Goal: Task Accomplishment & Management: Manage account settings

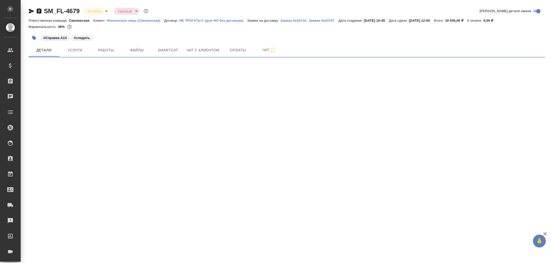
select select "RU"
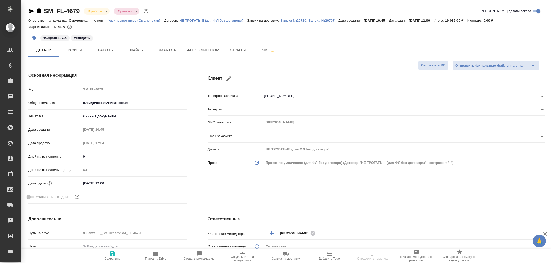
type textarea "x"
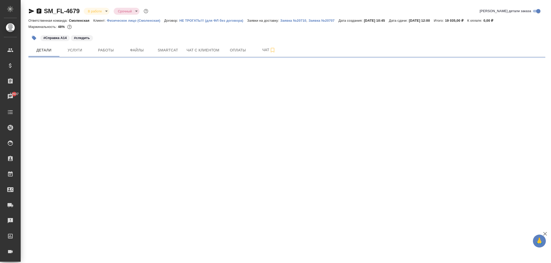
select select "RU"
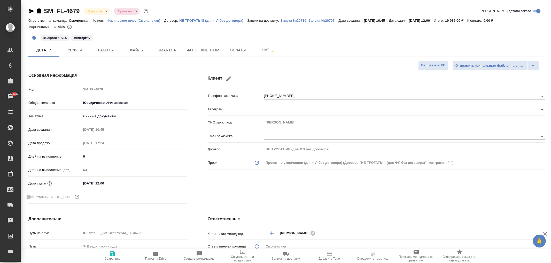
type textarea "x"
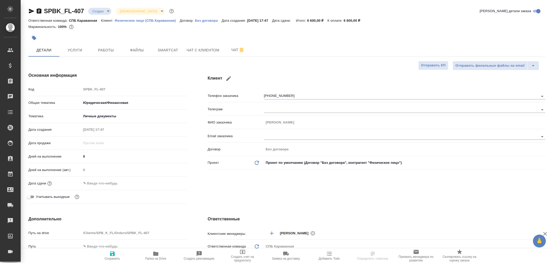
select select "RU"
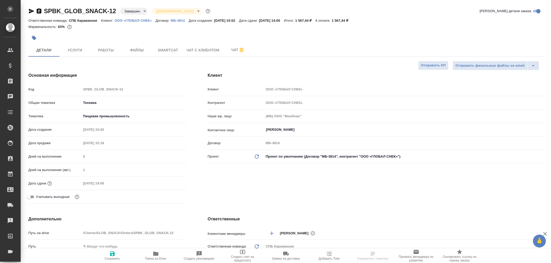
select select "RU"
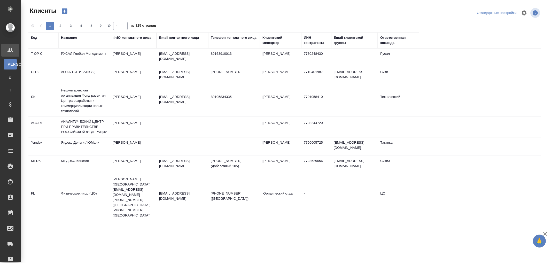
select select "RU"
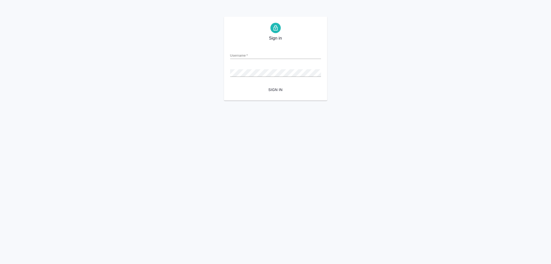
click at [239, 53] on input "Username   *" at bounding box center [275, 55] width 91 height 7
type input "arina.ivanova@awatera.com"
click at [230, 85] on button "Sign in" at bounding box center [275, 90] width 91 height 10
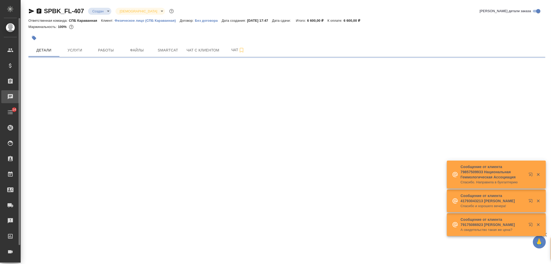
select select "RU"
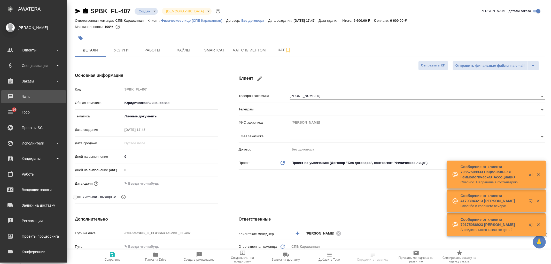
type textarea "x"
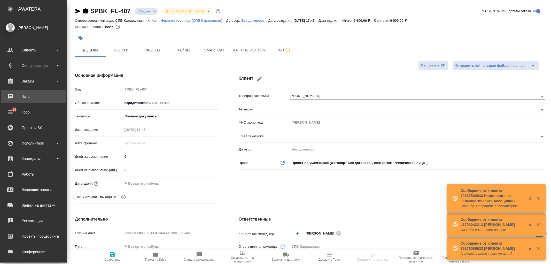
type textarea "x"
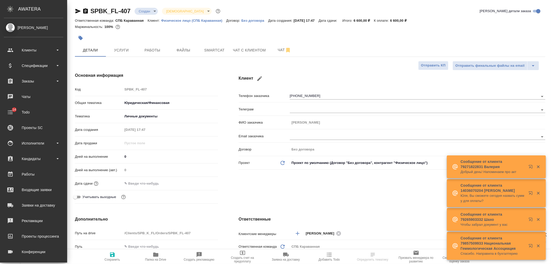
type textarea "x"
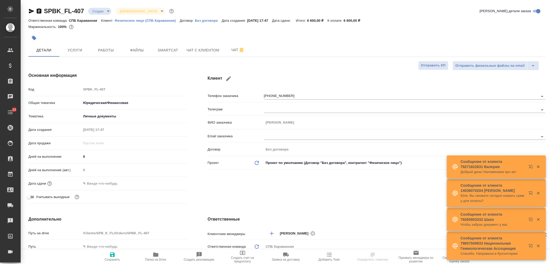
type textarea "x"
select select "RU"
type textarea "x"
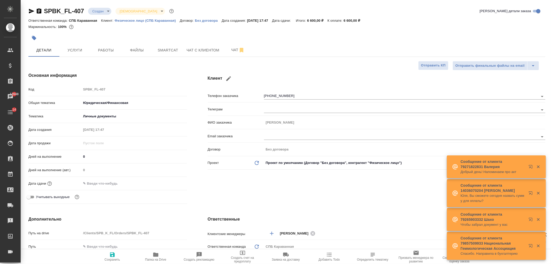
type textarea "x"
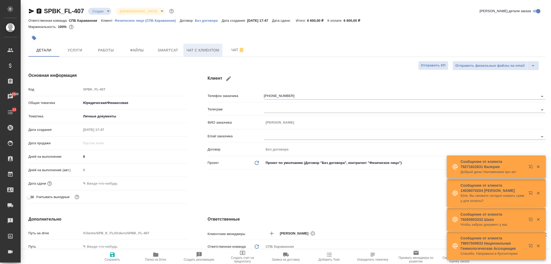
click at [209, 54] on button "Чат с клиентом" at bounding box center [202, 50] width 39 height 13
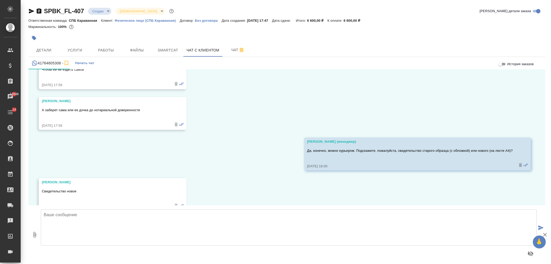
scroll to position [5921, 0]
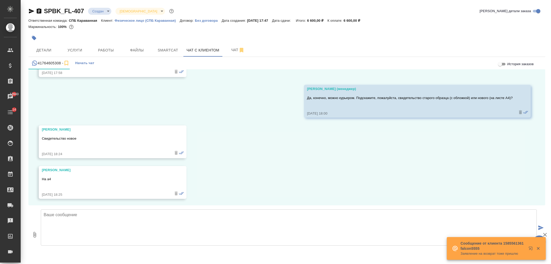
click at [169, 218] on textarea at bounding box center [289, 227] width 496 height 36
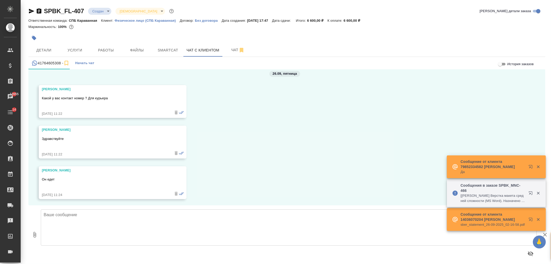
scroll to position [6065, 0]
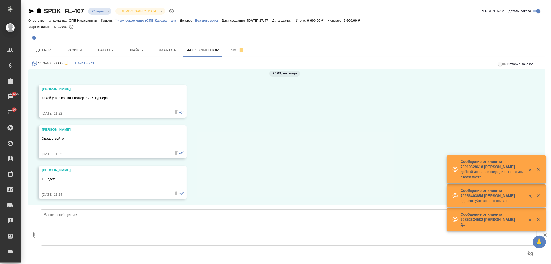
click at [191, 225] on textarea at bounding box center [289, 227] width 496 height 36
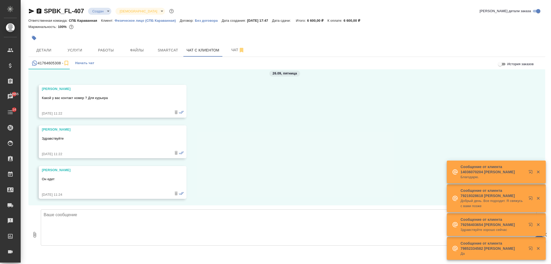
click at [187, 226] on textarea at bounding box center [289, 227] width 496 height 36
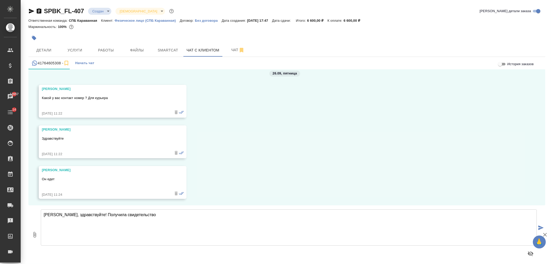
type textarea "Анна, здравствуйте! Получила свидетельство"
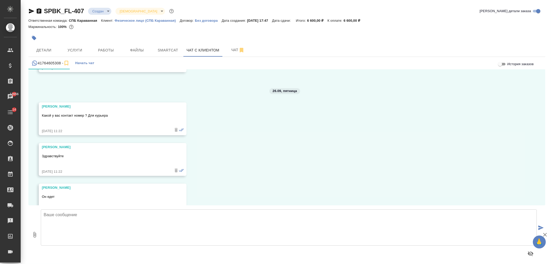
scroll to position [6105, 0]
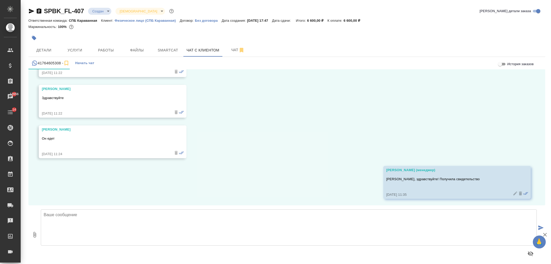
click at [275, 231] on textarea at bounding box center [289, 227] width 496 height 36
click at [276, 238] on textarea at bounding box center [289, 227] width 496 height 36
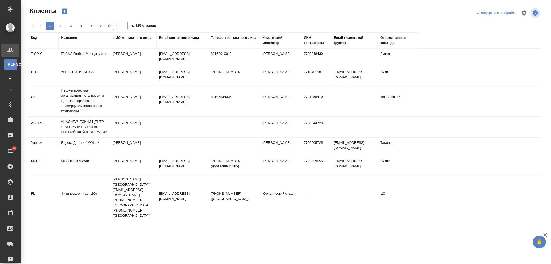
select select "RU"
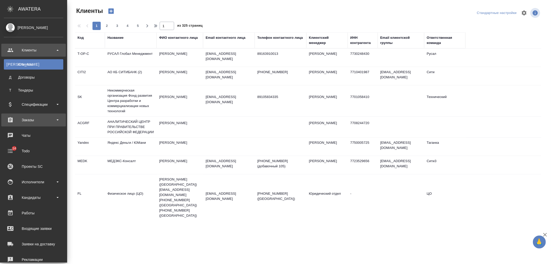
click at [43, 121] on div "Заказы" at bounding box center [33, 120] width 59 height 8
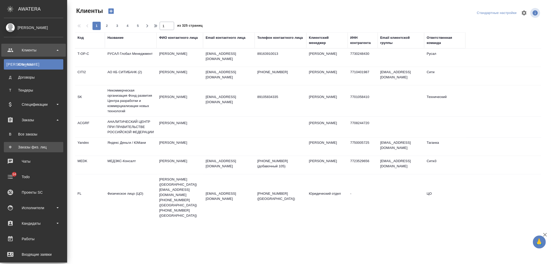
click at [46, 145] on div "Заказы физ. лиц" at bounding box center [33, 146] width 54 height 5
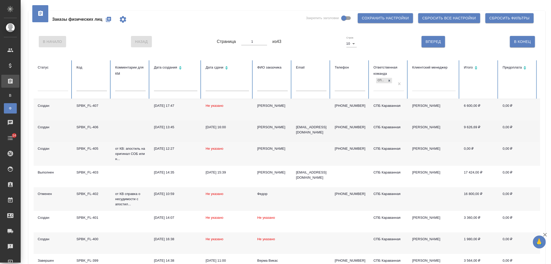
click at [288, 130] on td "Гузаля Фасхиева" at bounding box center [272, 130] width 39 height 21
click at [288, 130] on td "[PERSON_NAME]" at bounding box center [272, 130] width 39 height 21
click at [136, 138] on td at bounding box center [130, 130] width 39 height 21
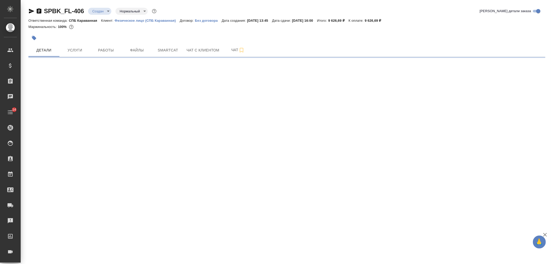
select select "RU"
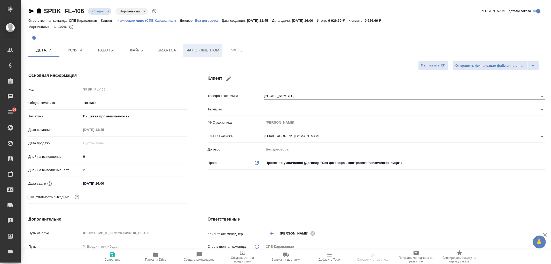
type textarea "x"
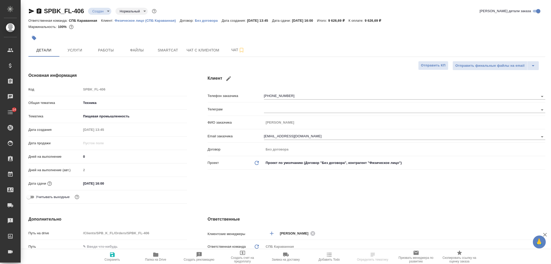
type textarea "x"
drag, startPoint x: 551, startPoint y: 65, endPoint x: 548, endPoint y: 107, distance: 41.7
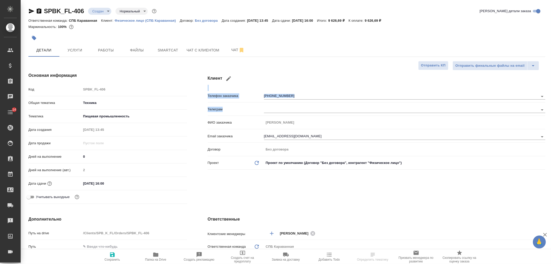
click at [551, 106] on div "Клиент Телефон заказчика +79643638140 Телеграм ФИО заказчика Гузаля Фасхиева Em…" at bounding box center [376, 139] width 358 height 154
click at [391, 205] on div "Клиент Телефон заказчика +79643638140 Телеграм ФИО заказчика Гузаля Фасхиева Em…" at bounding box center [376, 139] width 358 height 154
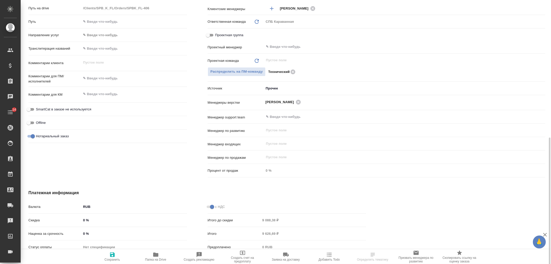
scroll to position [256, 0]
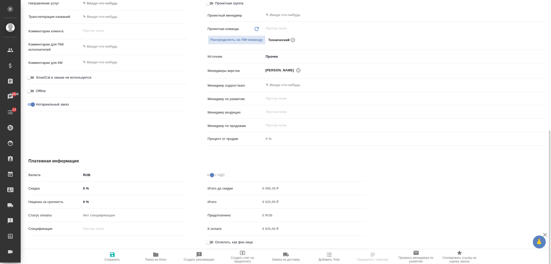
click at [232, 244] on label "Оплатить, как физ.лицо" at bounding box center [229, 242] width 48 height 6
click at [217, 244] on input "Оплатить, как физ.лицо" at bounding box center [208, 242] width 19 height 6
checkbox input "true"
type textarea "x"
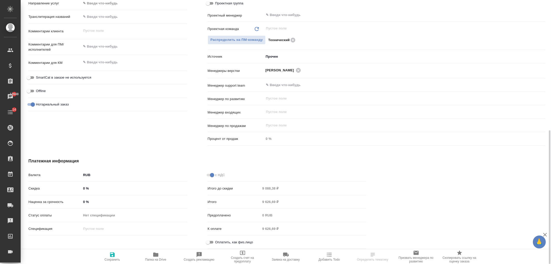
type textarea "x"
click at [112, 256] on icon "button" at bounding box center [112, 254] width 6 height 6
type textarea "x"
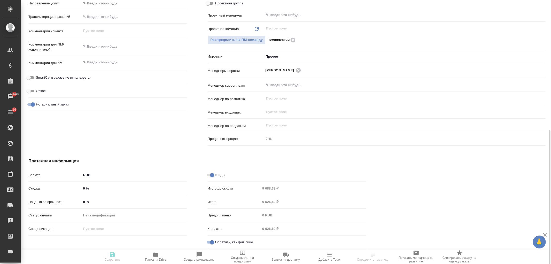
type textarea "x"
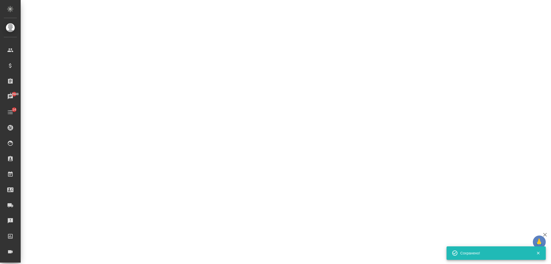
select select "RU"
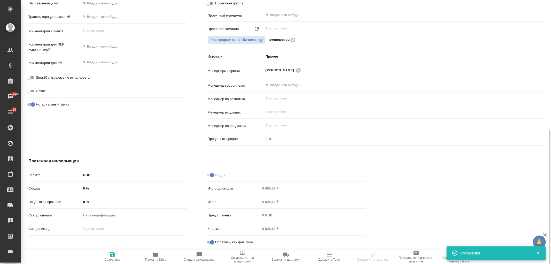
type textarea "x"
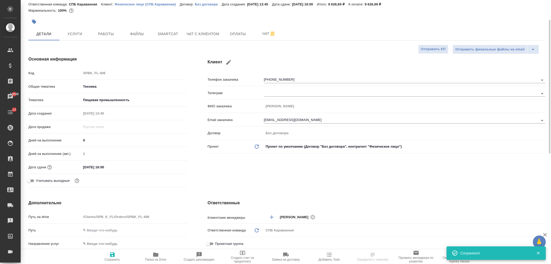
scroll to position [0, 0]
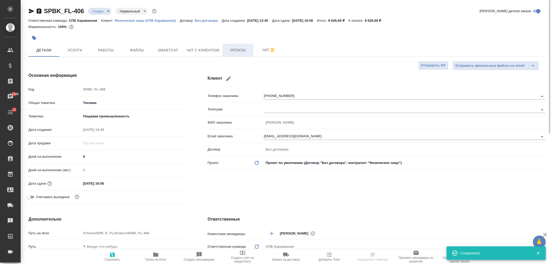
click at [234, 54] on button "Оплаты" at bounding box center [237, 50] width 31 height 13
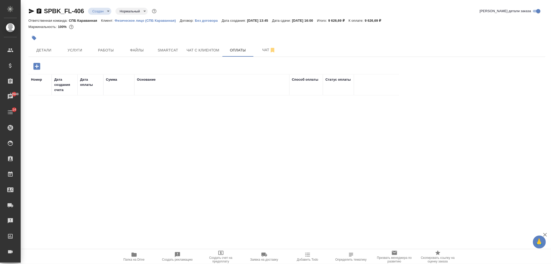
click at [34, 68] on icon "button" at bounding box center [36, 66] width 7 height 7
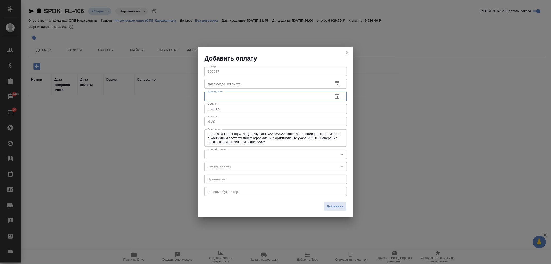
click at [231, 97] on input "text" at bounding box center [266, 96] width 124 height 9
click at [340, 96] on button "button" at bounding box center [337, 96] width 12 height 12
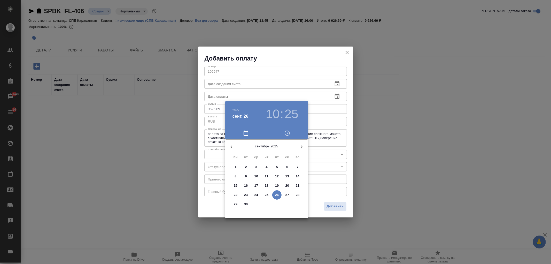
click at [267, 194] on p "25" at bounding box center [267, 194] width 4 height 5
type input "25.09.2025 10:25"
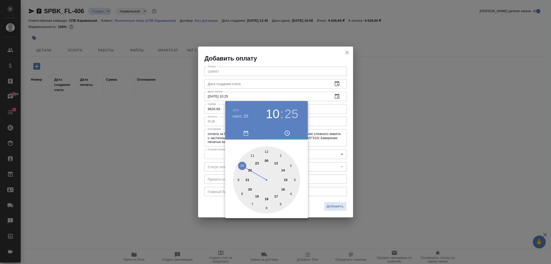
click at [206, 205] on div at bounding box center [275, 132] width 551 height 264
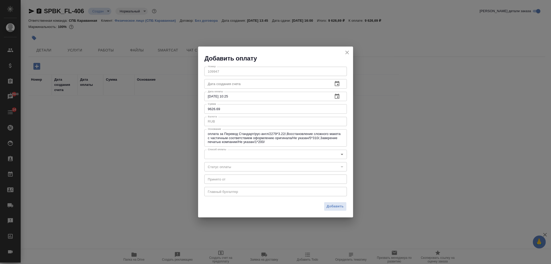
click at [244, 153] on body "🙏 .cls-1 fill:#fff; AWATERA Ivanova Arina Клиенты Спецификации Заказы 12648 Чат…" at bounding box center [275, 132] width 551 height 264
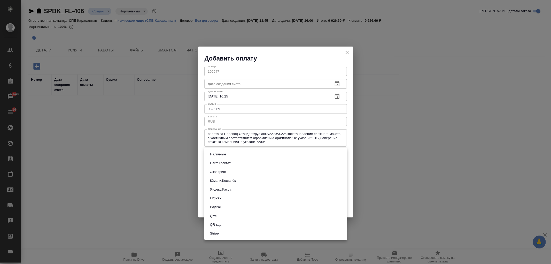
click at [233, 165] on li "Сайт Трактат" at bounding box center [275, 163] width 143 height 9
type input "site-traktat"
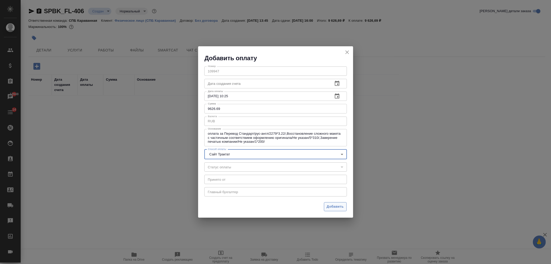
click at [332, 206] on span "Добавить" at bounding box center [335, 207] width 17 height 6
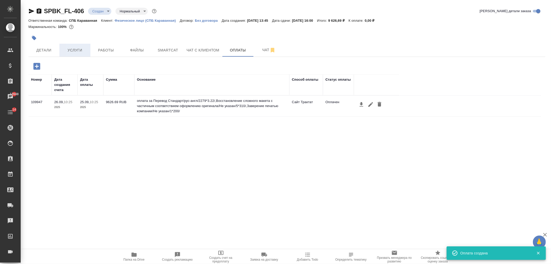
click at [82, 51] on span "Услуги" at bounding box center [74, 50] width 25 height 6
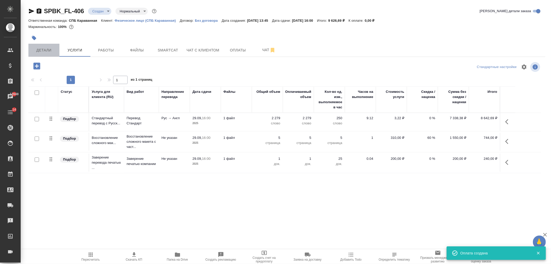
click at [54, 49] on span "Детали" at bounding box center [44, 50] width 25 height 6
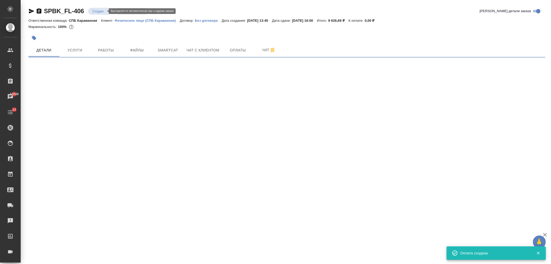
click at [105, 10] on body "🙏 .cls-1 fill:#fff; AWATERA Ivanova Arina Клиенты Спецификации Заказы 12648 Чат…" at bounding box center [275, 132] width 551 height 264
select select "RU"
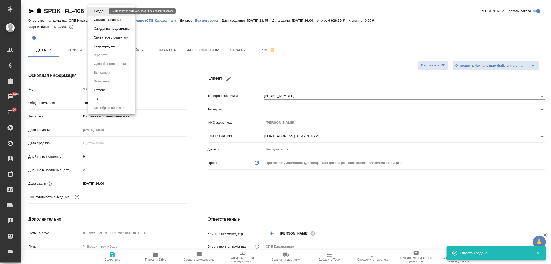
type textarea "x"
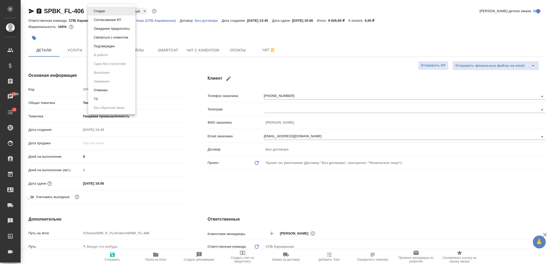
click at [177, 176] on div at bounding box center [275, 132] width 551 height 264
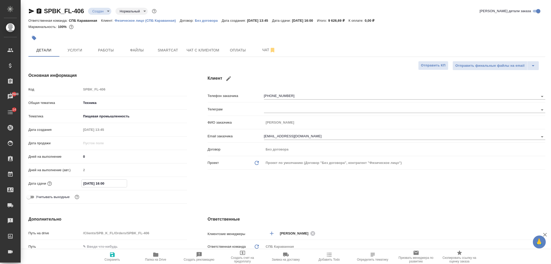
click at [117, 182] on input "29.09.2025 16:00" at bounding box center [104, 182] width 45 height 7
click at [173, 180] on icon "button" at bounding box center [172, 183] width 6 height 6
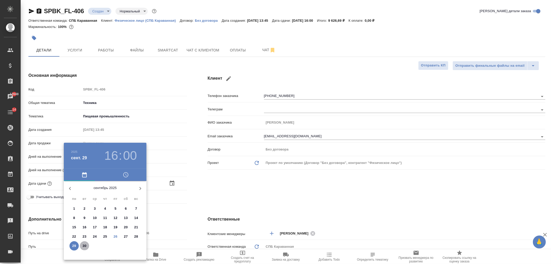
click at [86, 246] on p "30" at bounding box center [85, 245] width 4 height 5
type input "30.09.2025 16:00"
type textarea "x"
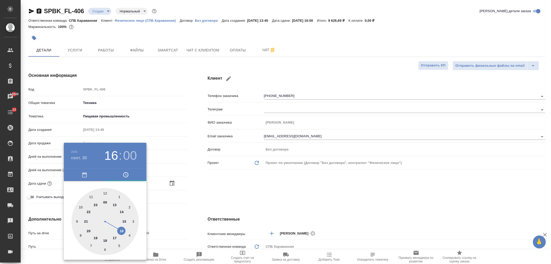
click at [106, 192] on div at bounding box center [105, 221] width 67 height 67
type input "30.09.2025 12:00"
type textarea "x"
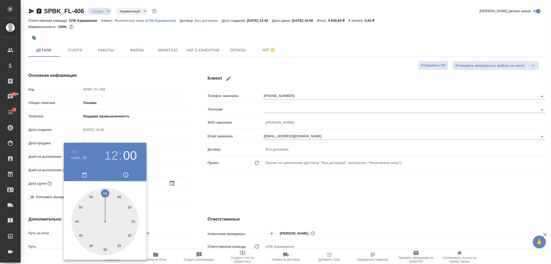
click at [257, 183] on div at bounding box center [275, 132] width 551 height 264
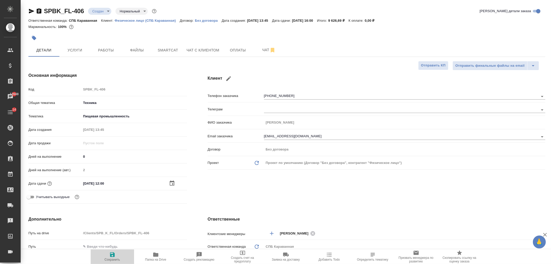
click at [114, 256] on icon "button" at bounding box center [112, 254] width 5 height 5
type textarea "x"
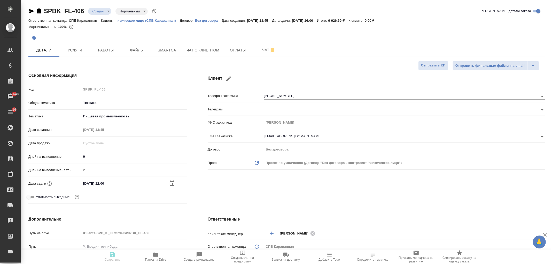
type textarea "x"
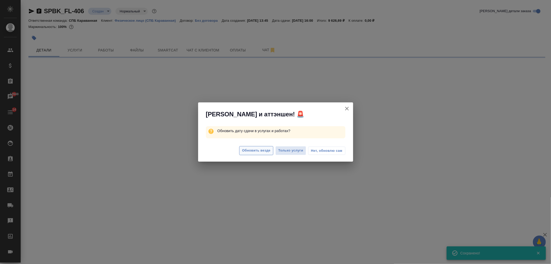
select select "RU"
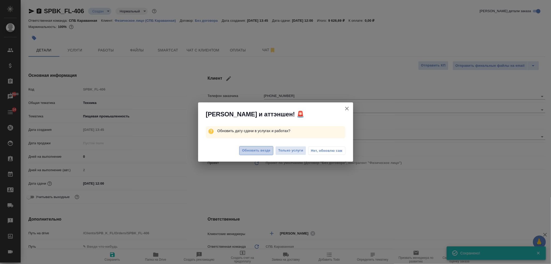
type textarea "x"
click at [246, 150] on span "Обновить везде" at bounding box center [256, 150] width 28 height 6
type textarea "x"
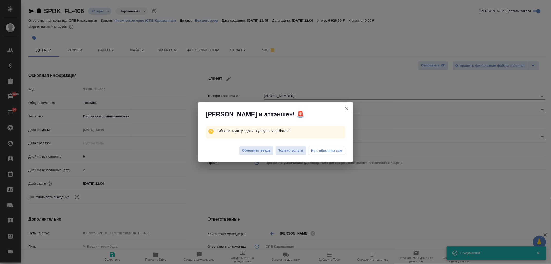
type textarea "x"
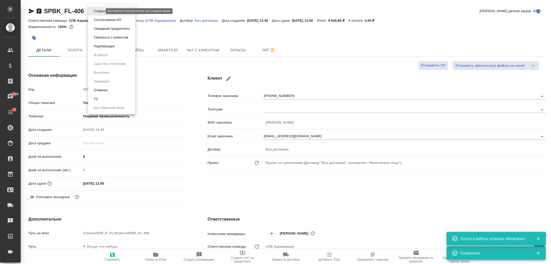
click at [99, 10] on body "🙏 .cls-1 fill:#fff; AWATERA Ivanova Arina Клиенты Спецификации Заказы 12648 Чат…" at bounding box center [275, 132] width 551 height 264
click at [112, 43] on li "Подтвержден" at bounding box center [111, 46] width 47 height 9
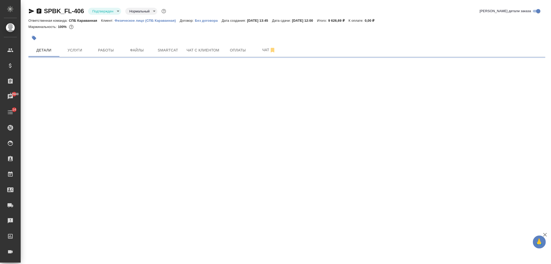
select select "RU"
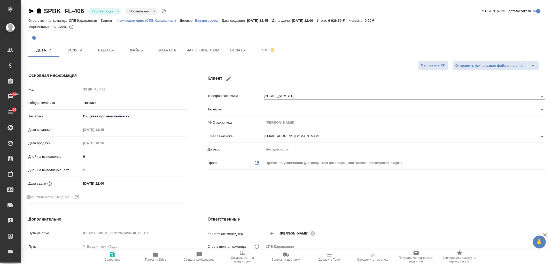
type textarea "x"
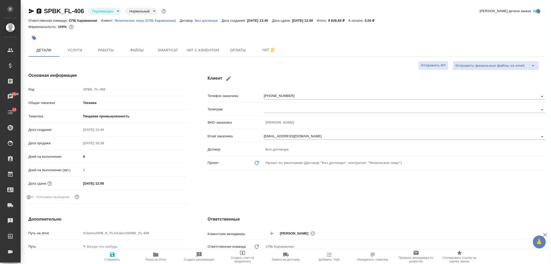
type textarea "x"
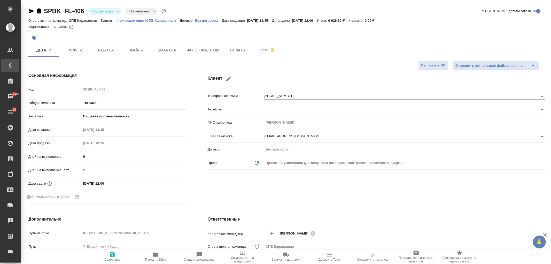
type textarea "x"
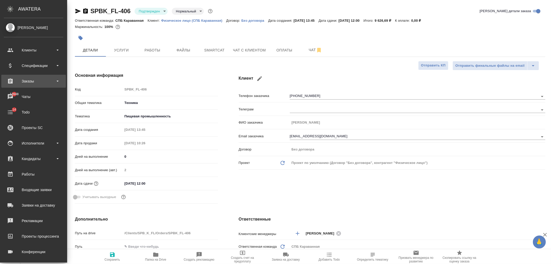
click at [26, 86] on div "Заказы" at bounding box center [33, 81] width 65 height 13
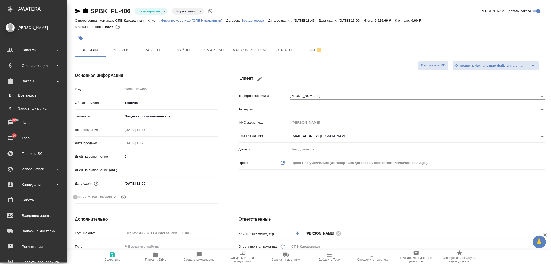
type textarea "x"
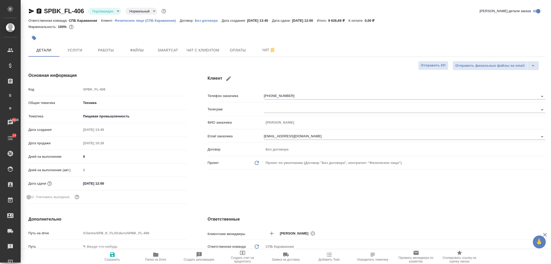
type textarea "x"
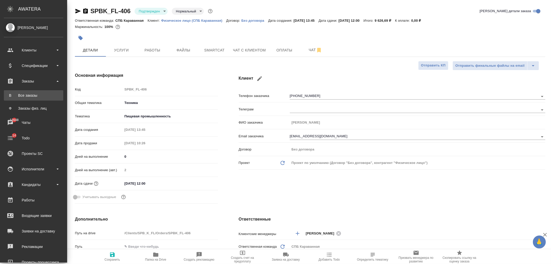
click at [40, 99] on link "В Все заказы" at bounding box center [33, 95] width 59 height 10
type textarea "x"
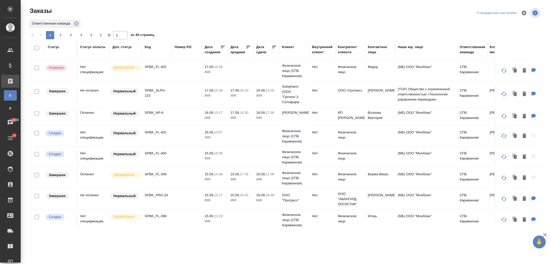
scroll to position [387, 0]
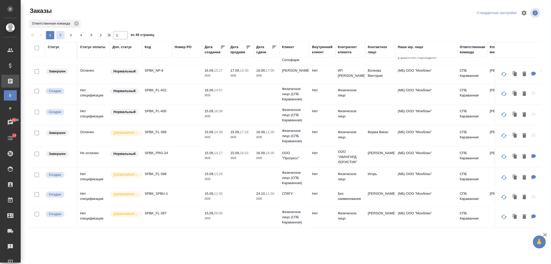
click at [58, 37] on span "2" at bounding box center [60, 35] width 8 height 5
type input "2"
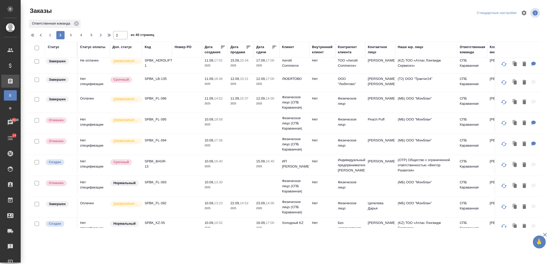
scroll to position [0, 0]
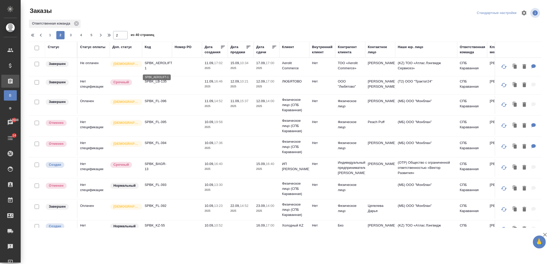
click at [161, 61] on p "SPBK_AEROLIFT-1" at bounding box center [157, 65] width 25 height 10
click at [195, 65] on td at bounding box center [187, 67] width 30 height 18
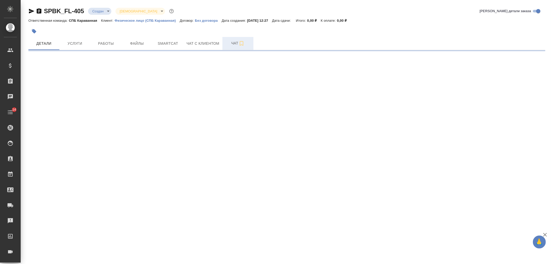
select select "RU"
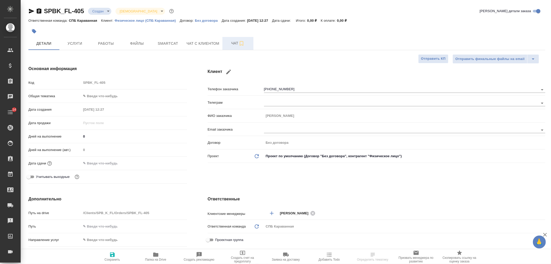
type textarea "x"
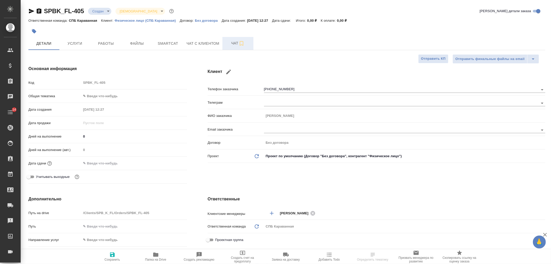
type textarea "x"
click at [233, 45] on span "Чат" at bounding box center [237, 43] width 25 height 6
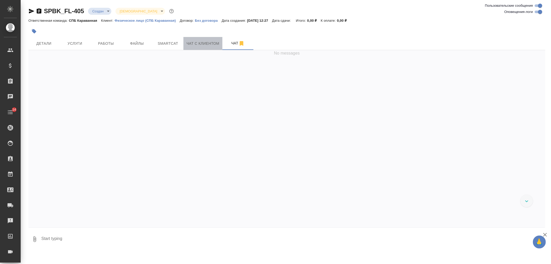
click at [197, 45] on span "Чат с клиентом" at bounding box center [202, 43] width 33 height 6
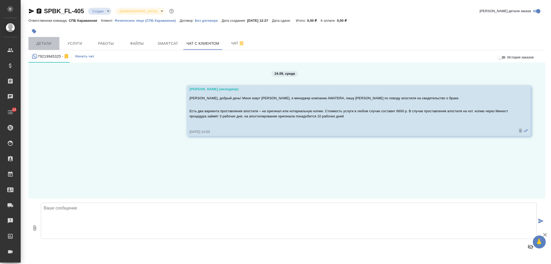
click at [47, 47] on button "Детали" at bounding box center [43, 43] width 31 height 13
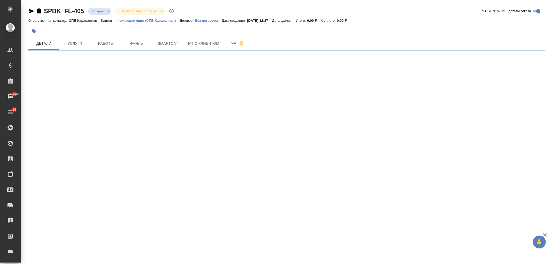
select select "RU"
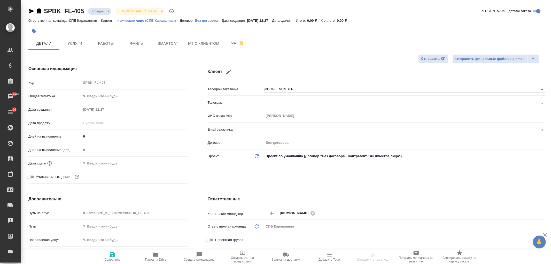
type textarea "x"
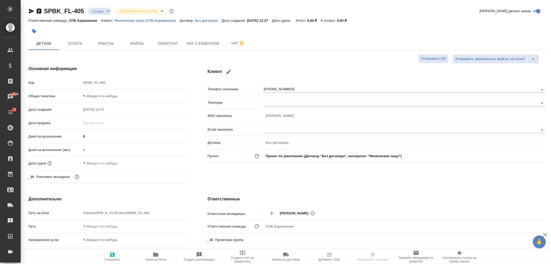
type textarea "x"
select select "RU"
type textarea "x"
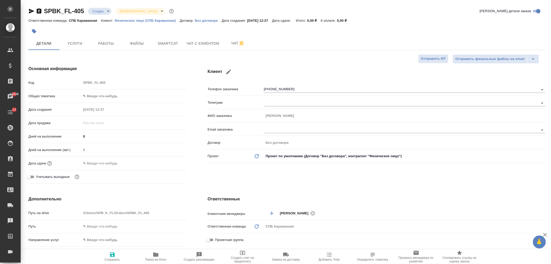
type textarea "x"
click at [551, 85] on div "Клиент Телефон заказчика +79219945325 Телеграм ФИО заказчика Константин Email з…" at bounding box center [376, 125] width 358 height 140
type textarea "x"
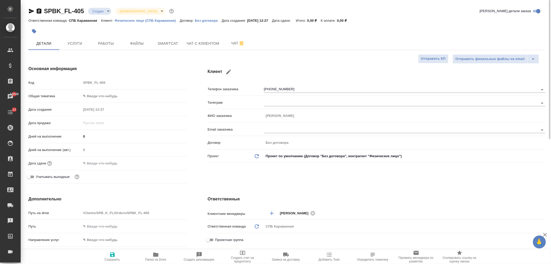
type textarea "x"
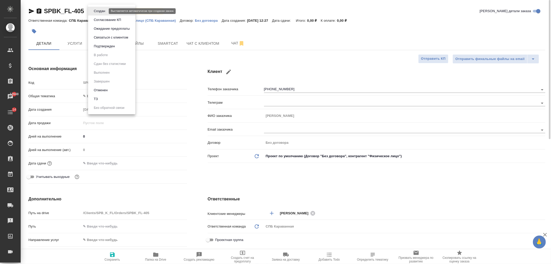
click at [97, 10] on body "🙏 .cls-1 fill:#fff; AWATERA Ivanova Arina Клиенты Спецификации Заказы 12648 Чат…" at bounding box center [275, 132] width 551 height 264
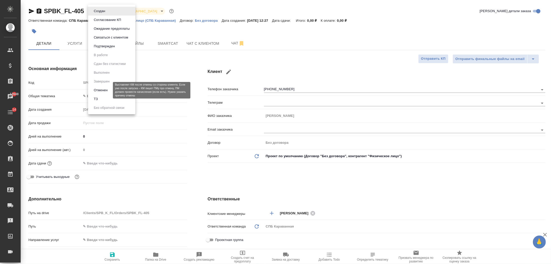
click at [102, 88] on button "Отменен" at bounding box center [100, 90] width 17 height 6
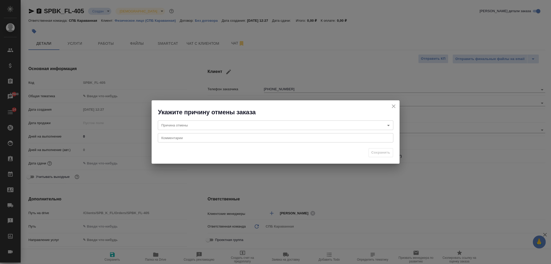
click at [251, 124] on body "🙏 .cls-1 fill:#fff; AWATERA Ivanova Arina Клиенты Спецификации Заказы 12648 Чат…" at bounding box center [275, 132] width 551 height 264
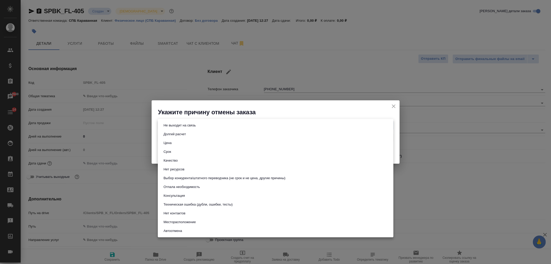
click at [196, 123] on button "Не выходит на связь" at bounding box center [179, 125] width 35 height 6
type input "stopContacting"
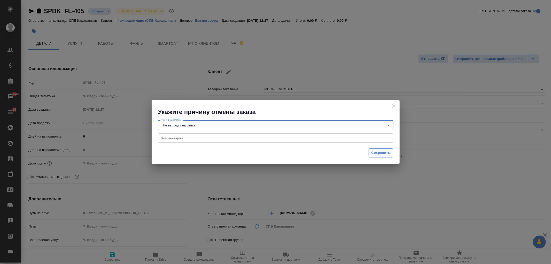
click at [382, 157] on button "Сохранить" at bounding box center [381, 152] width 25 height 9
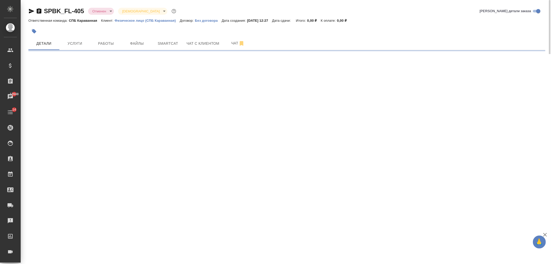
select select "RU"
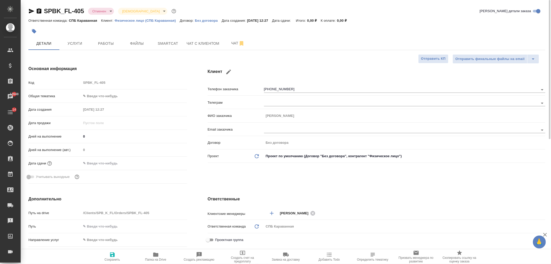
type textarea "x"
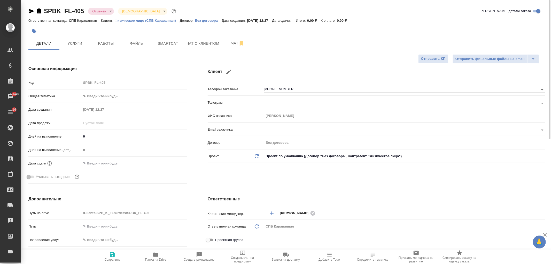
type textarea "x"
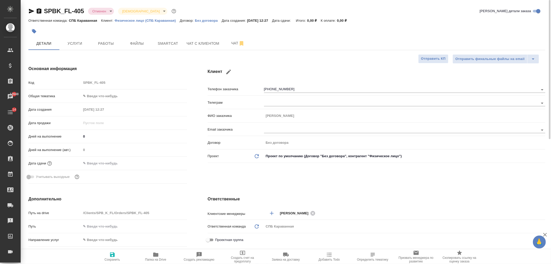
type textarea "x"
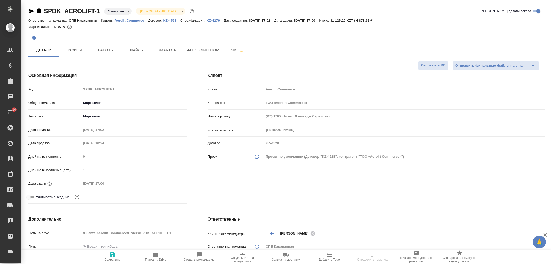
select select "RU"
type textarea "x"
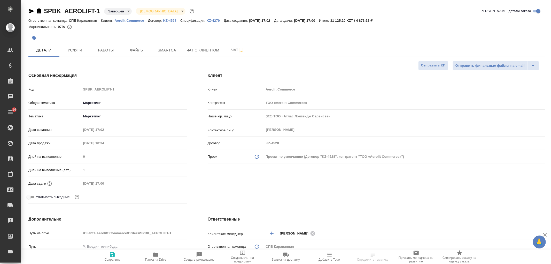
type textarea "x"
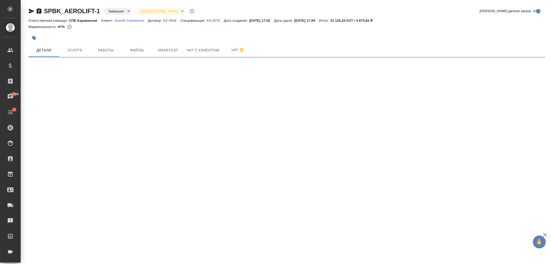
select select "RU"
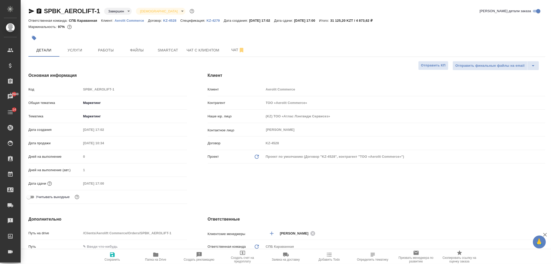
type textarea "x"
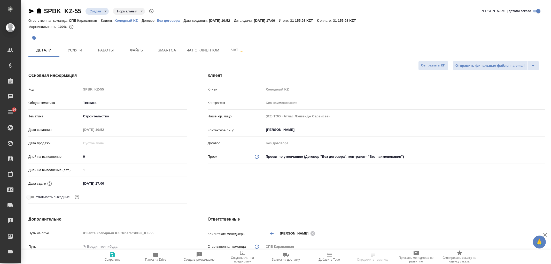
select select "RU"
type textarea "x"
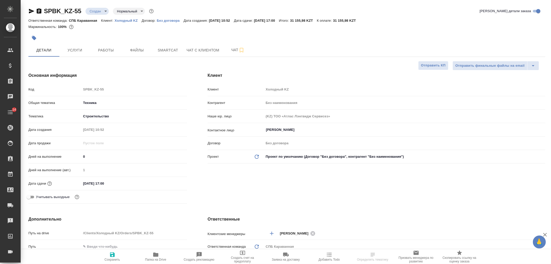
type textarea "x"
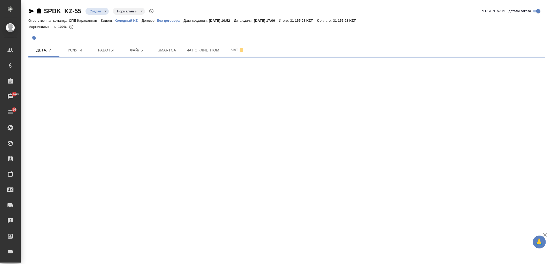
select select "RU"
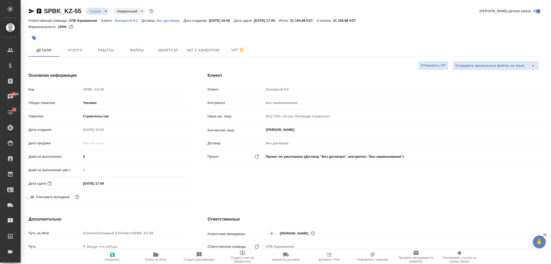
type textarea "x"
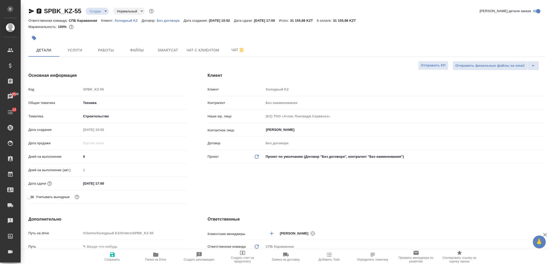
type textarea "x"
click at [104, 11] on body "🙏 .cls-1 fill:#fff; AWATERA Ivanova Arina Клиенты Спецификации Заказы 12648 Чат…" at bounding box center [275, 132] width 551 height 264
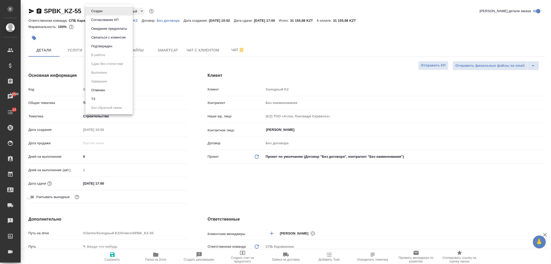
click at [113, 90] on li "Отменен" at bounding box center [108, 90] width 47 height 9
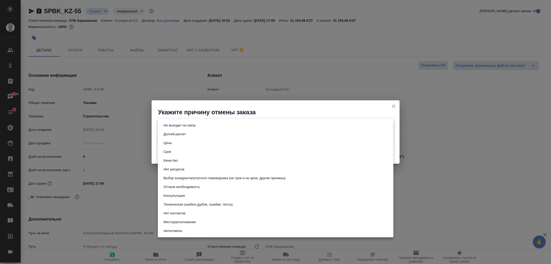
click at [208, 125] on body "🙏 .cls-1 fill:#fff; AWATERA Ivanova Arina Клиенты Спецификации Заказы 12648 Чат…" at bounding box center [275, 132] width 551 height 264
click at [215, 207] on button "Техническая ошибка (дубли, ошибки, тесты)" at bounding box center [198, 204] width 72 height 6
type input "technicalError"
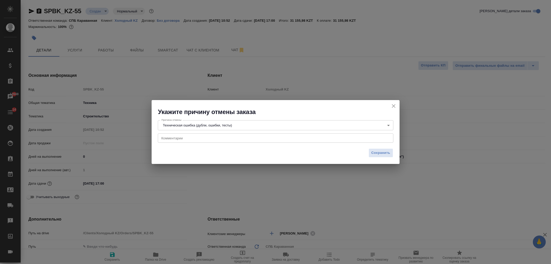
type textarea "x"
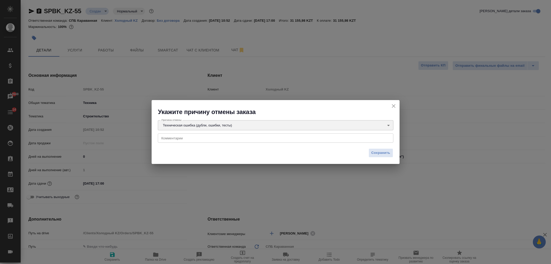
type textarea "x"
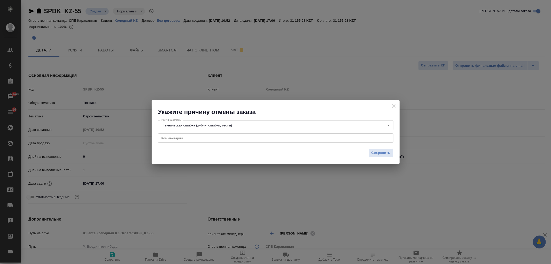
type textarea "x"
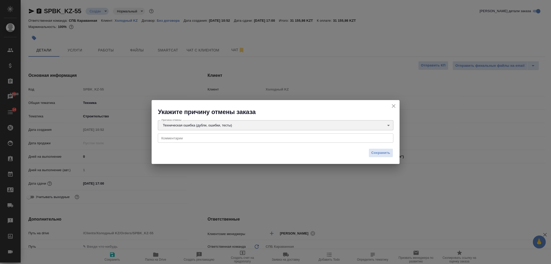
type textarea "x"
click at [381, 151] on span "Сохранить" at bounding box center [380, 153] width 19 height 6
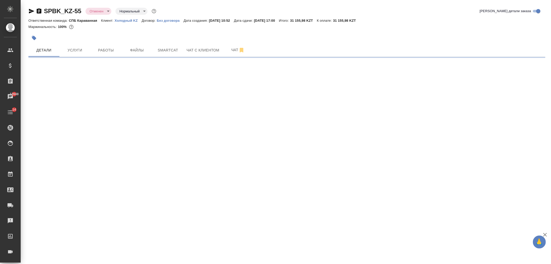
select select "RU"
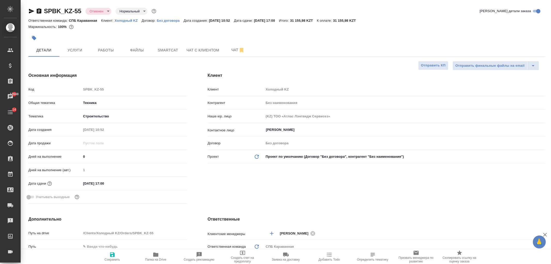
type textarea "x"
click at [339, 219] on h4 "Ответственные" at bounding box center [377, 219] width 338 height 6
type textarea "x"
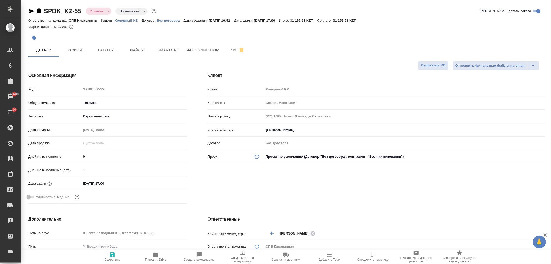
type textarea "x"
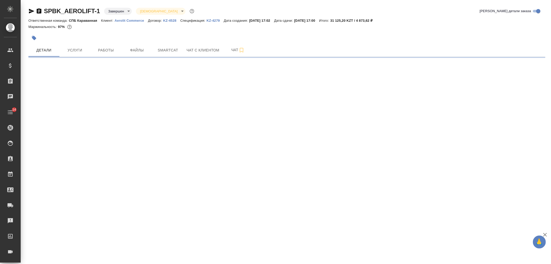
select select "RU"
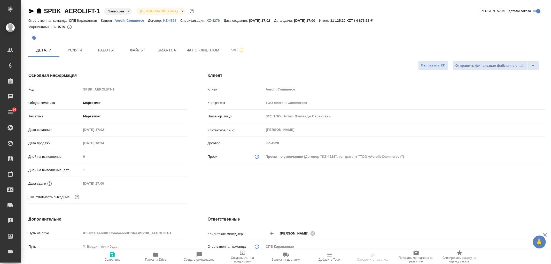
type textarea "x"
click at [29, 10] on icon "button" at bounding box center [31, 11] width 5 height 5
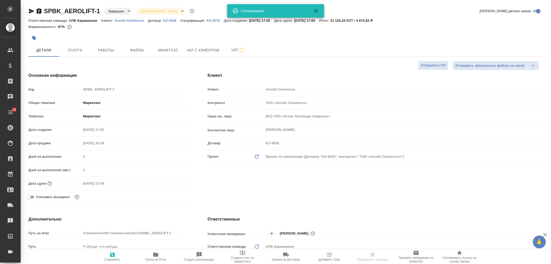
type textarea "x"
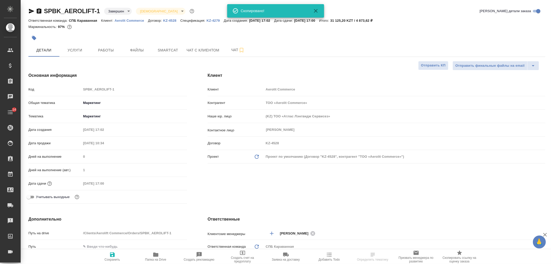
type textarea "x"
select select "RU"
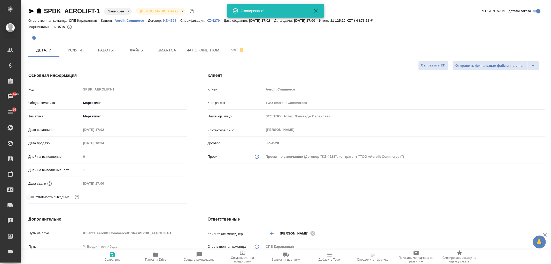
type textarea "x"
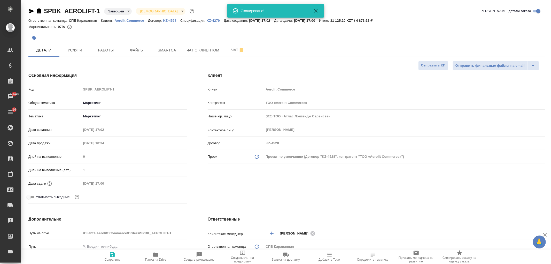
type textarea "x"
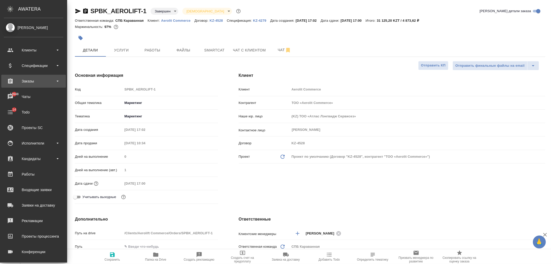
click at [49, 86] on div "Заказы" at bounding box center [33, 81] width 65 height 13
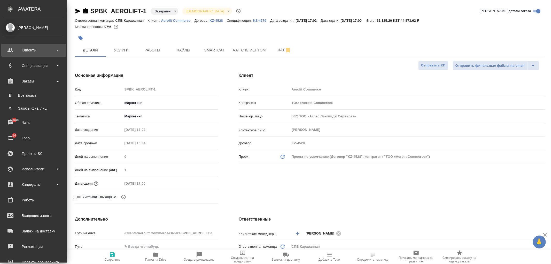
click at [36, 48] on div "Клиенты" at bounding box center [33, 50] width 59 height 8
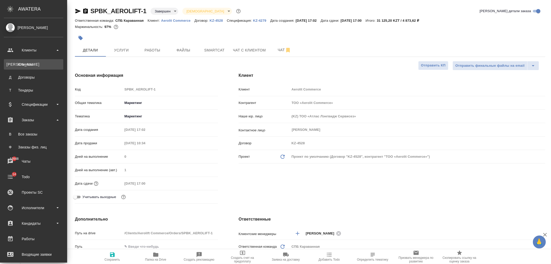
click at [35, 67] on link "К Клиенты" at bounding box center [33, 64] width 59 height 10
type textarea "x"
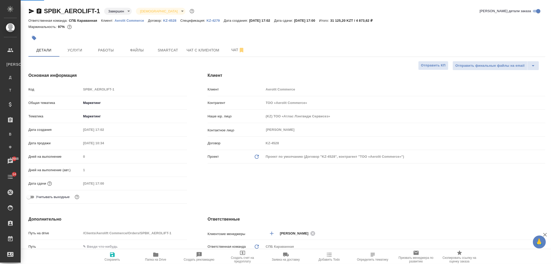
type textarea "x"
select select "RU"
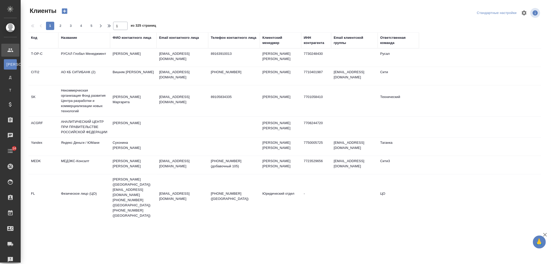
click at [72, 36] on div "Название" at bounding box center [69, 37] width 16 height 5
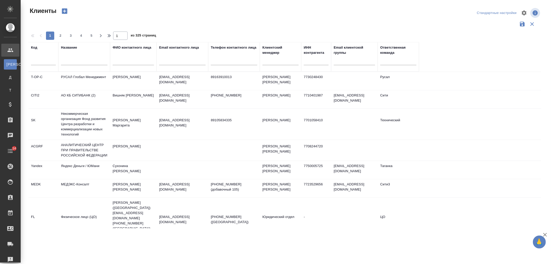
click at [75, 63] on input "text" at bounding box center [84, 62] width 46 height 6
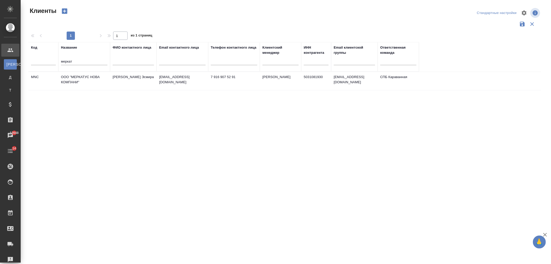
click at [119, 77] on td "Байрамова Эсмира" at bounding box center [133, 81] width 46 height 18
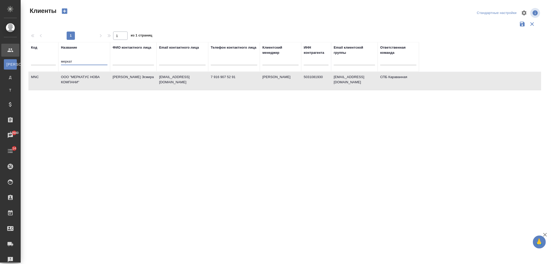
drag, startPoint x: 96, startPoint y: 61, endPoint x: 49, endPoint y: 55, distance: 47.4
click at [49, 55] on tr "Код Название меркат ФИО контактного лица Email контактного лица Телефон контакт…" at bounding box center [223, 56] width 390 height 29
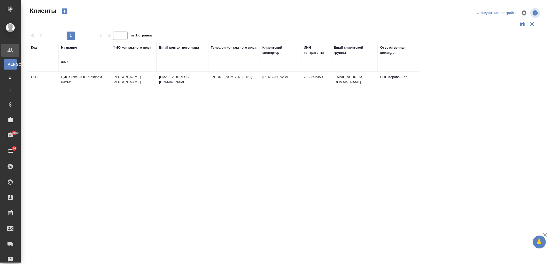
type input "циск"
click at [83, 76] on td "ЦИСК (экс-ООО "Газпром Лахта")" at bounding box center [84, 81] width 52 height 18
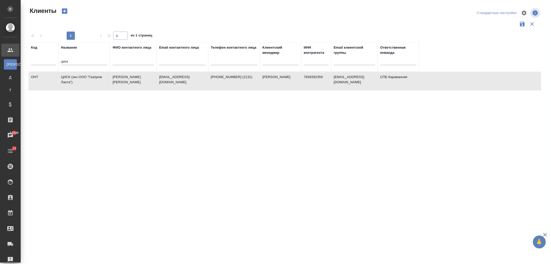
click at [83, 76] on td "ЦИСК (экс-ООО "Газпром Лахта")" at bounding box center [84, 81] width 52 height 18
click at [118, 81] on td "[PERSON_NAME]" at bounding box center [133, 81] width 46 height 18
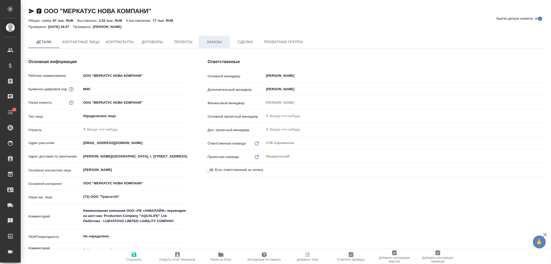
click at [222, 40] on span "Заказы" at bounding box center [214, 42] width 25 height 6
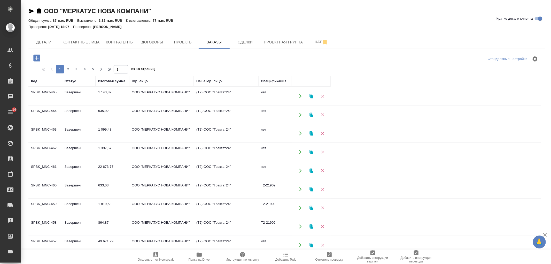
click at [38, 58] on icon "button" at bounding box center [36, 57] width 9 height 9
click at [34, 58] on icon "button" at bounding box center [36, 57] width 7 height 7
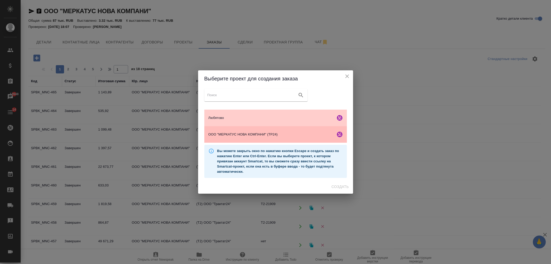
click at [247, 137] on span "ООО "МЕРКАТУС НОВА КОМПАНИ" (ТР24)" at bounding box center [270, 134] width 125 height 5
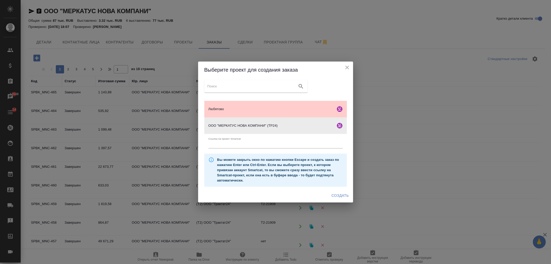
click at [342, 199] on button "Создать" at bounding box center [339, 196] width 21 height 10
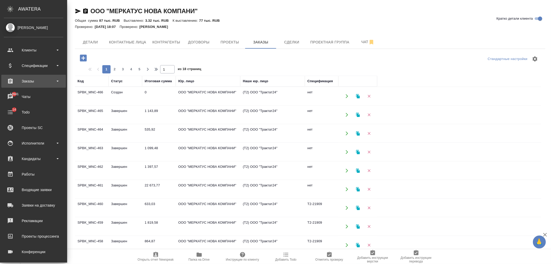
click at [43, 81] on div "Заказы" at bounding box center [33, 81] width 59 height 8
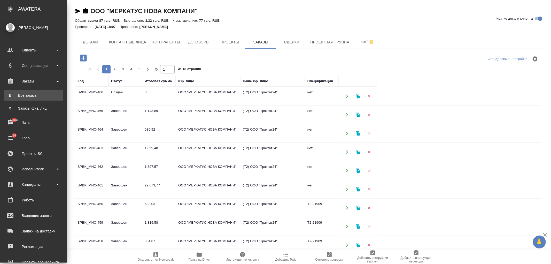
click at [43, 96] on div "Все заказы" at bounding box center [33, 95] width 54 height 5
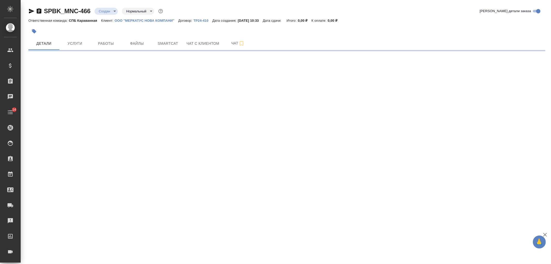
select select "RU"
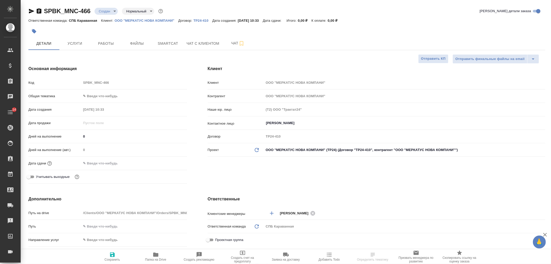
type textarea "x"
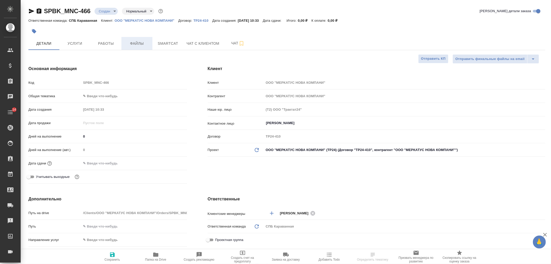
type textarea "x"
click at [141, 43] on span "Файлы" at bounding box center [136, 43] width 25 height 6
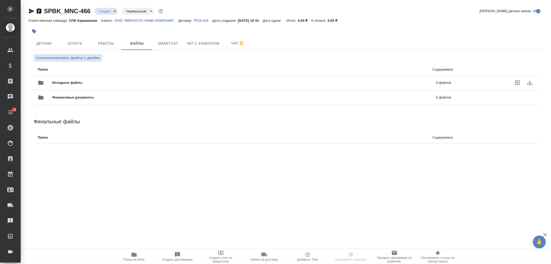
click at [127, 78] on div "Исходные файлы 0 файлов" at bounding box center [244, 82] width 413 height 12
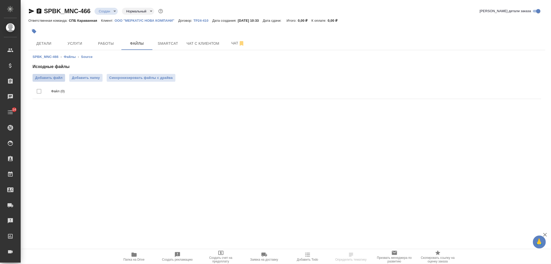
click at [54, 74] on label "Добавить файл" at bounding box center [49, 78] width 33 height 8
click at [0, 0] on input "Добавить файл" at bounding box center [0, 0] width 0 height 0
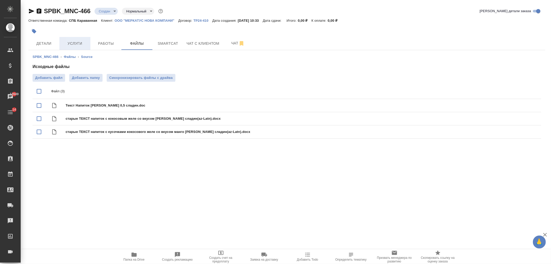
click at [83, 42] on span "Услуги" at bounding box center [74, 43] width 25 height 6
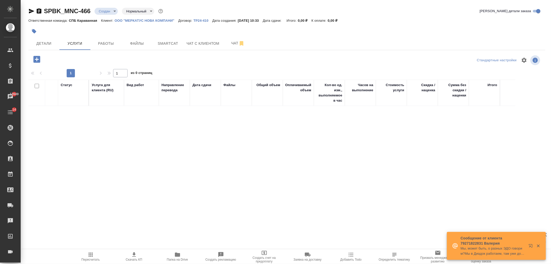
click at [37, 58] on icon "button" at bounding box center [36, 59] width 7 height 7
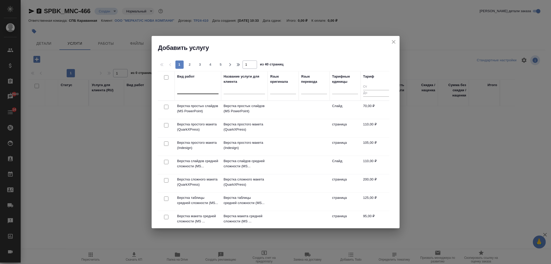
click at [208, 91] on div at bounding box center [197, 88] width 41 height 7
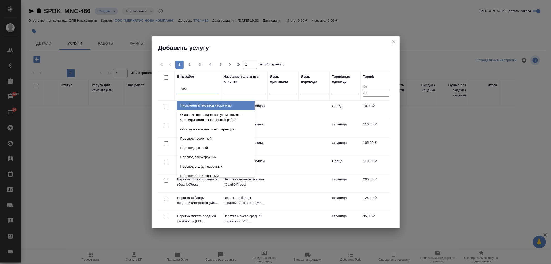
type input "пере"
click at [312, 91] on div at bounding box center [314, 88] width 26 height 7
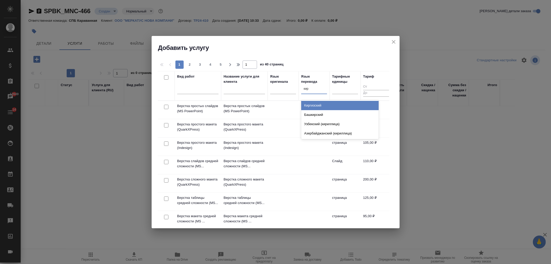
type input "кирг"
click at [318, 105] on div "Киргизский" at bounding box center [339, 105] width 77 height 9
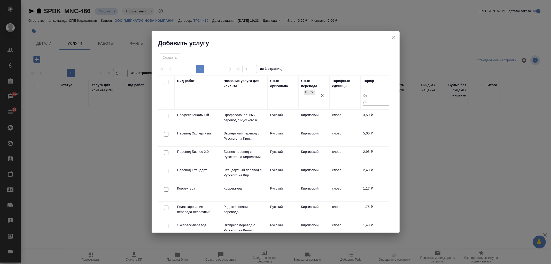
click at [167, 171] on input "checkbox" at bounding box center [166, 171] width 4 height 4
checkbox input "true"
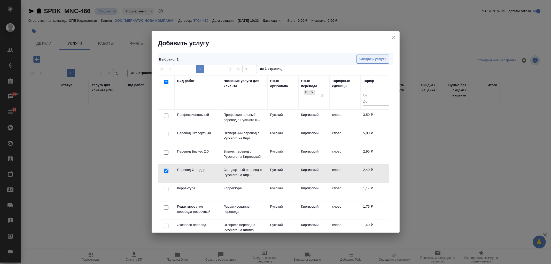
click at [365, 57] on span "Создать услуги" at bounding box center [372, 59] width 27 height 6
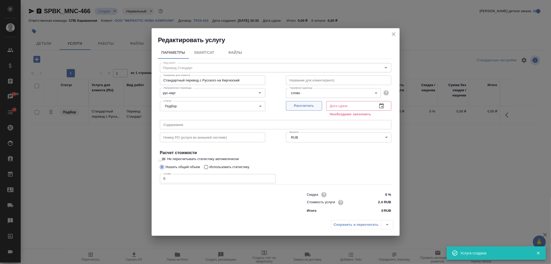
click at [310, 104] on span "Рассчитать" at bounding box center [304, 106] width 30 height 6
type input "[DATE] 10:34"
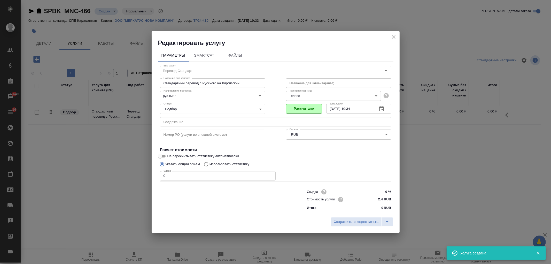
click at [228, 167] on label "Использовать статистику" at bounding box center [225, 164] width 48 height 10
click at [209, 167] on input "Использовать статистику" at bounding box center [205, 164] width 8 height 10
radio input "true"
radio input "false"
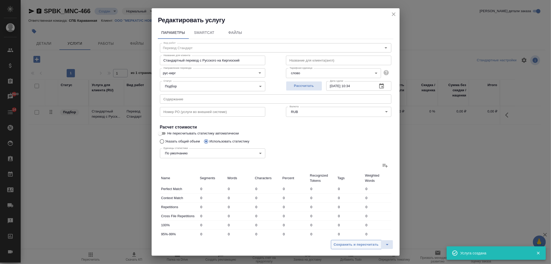
click at [349, 246] on span "Сохранить и пересчитать" at bounding box center [356, 244] width 45 height 6
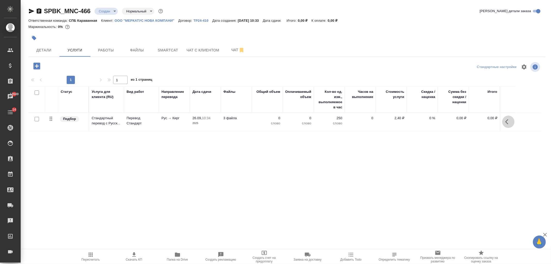
click at [511, 123] on icon "button" at bounding box center [508, 122] width 6 height 6
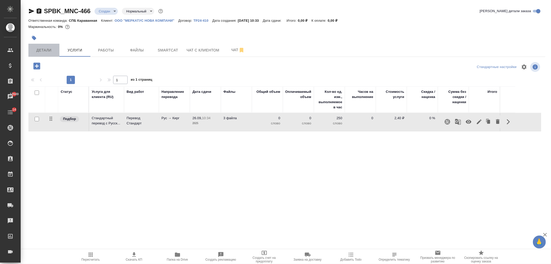
click at [49, 52] on span "Детали" at bounding box center [44, 50] width 25 height 6
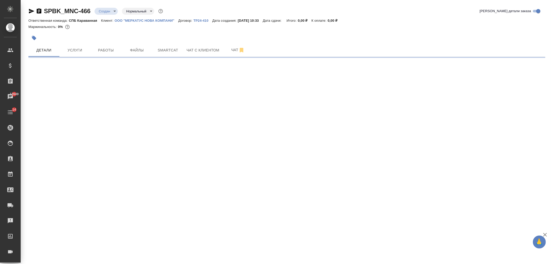
select select "RU"
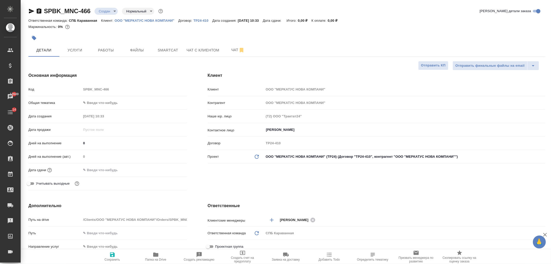
type textarea "x"
click at [252, 180] on div "Клиент Клиент ООО "МЕРКАТУС НОВА КОМПАНИ" Контрагент ООО "МЕРКАТУС НОВА КОМПАНИ…" at bounding box center [376, 132] width 358 height 140
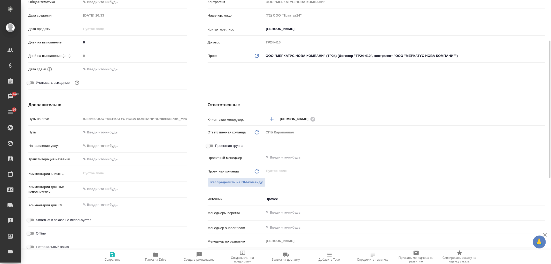
scroll to position [108, 0]
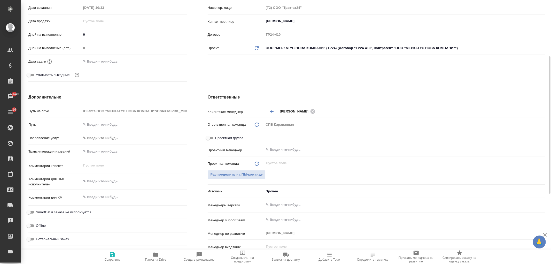
type textarea "x"
click at [100, 180] on textarea at bounding box center [134, 181] width 106 height 9
type textarea "н"
type textarea "x"
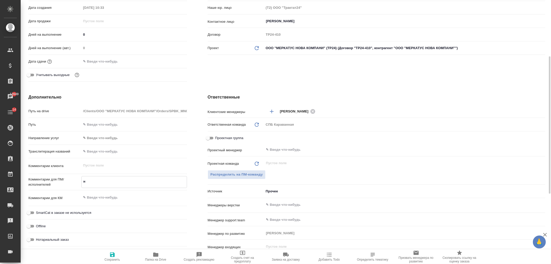
type textarea "x"
type textarea "ну"
type textarea "x"
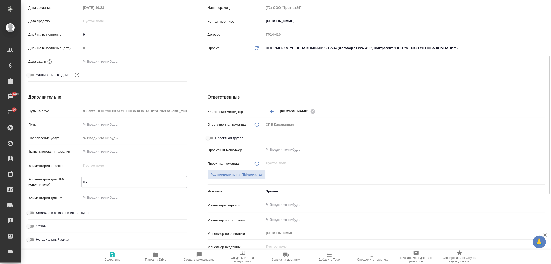
type textarea "нуж"
type textarea "x"
type textarea "нужн"
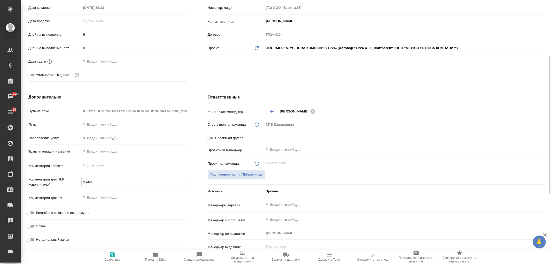
type textarea "x"
type textarea "нужна"
type textarea "x"
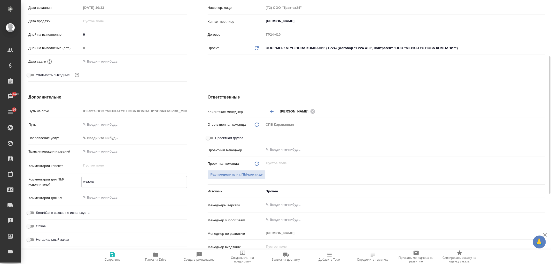
type textarea "x"
type textarea "нужна"
type textarea "x"
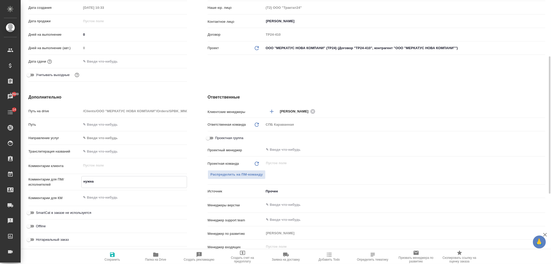
type textarea "x"
type textarea "нужна д"
type textarea "x"
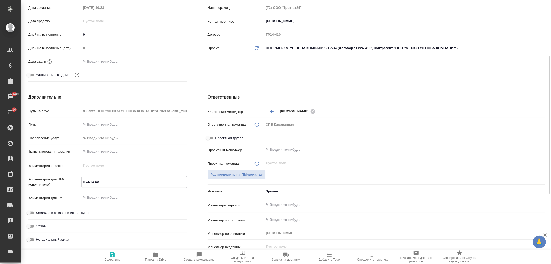
type textarea "нужна дву"
type textarea "x"
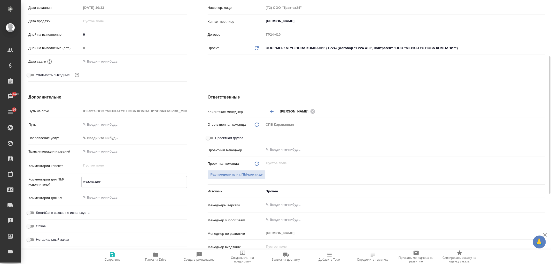
type textarea "нужна двуя"
type textarea "x"
type textarea "нужна двуяз"
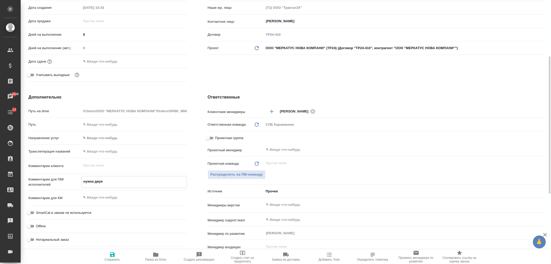
type textarea "x"
type textarea "нужна двуяз"
type textarea "x"
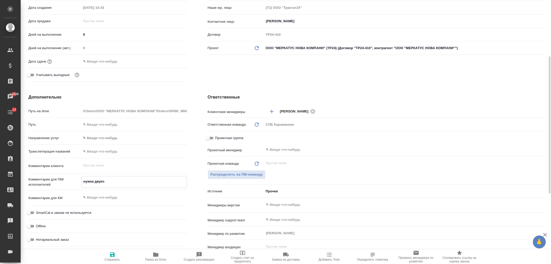
type textarea "x"
type textarea "нужна двуяз т"
type textarea "x"
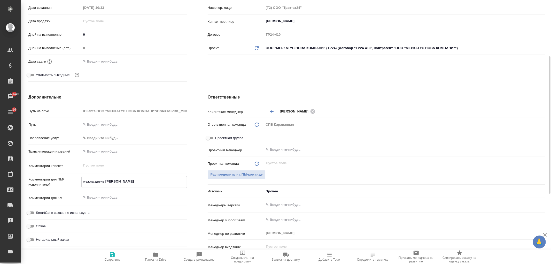
type textarea "нужна двуяз та"
type textarea "x"
type textarea "нужна двуяз таб"
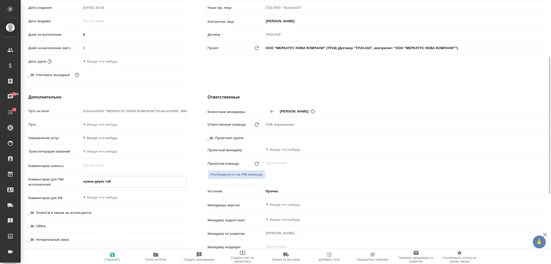
type textarea "x"
type textarea "нужна двуяз табл"
type textarea "x"
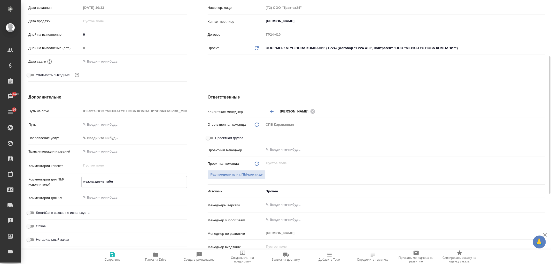
type textarea "x"
type textarea "нужна двуяз табли"
type textarea "x"
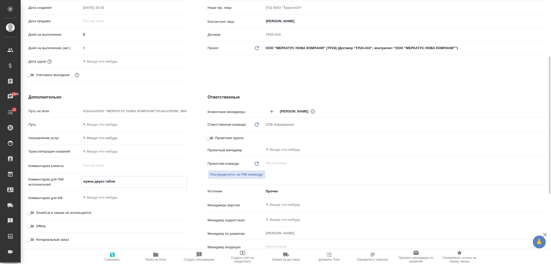
type textarea "x"
type textarea "нужна двуяз таблиц"
type textarea "x"
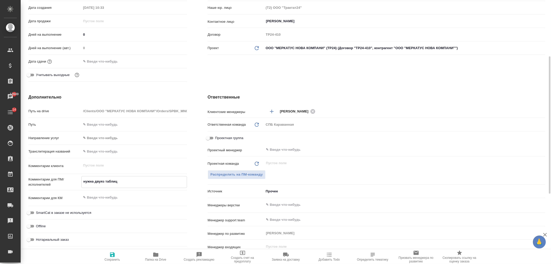
type textarea "нужна двуяз таблица"
type textarea "x"
type textarea "нужна двуяз таблица"
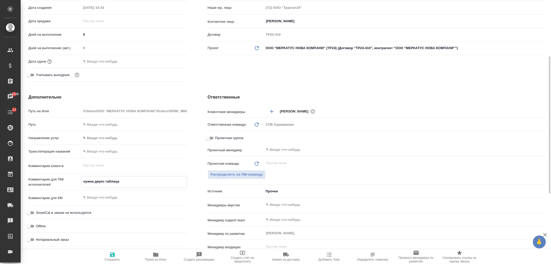
type textarea "x"
click at [115, 256] on icon "button" at bounding box center [112, 254] width 6 height 6
type textarea "x"
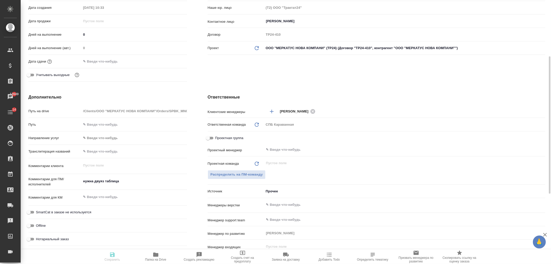
type textarea "x"
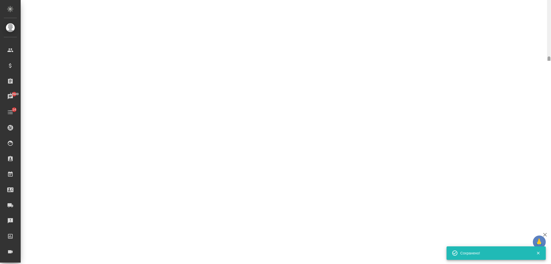
select select "RU"
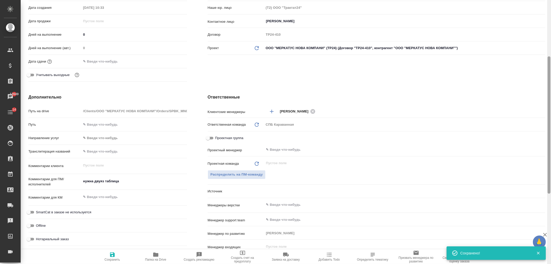
type textarea "x"
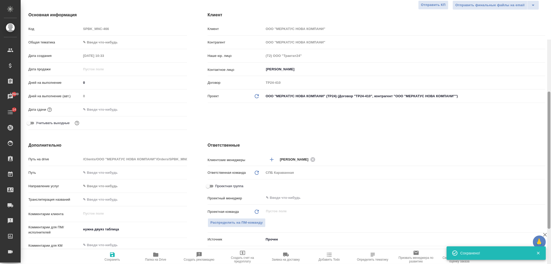
scroll to position [0, 0]
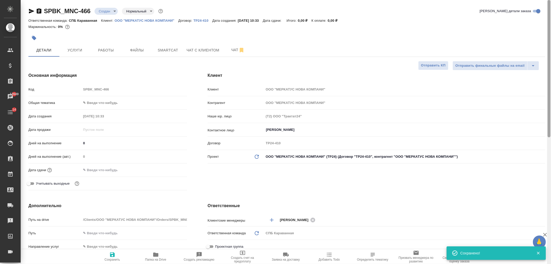
drag, startPoint x: 548, startPoint y: 172, endPoint x: 308, endPoint y: 32, distance: 277.5
click at [543, 43] on div "SPBK_MNC-466 Создан new Нормальный normal Кратко детали заказа Ответственная ко…" at bounding box center [286, 132] width 530 height 264
click at [72, 43] on div at bounding box center [200, 37] width 345 height 11
click at [74, 48] on span "Услуги" at bounding box center [74, 50] width 25 height 6
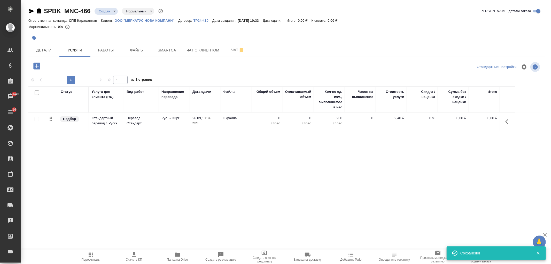
click at [191, 130] on td "26.09, 10:34 2025" at bounding box center [205, 122] width 31 height 18
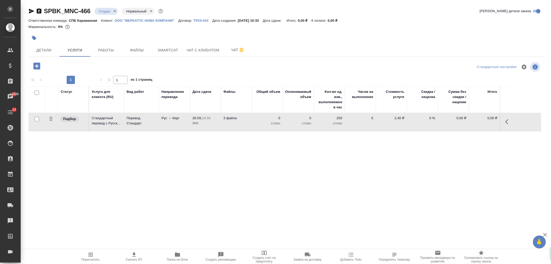
click at [193, 128] on td "26.09, 10:34 2025" at bounding box center [205, 122] width 31 height 18
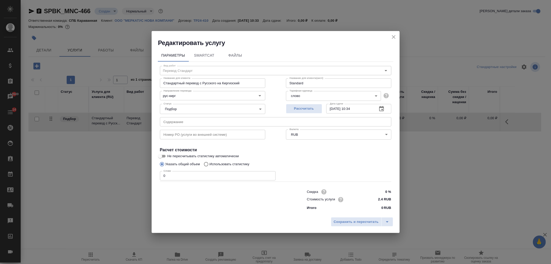
click at [390, 35] on icon "close" at bounding box center [393, 37] width 6 height 6
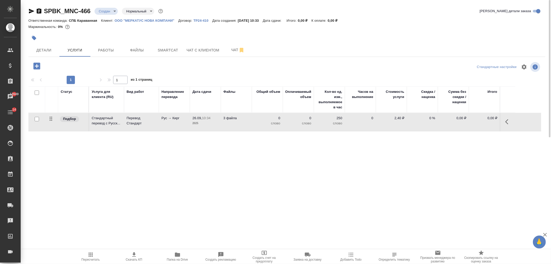
click at [37, 117] on input "checkbox" at bounding box center [37, 119] width 4 height 4
checkbox input "true"
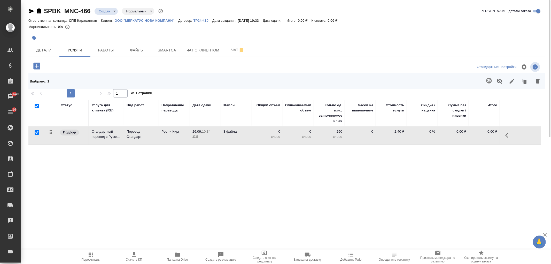
click at [490, 79] on icon "button" at bounding box center [488, 80] width 5 height 5
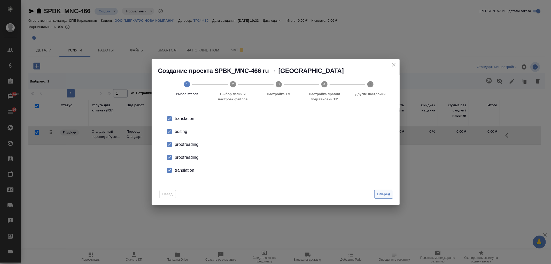
click at [385, 192] on span "Вперед" at bounding box center [383, 194] width 13 height 6
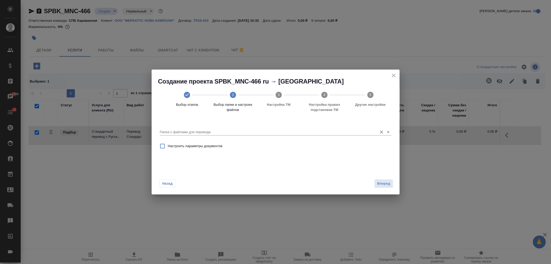
click at [364, 135] on input "Папка с файлами для перевода" at bounding box center [267, 132] width 215 height 6
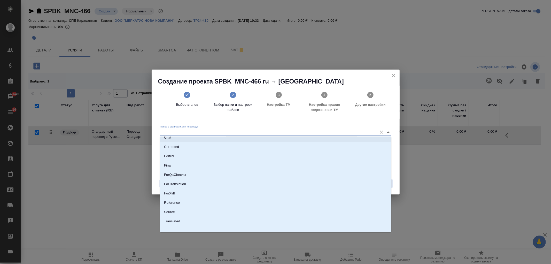
scroll to position [27, 0]
click at [197, 208] on li "Source" at bounding box center [275, 208] width 231 height 9
type input "Source"
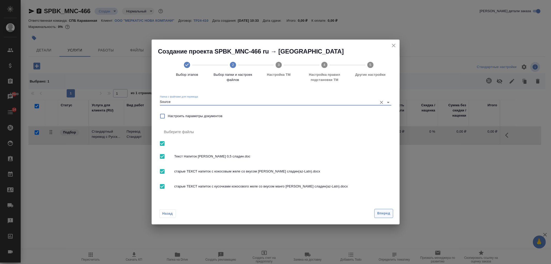
click at [377, 213] on span "Вперед" at bounding box center [383, 213] width 13 height 6
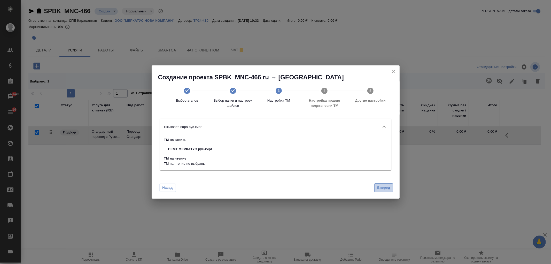
click at [389, 188] on span "Вперед" at bounding box center [383, 188] width 13 height 6
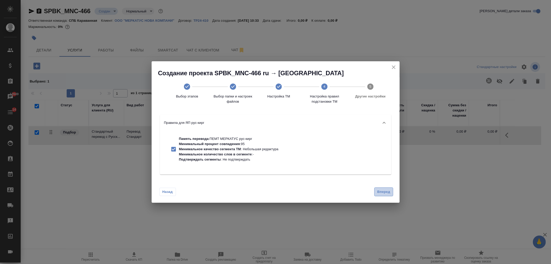
click at [389, 188] on button "Вперед" at bounding box center [383, 191] width 19 height 9
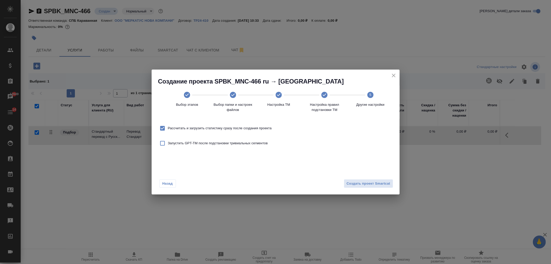
click at [227, 131] on label "Рассчитать и загрузить статистику сразу после создания проекта" at bounding box center [214, 128] width 115 height 11
click at [168, 131] on input "Рассчитать и загрузить статистику сразу после создания проекта" at bounding box center [162, 128] width 11 height 11
checkbox input "false"
click at [358, 185] on span "Создать проект Smartcat" at bounding box center [369, 184] width 44 height 6
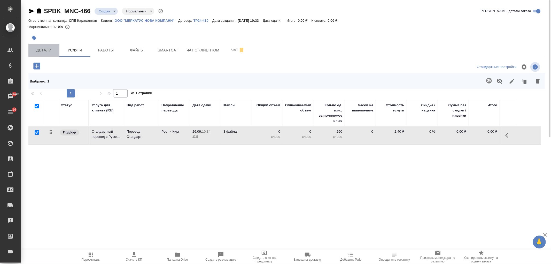
click at [46, 54] on button "Детали" at bounding box center [43, 50] width 31 height 13
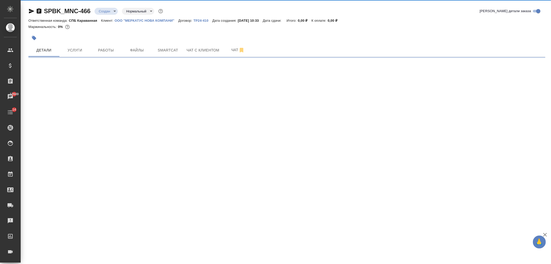
select select "RU"
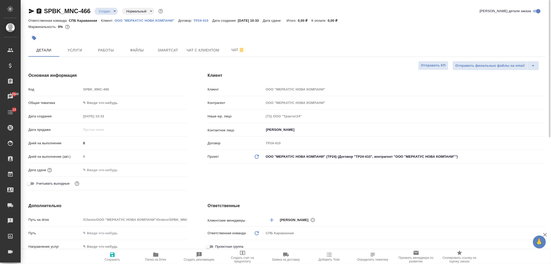
type textarea "x"
click at [104, 102] on body "🙏 .cls-1 fill:#fff; AWATERA Ivanova Arina Клиенты Спецификации Заказы 12649 Чат…" at bounding box center [275, 132] width 551 height 264
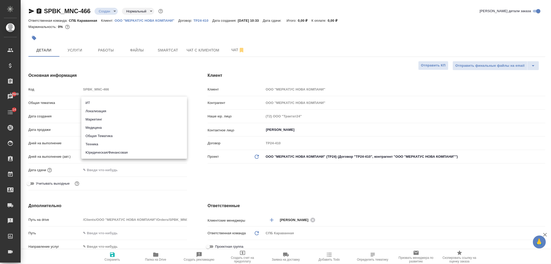
click at [98, 143] on li "Техника" at bounding box center [134, 144] width 106 height 8
type input "tech"
type textarea "x"
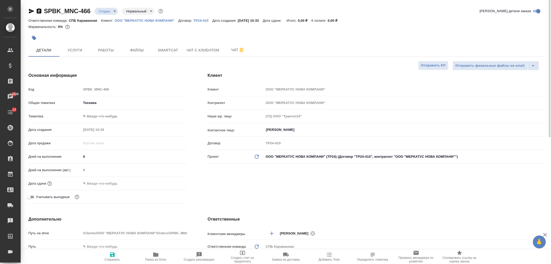
click at [101, 113] on body "🙏 .cls-1 fill:#fff; AWATERA Ivanova Arina Клиенты Спецификации Заказы 12649 Чат…" at bounding box center [275, 132] width 551 height 264
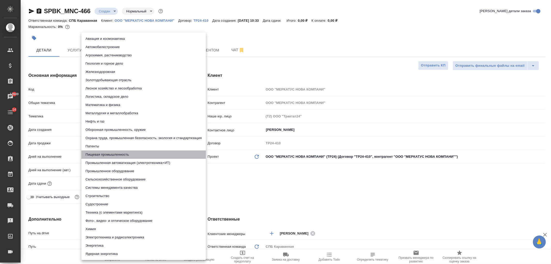
click at [113, 157] on li "Пищевая промышленность" at bounding box center [143, 154] width 124 height 8
type textarea "x"
type input "5a8b8b956a9677013d343d8f"
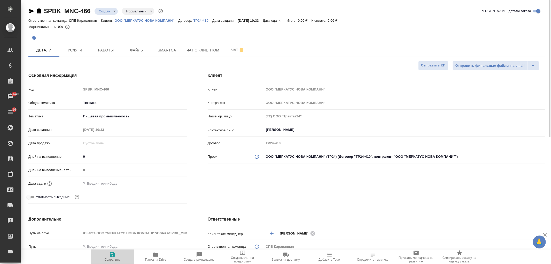
click at [111, 256] on icon "button" at bounding box center [112, 254] width 5 height 5
type textarea "x"
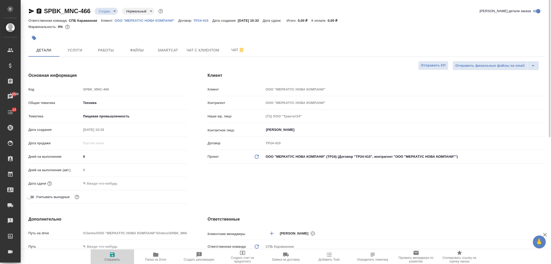
type textarea "x"
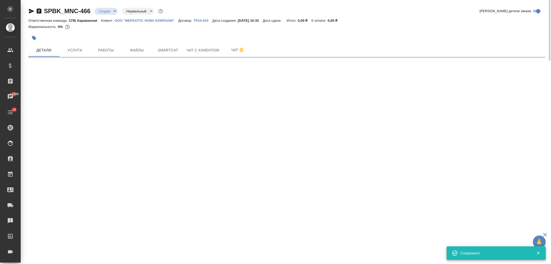
select select "RU"
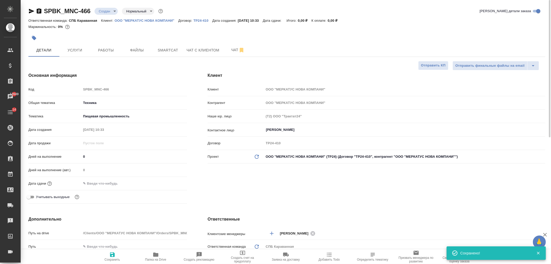
type textarea "x"
click at [107, 182] on input "text" at bounding box center [103, 182] width 45 height 7
click at [170, 182] on icon "button" at bounding box center [172, 182] width 5 height 5
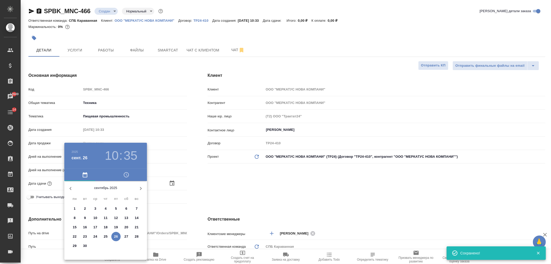
click at [74, 243] on p "29" at bounding box center [75, 245] width 4 height 5
type input "29.09.2025 10:35"
type textarea "x"
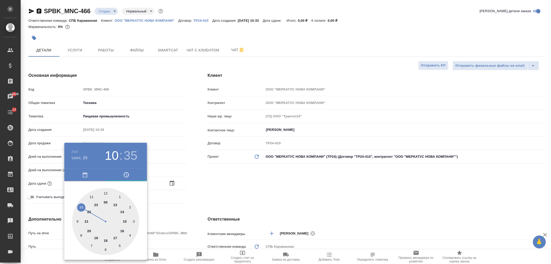
click at [92, 197] on div at bounding box center [105, 221] width 67 height 67
type input "29.09.2025 11:35"
type textarea "x"
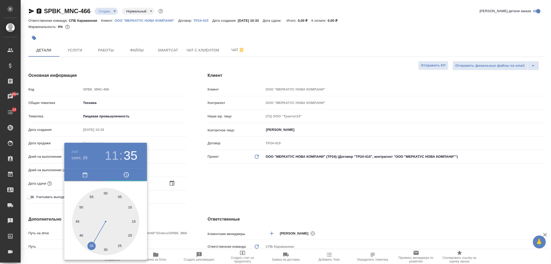
click at [105, 194] on div at bounding box center [105, 221] width 67 height 67
type input "[DATE] 11:00"
type textarea "x"
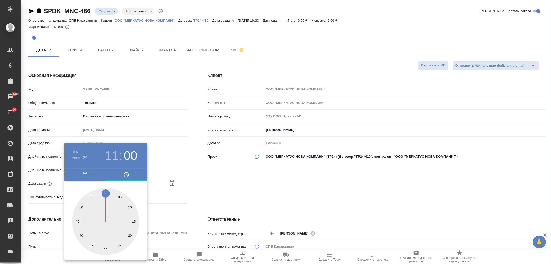
click at [245, 185] on div at bounding box center [275, 132] width 551 height 264
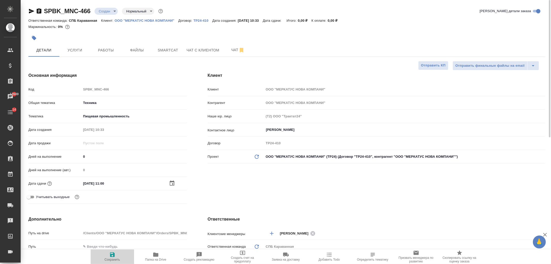
click at [115, 254] on icon "button" at bounding box center [112, 254] width 6 height 6
type textarea "x"
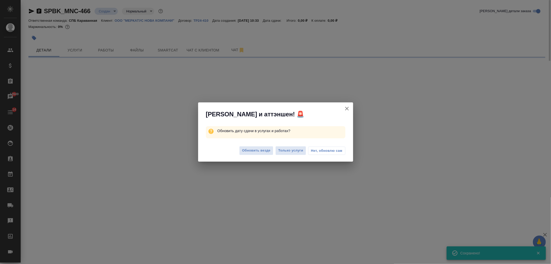
select select "RU"
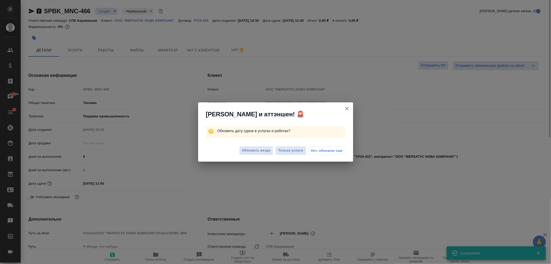
type textarea "x"
click at [246, 146] on button "Обновить везде" at bounding box center [256, 150] width 34 height 9
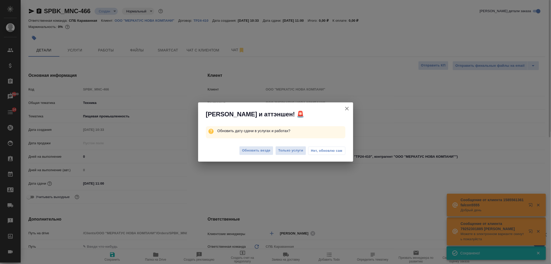
type textarea "x"
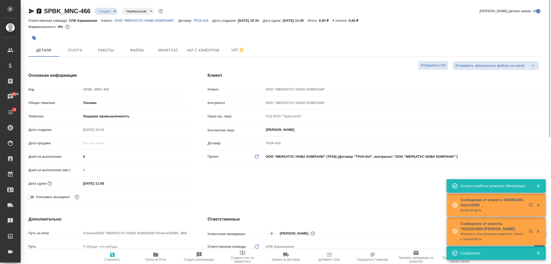
type textarea "x"
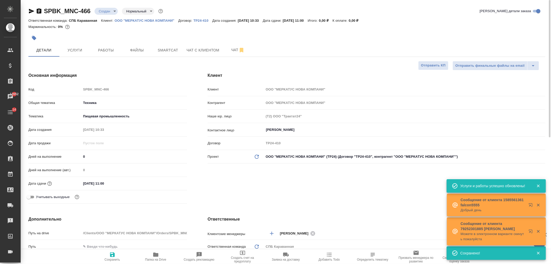
type textarea "x"
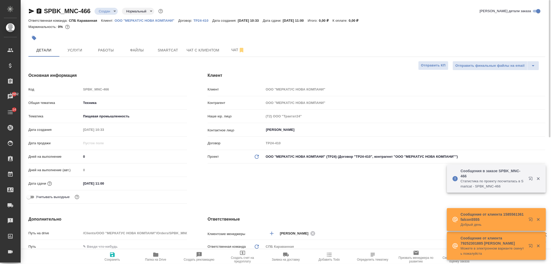
click at [229, 60] on div "SPBK_MNC-466 Создан new Нормальный normal Кратко детали заказа Ответственная ко…" at bounding box center [287, 260] width 522 height 520
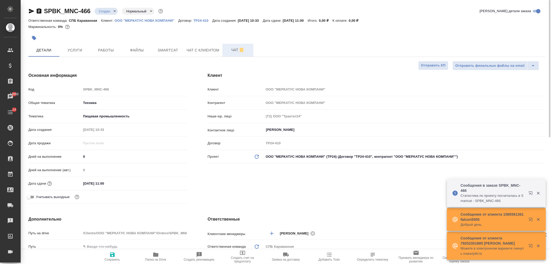
click at [232, 48] on span "Чат" at bounding box center [237, 50] width 25 height 6
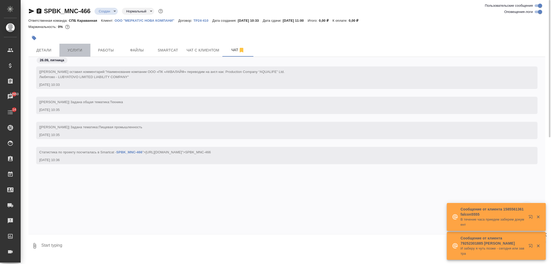
click at [73, 49] on span "Услуги" at bounding box center [74, 50] width 25 height 6
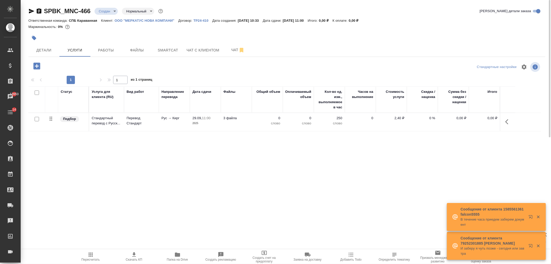
click at [194, 123] on p "2025" at bounding box center [205, 123] width 26 height 5
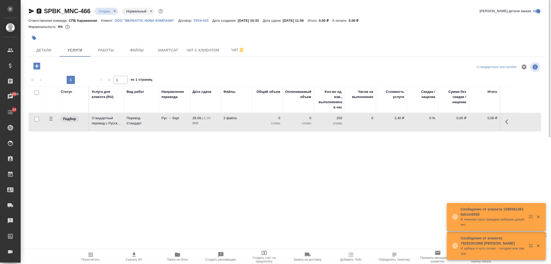
click at [194, 123] on p "2025" at bounding box center [205, 123] width 26 height 5
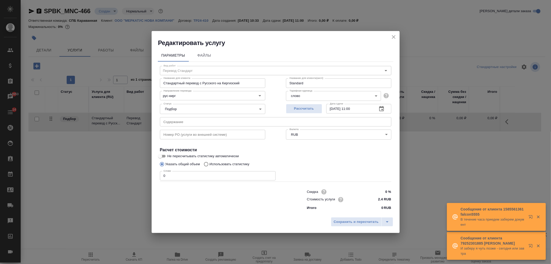
click at [220, 163] on p "Использовать статистику" at bounding box center [229, 163] width 40 height 5
click at [209, 163] on input "Использовать статистику" at bounding box center [205, 164] width 8 height 10
radio input "true"
radio input "false"
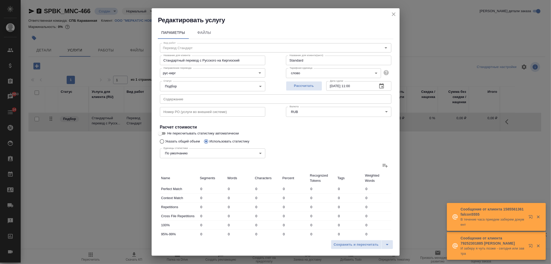
click at [382, 166] on icon at bounding box center [385, 165] width 6 height 6
click at [0, 0] on input "file" at bounding box center [0, 0] width 0 height 0
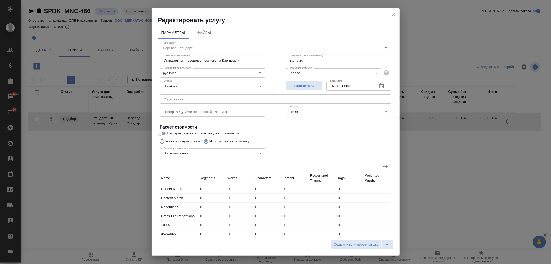
type input "6"
type input "54"
type input "363"
type input "10"
type input "77"
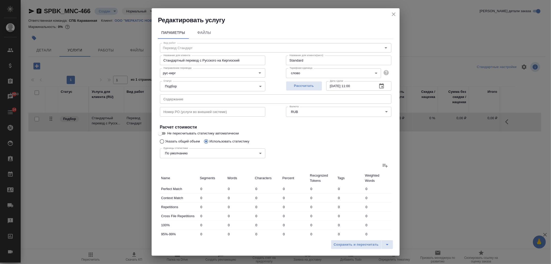
type input "544"
type input "3"
type input "9"
type input "96"
type input "2"
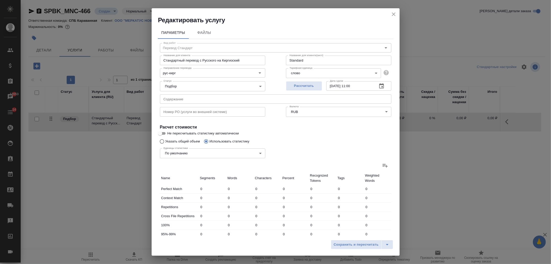
type input "15"
type input "109"
type input "1"
type input "24"
type input "155"
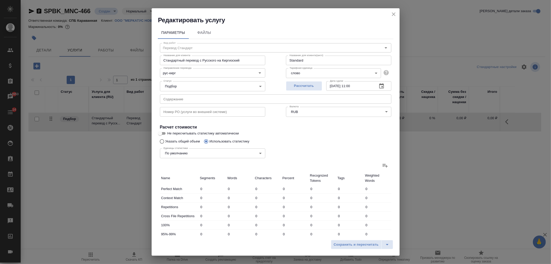
type input "4"
type input "72"
type input "518"
type input "20"
type input "361"
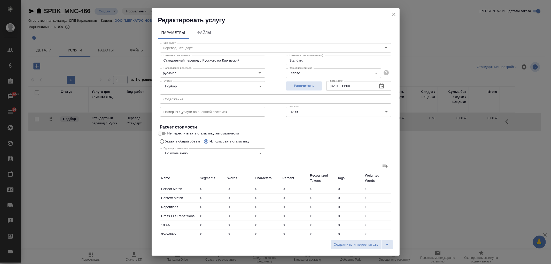
type input "3144"
type input "36"
type input "535"
type input "4385"
type input "46"
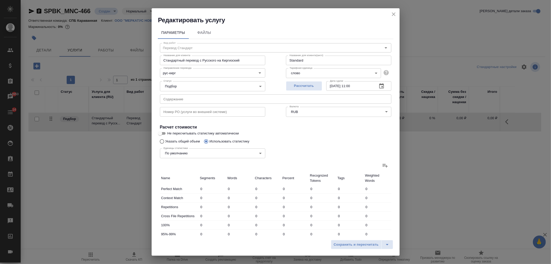
type input "612"
type input "4929"
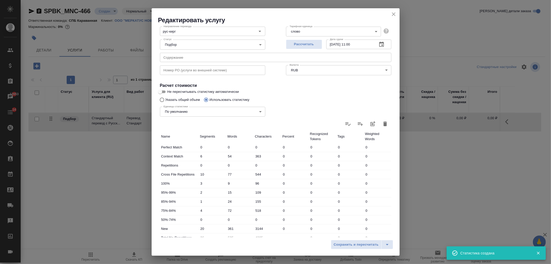
scroll to position [89, 0]
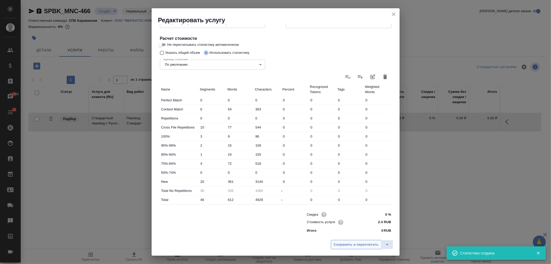
click at [357, 247] on span "Сохранить и пересчитать" at bounding box center [356, 244] width 45 height 6
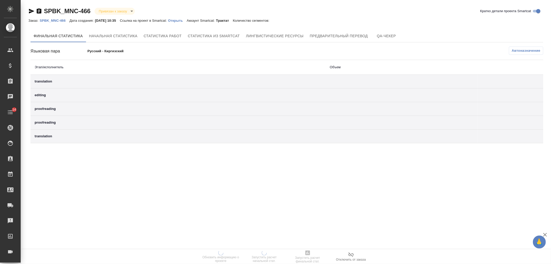
click at [178, 19] on p "Открыть" at bounding box center [177, 21] width 19 height 4
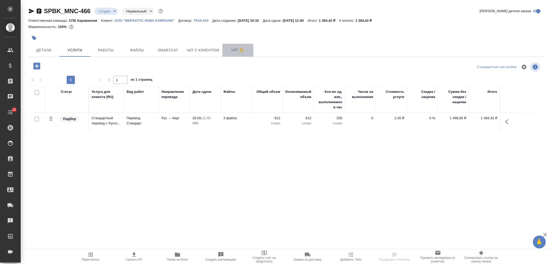
click at [231, 54] on button "Чат" at bounding box center [237, 50] width 31 height 13
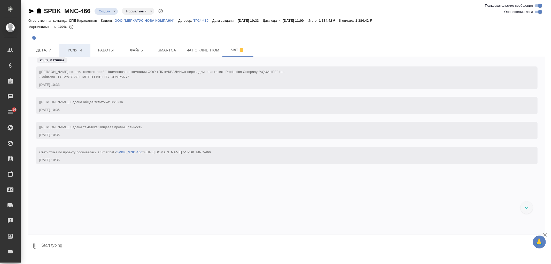
click at [65, 49] on span "Услуги" at bounding box center [74, 50] width 25 height 6
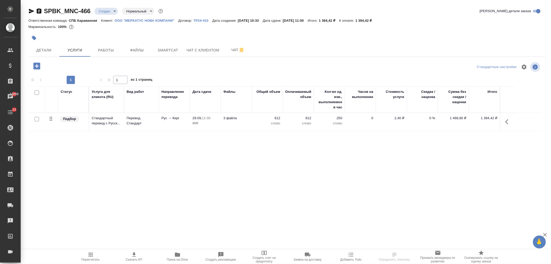
click at [111, 12] on body "🙏 .cls-1 fill:#fff; AWATERA Ivanova Arina Клиенты Спецификации Заказы 12655 Чат…" at bounding box center [275, 132] width 551 height 264
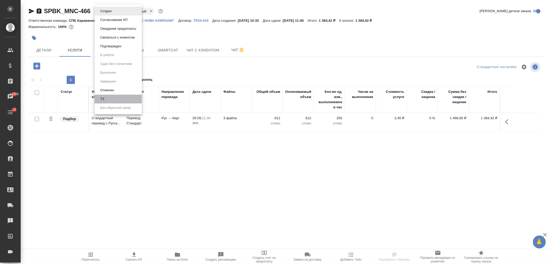
click at [117, 101] on li "ТЗ" at bounding box center [118, 99] width 47 height 9
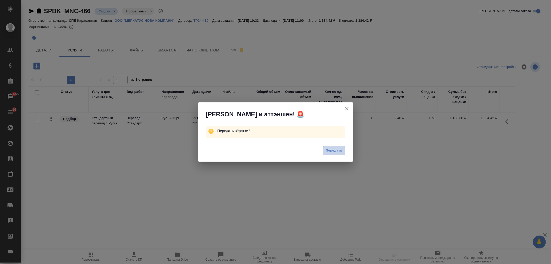
click at [341, 152] on span "Передать" at bounding box center [334, 150] width 17 height 6
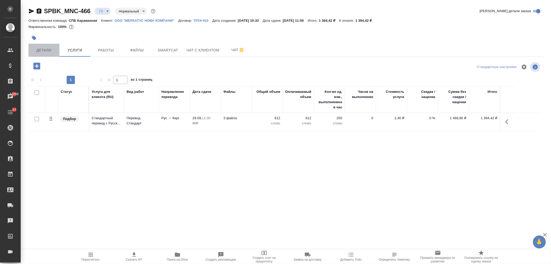
click at [37, 51] on span "Детали" at bounding box center [44, 50] width 25 height 6
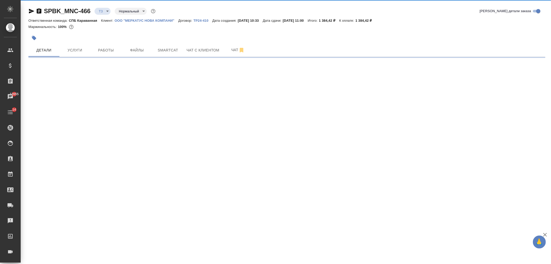
select select "RU"
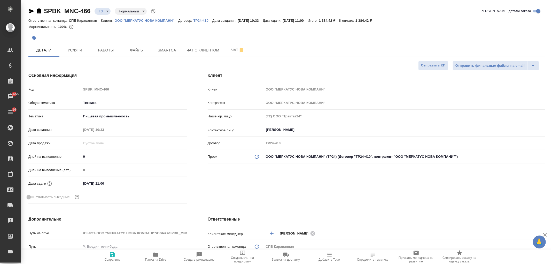
type textarea "x"
click at [233, 52] on span "Чат" at bounding box center [237, 50] width 25 height 6
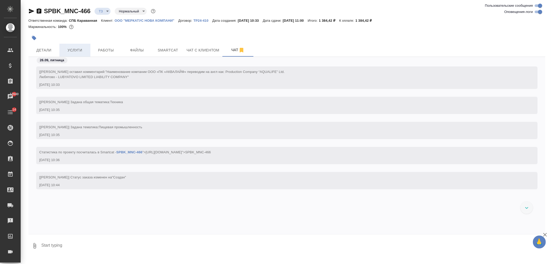
click at [77, 51] on span "Услуги" at bounding box center [74, 50] width 25 height 6
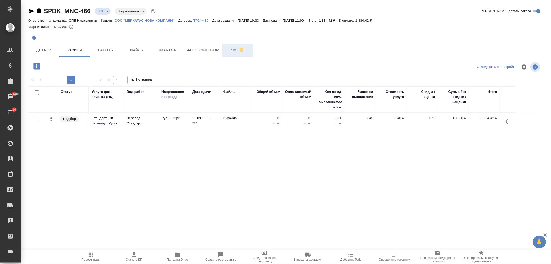
click at [227, 52] on span "Чат" at bounding box center [237, 50] width 25 height 6
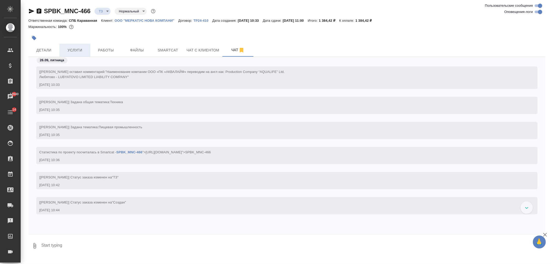
click at [72, 48] on span "Услуги" at bounding box center [74, 50] width 25 height 6
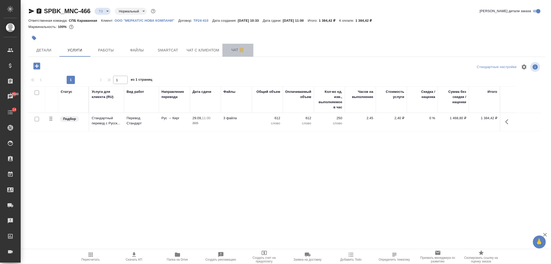
click at [233, 48] on span "Чат" at bounding box center [237, 50] width 25 height 6
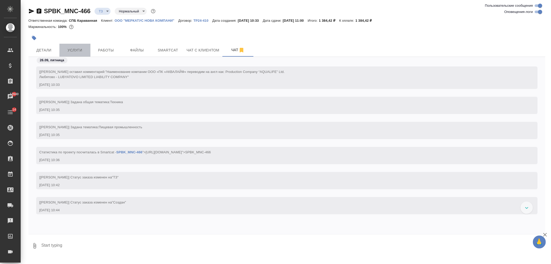
click at [79, 49] on span "Услуги" at bounding box center [74, 50] width 25 height 6
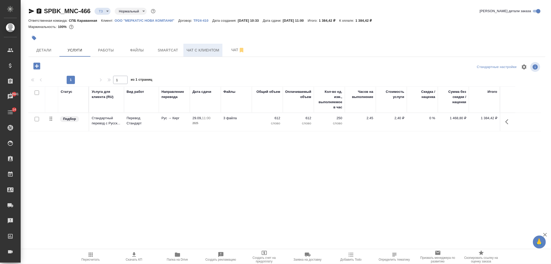
click at [220, 50] on button "Чат с клиентом" at bounding box center [202, 50] width 39 height 13
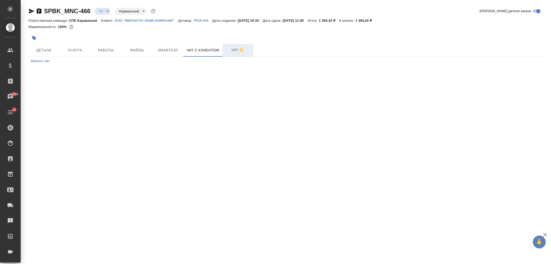
click at [226, 50] on span "Чат" at bounding box center [237, 50] width 25 height 6
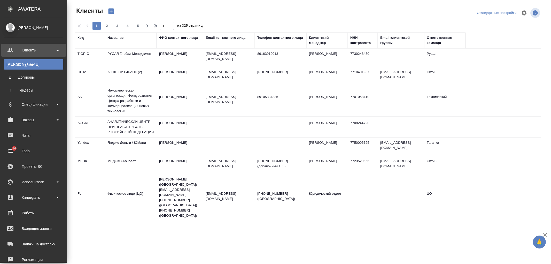
select select "RU"
click at [35, 123] on div "Заказы" at bounding box center [33, 120] width 59 height 8
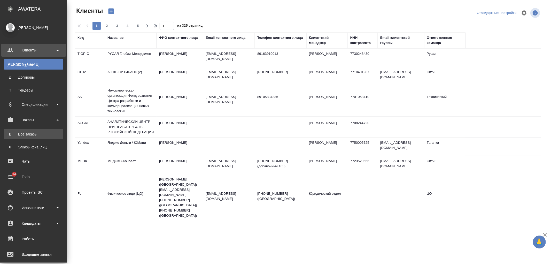
click at [37, 132] on div "Все заказы" at bounding box center [33, 133] width 54 height 5
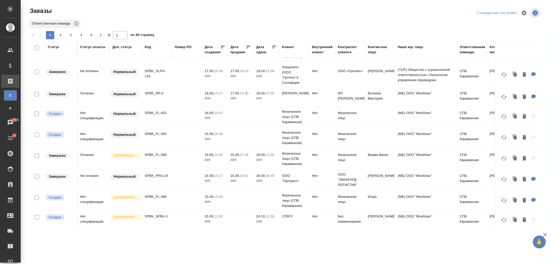
scroll to position [392, 0]
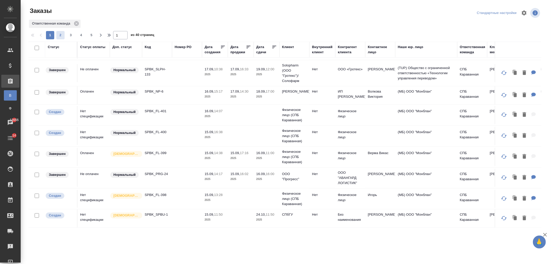
click at [57, 35] on span "2" at bounding box center [60, 35] width 8 height 5
type input "2"
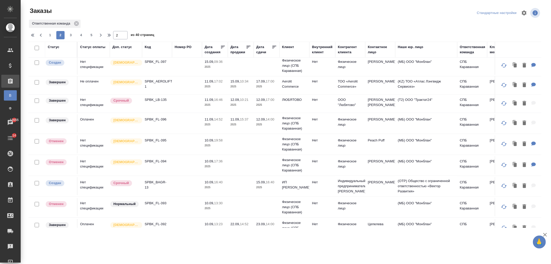
scroll to position [0, 0]
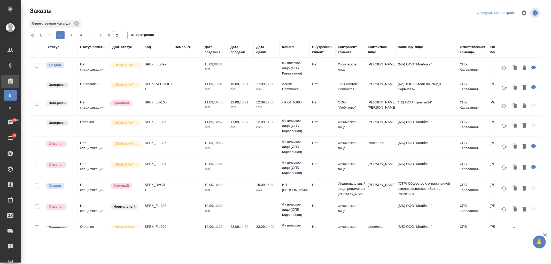
click at [182, 86] on td at bounding box center [187, 88] width 30 height 18
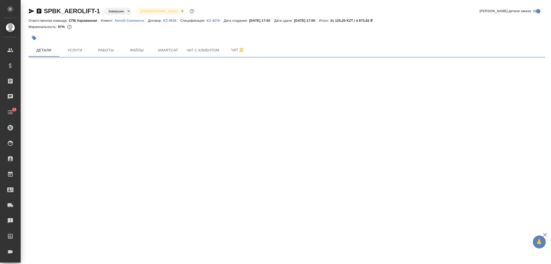
select select "RU"
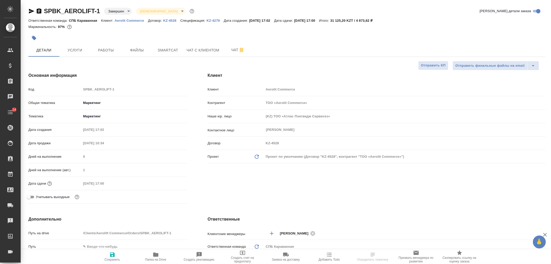
type textarea "x"
click at [407, 192] on div "Клиент Клиент Aerolit Commerce Контрагент ТОО «Aerolit Commerce» Наше юр. лицо …" at bounding box center [376, 139] width 358 height 154
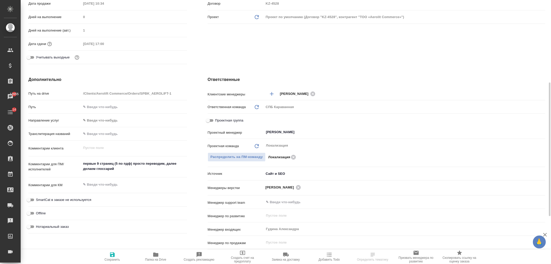
scroll to position [170, 0]
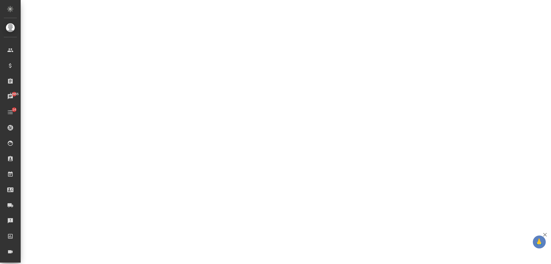
select select "RU"
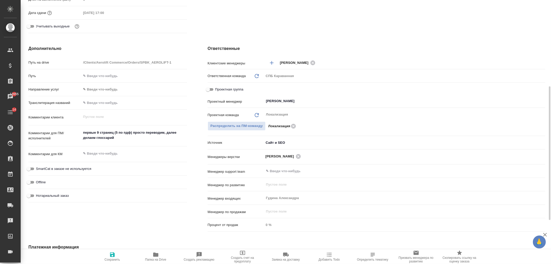
type textarea "x"
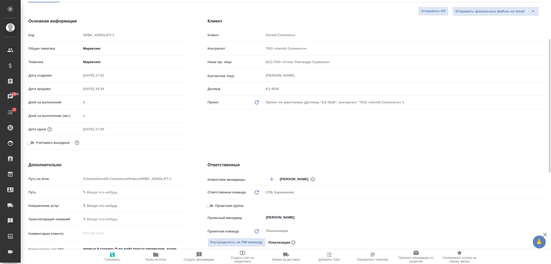
scroll to position [0, 0]
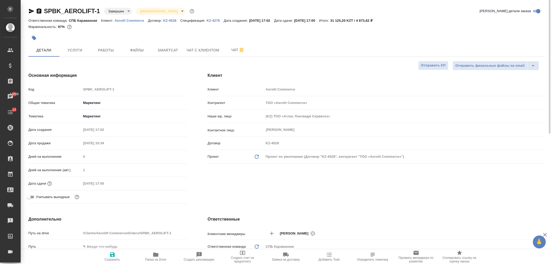
type textarea "x"
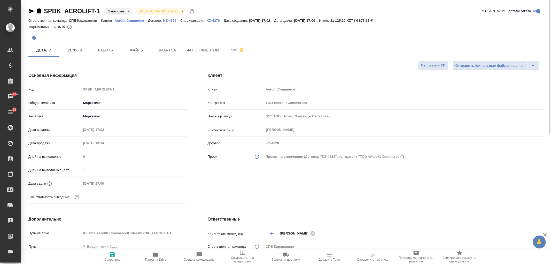
type textarea "x"
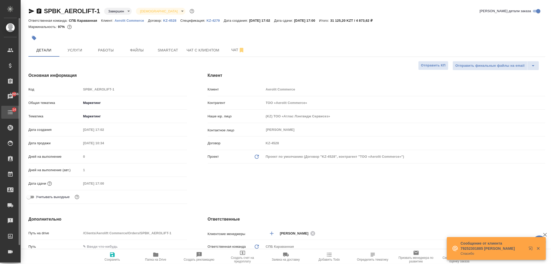
type textarea "x"
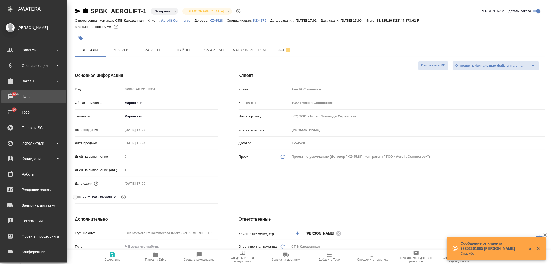
click at [29, 99] on div "Чаты" at bounding box center [33, 97] width 59 height 8
type textarea "x"
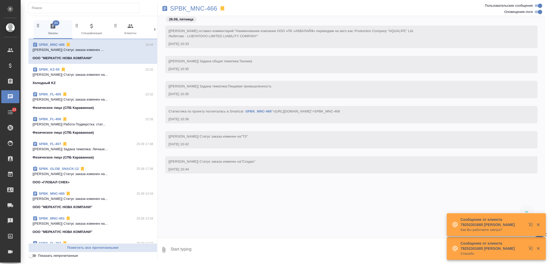
click at [151, 31] on button "0 Входящие" at bounding box center [169, 29] width 39 height 19
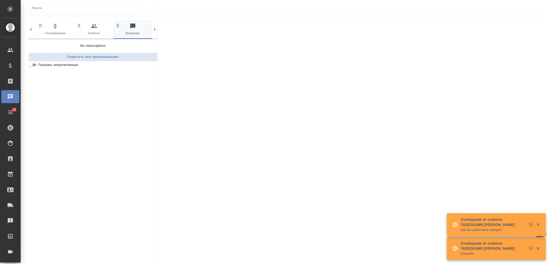
click at [154, 31] on icon at bounding box center [154, 29] width 5 height 5
click at [153, 30] on icon at bounding box center [154, 29] width 5 height 5
click at [143, 28] on span "99+ Мессенджеры" at bounding box center [132, 29] width 35 height 13
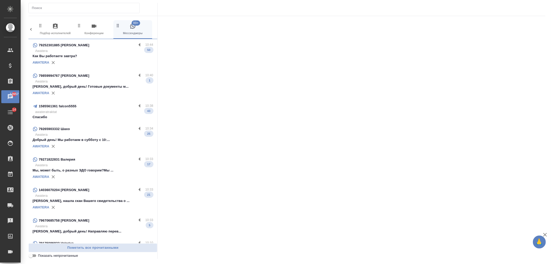
click at [119, 170] on p "Мы, может быть, о разных ЭДО говорим?Мы ..." at bounding box center [93, 170] width 121 height 5
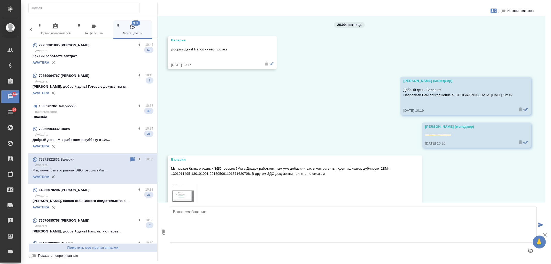
scroll to position [1924, 0]
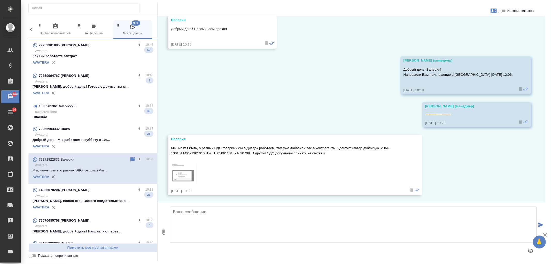
click at [180, 177] on img at bounding box center [184, 173] width 26 height 20
click at [440, 114] on img at bounding box center [438, 114] width 26 height 2
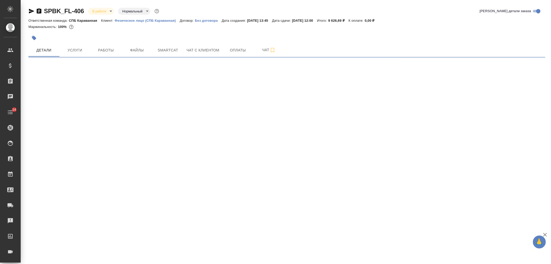
select select "RU"
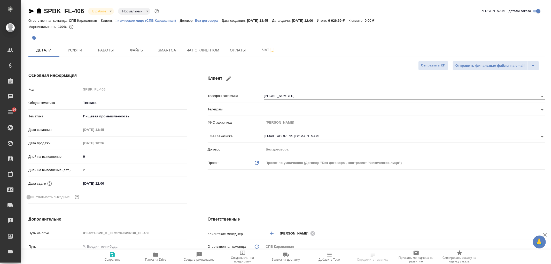
type textarea "x"
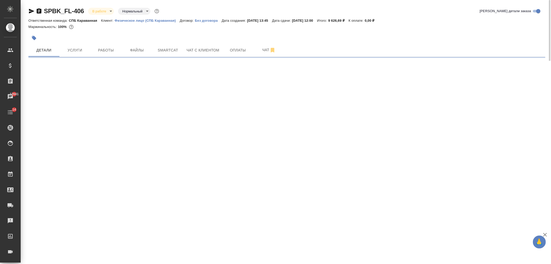
select select "RU"
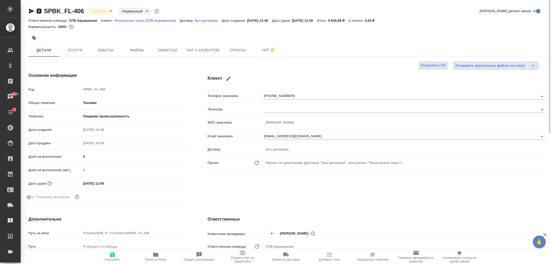
type textarea "x"
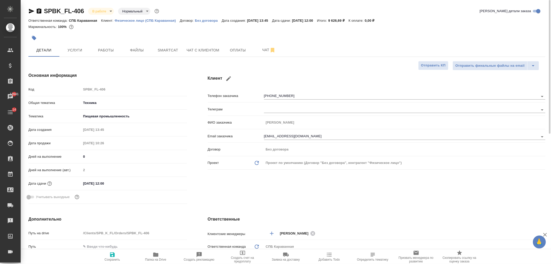
type textarea "x"
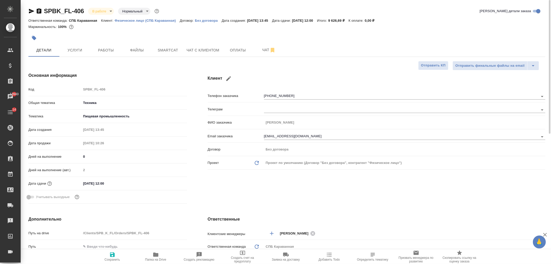
type textarea "x"
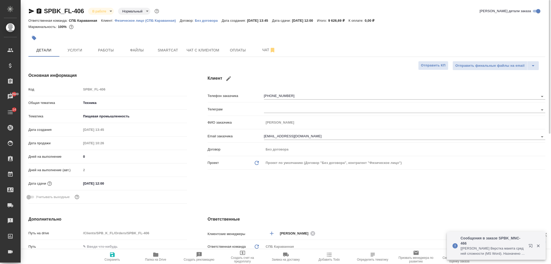
type textarea "x"
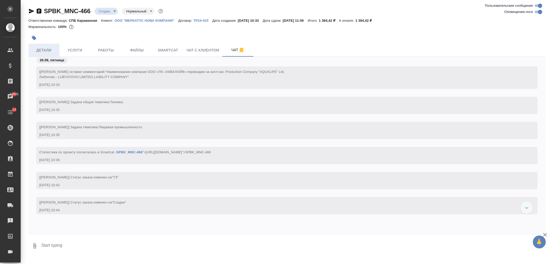
click at [46, 45] on button "Детали" at bounding box center [43, 50] width 31 height 13
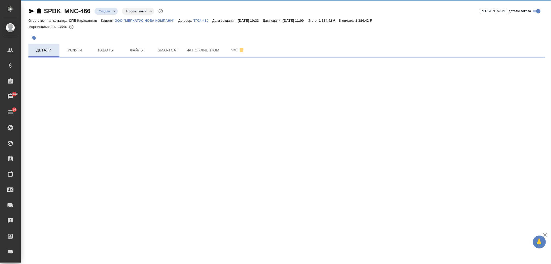
select select "RU"
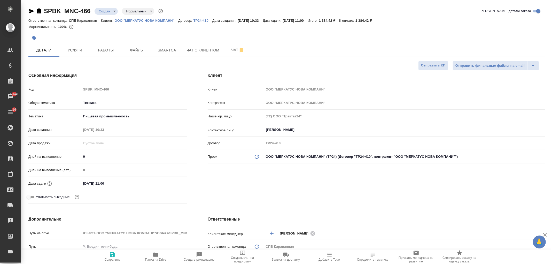
type textarea "x"
click at [301, 199] on div "Клиент Клиент ООО "МЕРКАТУС НОВА КОМПАНИ" Контрагент ООО "МЕРКАТУС НОВА КОМПАНИ…" at bounding box center [376, 139] width 358 height 154
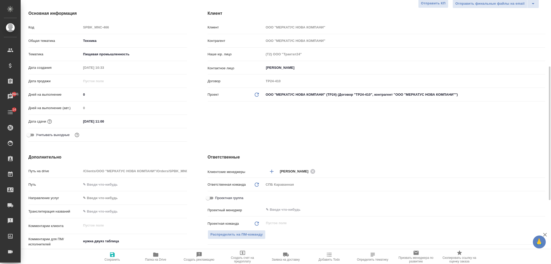
scroll to position [93, 0]
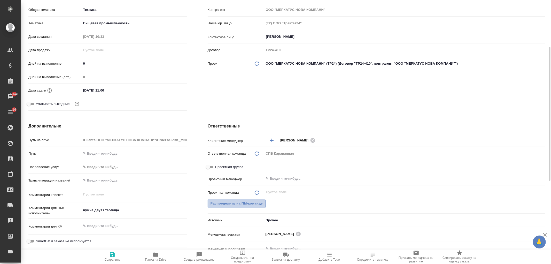
click at [245, 206] on span "Распределить на ПМ-команду" at bounding box center [236, 203] width 52 height 6
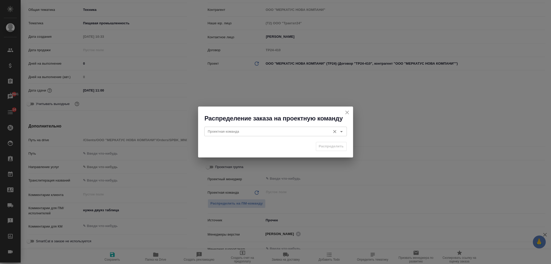
click at [242, 127] on div "Проектная команда" at bounding box center [275, 131] width 143 height 9
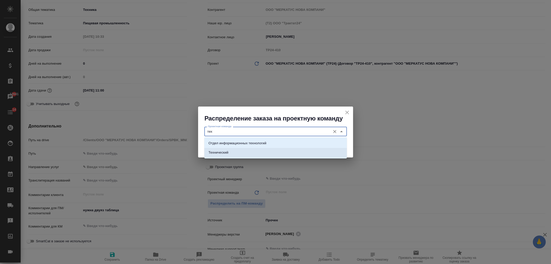
click at [246, 153] on li "Технический" at bounding box center [275, 152] width 143 height 9
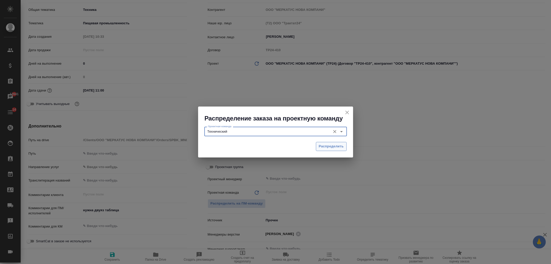
type input "Технический"
click at [326, 146] on span "Распределить" at bounding box center [331, 146] width 25 height 6
type textarea "x"
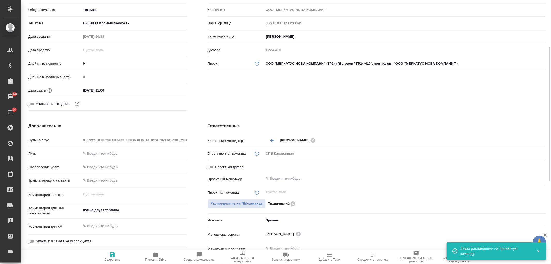
click at [114, 260] on span "Сохранить" at bounding box center [112, 259] width 15 height 4
type textarea "x"
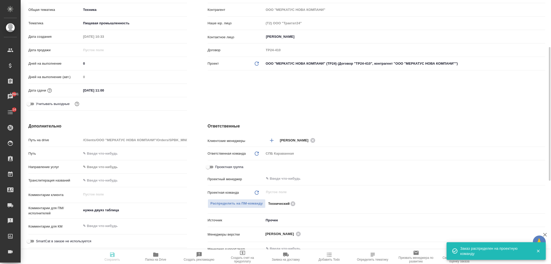
type textarea "x"
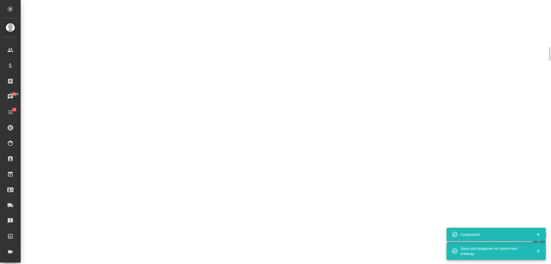
select select "RU"
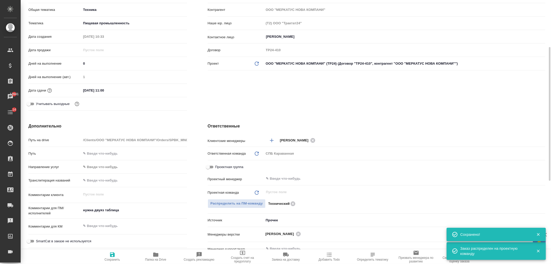
type textarea "x"
click at [247, 93] on div "Клиент Клиент ООО "МЕРКАТУС НОВА КОМПАНИ" Контрагент ООО "МЕРКАТУС НОВА КОМПАНИ…" at bounding box center [376, 46] width 358 height 154
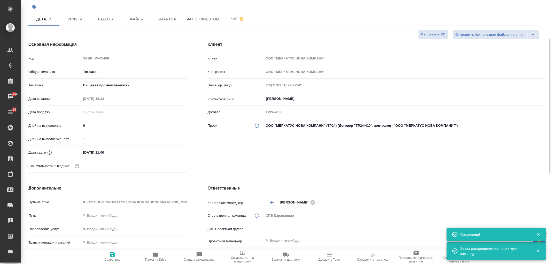
scroll to position [0, 0]
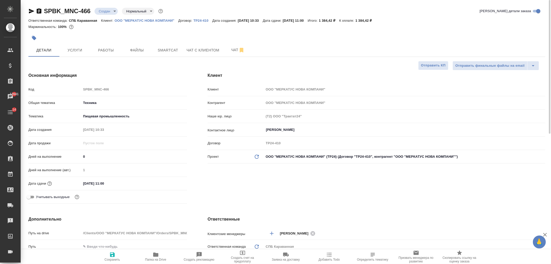
type textarea "x"
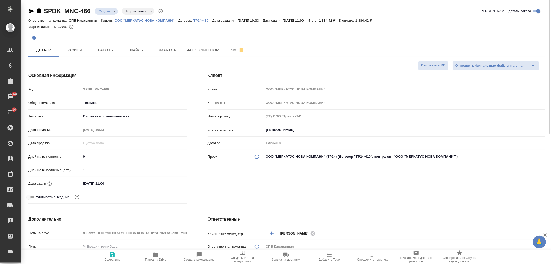
type textarea "x"
click at [224, 47] on button "Чат" at bounding box center [237, 50] width 31 height 13
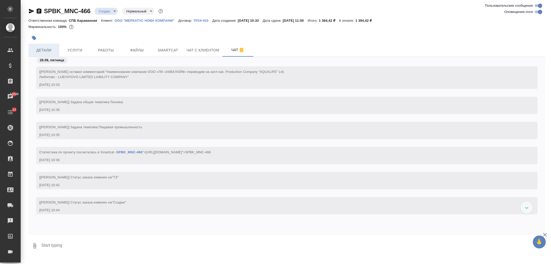
click at [56, 45] on button "Детали" at bounding box center [43, 50] width 31 height 13
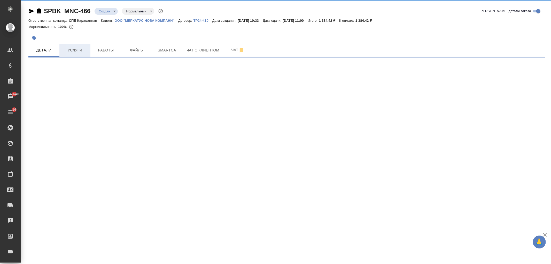
click at [71, 47] on span "Услуги" at bounding box center [74, 50] width 25 height 6
select select "RU"
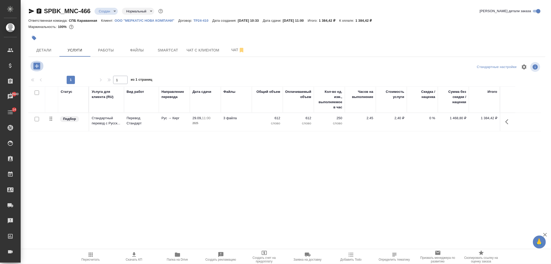
click at [37, 69] on icon "button" at bounding box center [36, 65] width 7 height 7
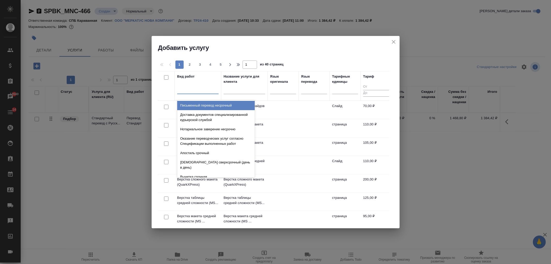
click at [212, 91] on div at bounding box center [197, 88] width 41 height 7
type input "ms [PERSON_NAME]"
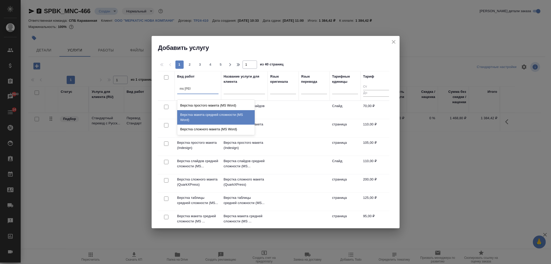
click at [244, 117] on div "Верстка макета средней сложности (MS Word)" at bounding box center [215, 117] width 77 height 14
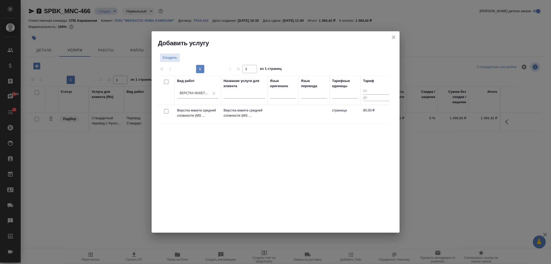
click at [166, 112] on input "checkbox" at bounding box center [166, 111] width 4 height 4
checkbox input "true"
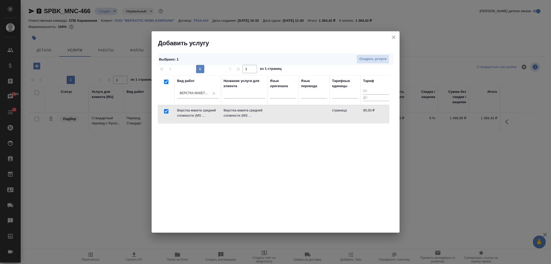
click at [373, 52] on div "Выбрано : 1 Создать услуги 1 1 из 1 страниц Вид работ Верстка макета средней сл…" at bounding box center [276, 139] width 248 height 185
click at [375, 60] on span "Создать услуги" at bounding box center [372, 59] width 27 height 6
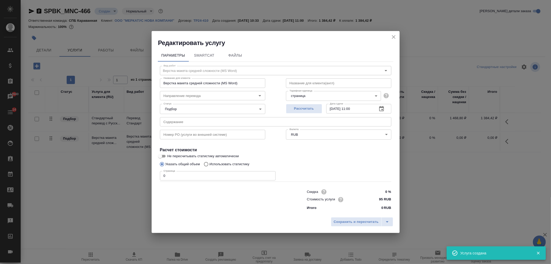
click at [189, 173] on input "0" at bounding box center [218, 175] width 116 height 9
type input "1"
click at [352, 219] on span "Сохранить и пересчитать" at bounding box center [356, 222] width 45 height 6
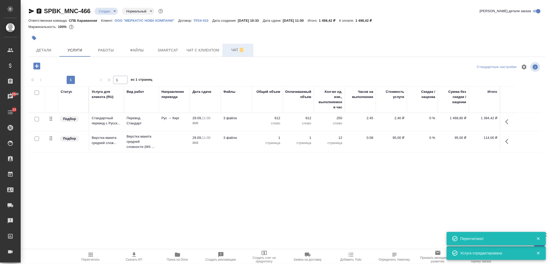
click at [237, 51] on span "Чат" at bounding box center [237, 50] width 25 height 6
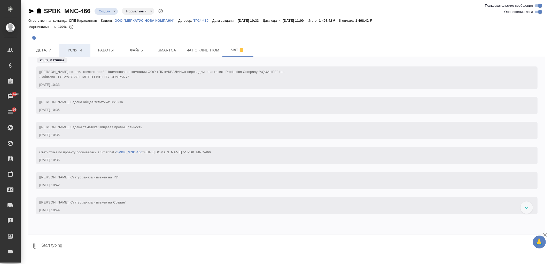
click at [79, 50] on span "Услуги" at bounding box center [74, 50] width 25 height 6
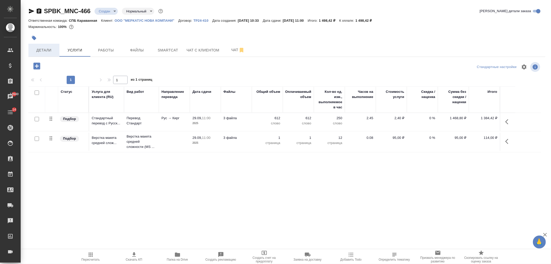
click at [46, 49] on span "Детали" at bounding box center [44, 50] width 25 height 6
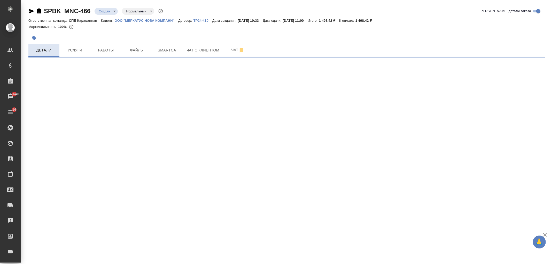
select select "RU"
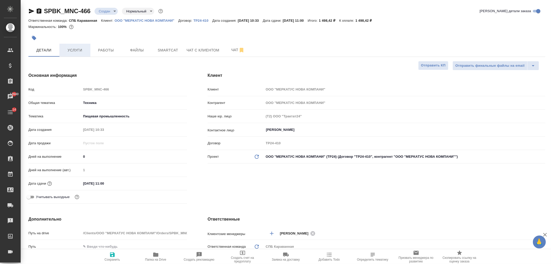
type textarea "x"
click at [77, 52] on span "Услуги" at bounding box center [74, 50] width 25 height 6
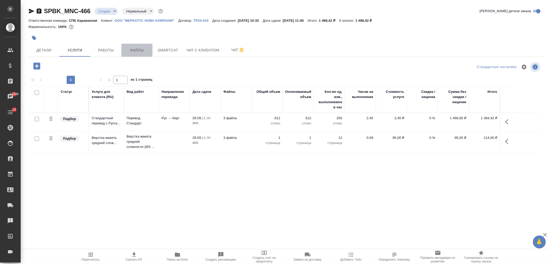
click at [136, 52] on span "Файлы" at bounding box center [136, 50] width 25 height 6
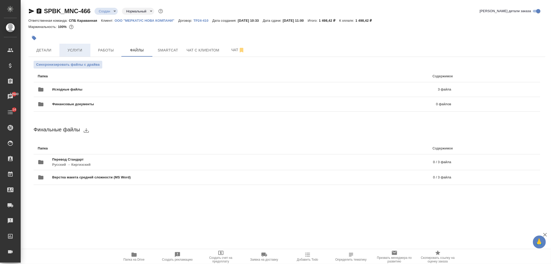
click at [78, 50] on span "Услуги" at bounding box center [74, 50] width 25 height 6
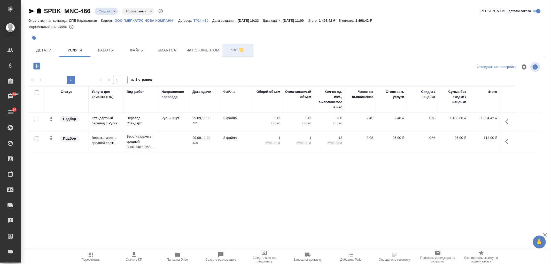
click at [229, 52] on span "Чат" at bounding box center [237, 50] width 25 height 6
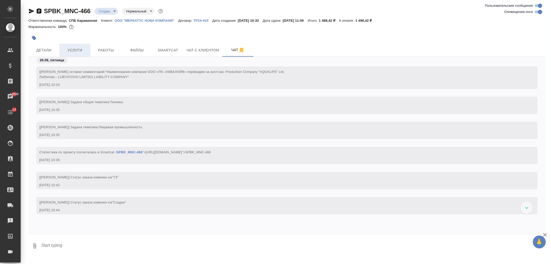
click at [85, 51] on span "Услуги" at bounding box center [74, 50] width 25 height 6
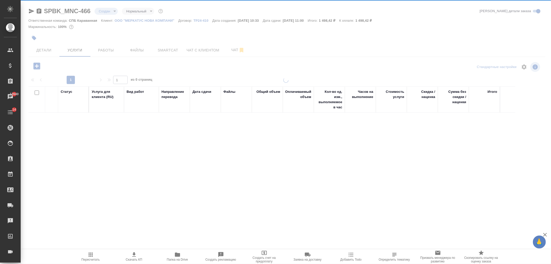
click at [134, 257] on icon "button" at bounding box center [134, 254] width 6 height 6
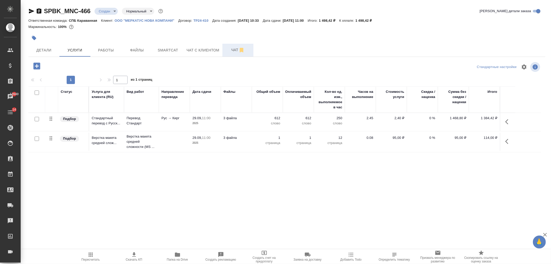
click at [227, 53] on span "Чат" at bounding box center [237, 50] width 25 height 6
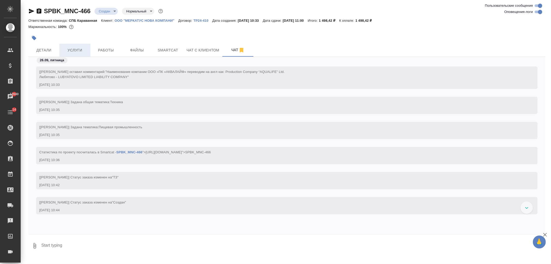
click at [75, 52] on span "Услуги" at bounding box center [74, 50] width 25 height 6
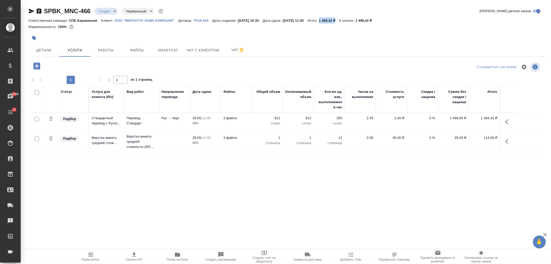
drag, startPoint x: 332, startPoint y: 19, endPoint x: 350, endPoint y: 19, distance: 18.1
click at [339, 19] on p "1 498,42 ₽" at bounding box center [329, 21] width 20 height 4
copy p "1 498,42 ₽"
click at [221, 55] on button "Чат с клиентом" at bounding box center [202, 50] width 39 height 13
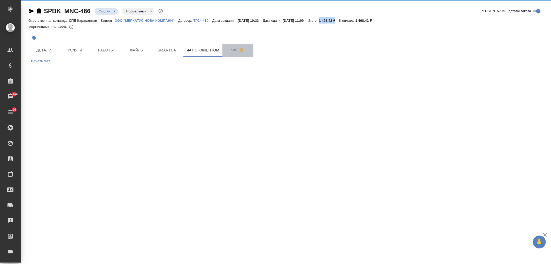
click at [232, 50] on span "Чат" at bounding box center [237, 50] width 25 height 6
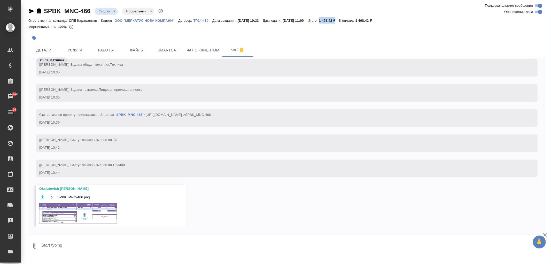
click at [74, 212] on img at bounding box center [77, 213] width 77 height 21
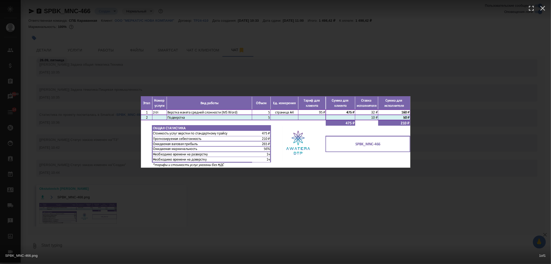
click at [154, 204] on div "SPBK_MNC-466.png 1 of 1" at bounding box center [275, 132] width 551 height 264
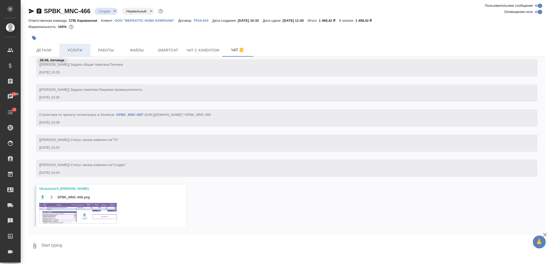
click at [71, 54] on button "Услуги" at bounding box center [74, 50] width 31 height 13
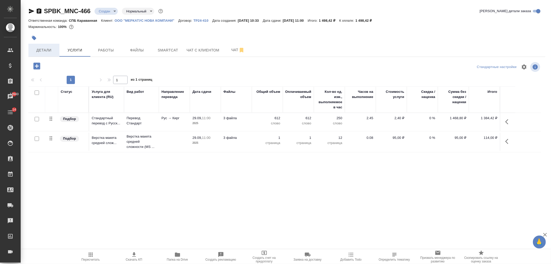
click at [53, 48] on span "Детали" at bounding box center [44, 50] width 25 height 6
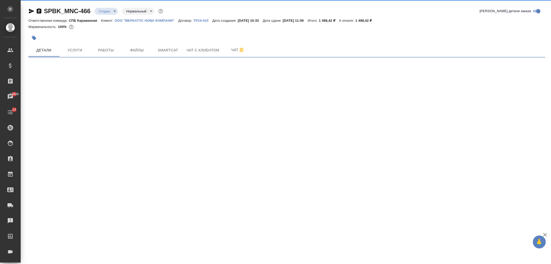
select select "RU"
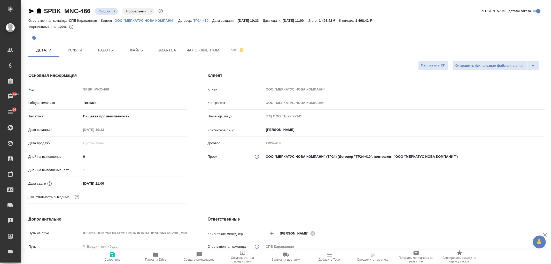
type textarea "x"
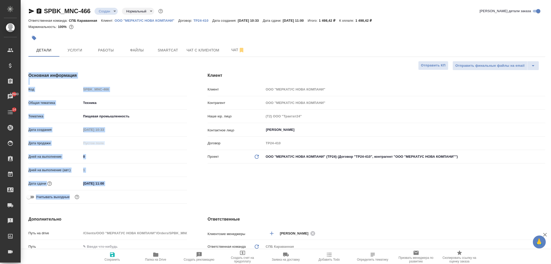
drag, startPoint x: 551, startPoint y: 59, endPoint x: 550, endPoint y: 87, distance: 27.9
click at [550, 87] on div "SPBK_MNC-466 Создан new Нормальный normal Кратко детали заказа Ответственная ко…" at bounding box center [286, 260] width 530 height 520
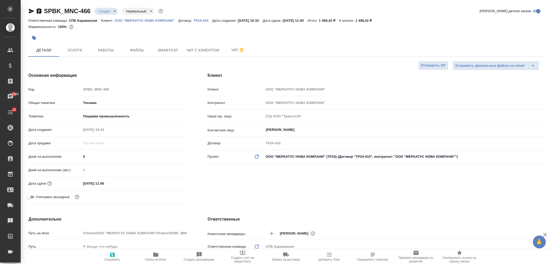
click at [270, 185] on div "Клиент Клиент ООО "МЕРКАТУС НОВА КОМПАНИ" Контрагент ООО "МЕРКАТУС НОВА КОМПАНИ…" at bounding box center [376, 139] width 358 height 154
click at [108, 7] on div "SPBK_MNC-466 Создан new Нормальный normal" at bounding box center [96, 11] width 136 height 8
click at [109, 11] on body "🙏 .cls-1 fill:#fff; AWATERA Ivanova Arina Клиенты Спецификации Заказы 12643 Чат…" at bounding box center [275, 132] width 551 height 264
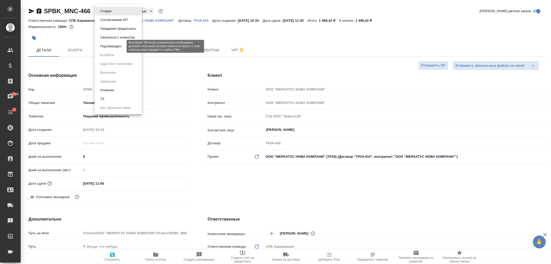
click at [105, 45] on button "Подтвержден" at bounding box center [111, 46] width 24 height 6
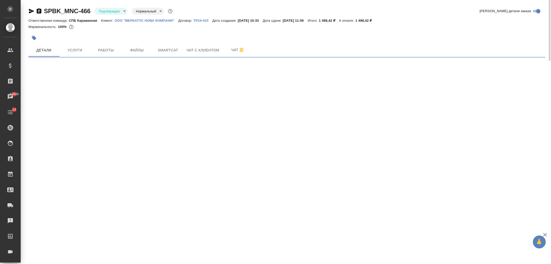
select select "RU"
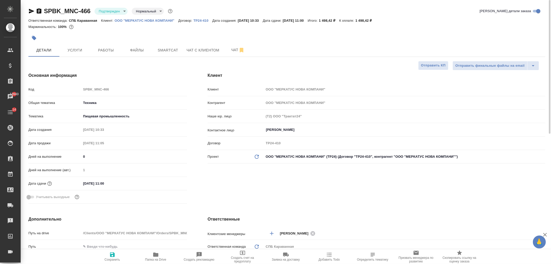
type textarea "x"
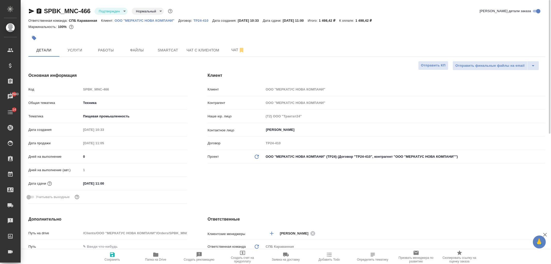
type textarea "x"
drag, startPoint x: 54, startPoint y: 42, endPoint x: 69, endPoint y: 41, distance: 15.5
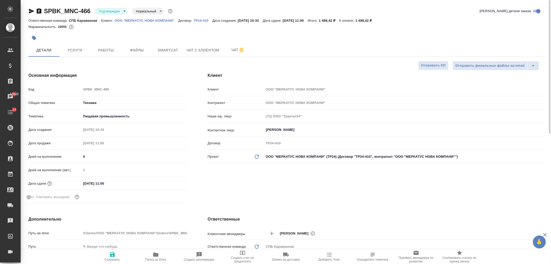
click at [54, 42] on div at bounding box center [200, 37] width 345 height 11
click at [71, 41] on div at bounding box center [200, 37] width 345 height 11
click at [76, 50] on span "Услуги" at bounding box center [74, 50] width 25 height 6
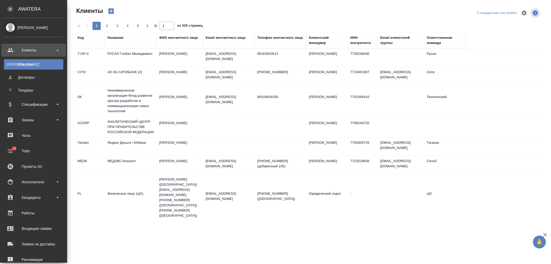
select select "RU"
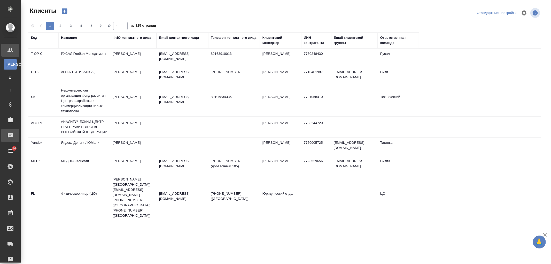
click at [10, 135] on div "Чаты" at bounding box center [3, 135] width 13 height 8
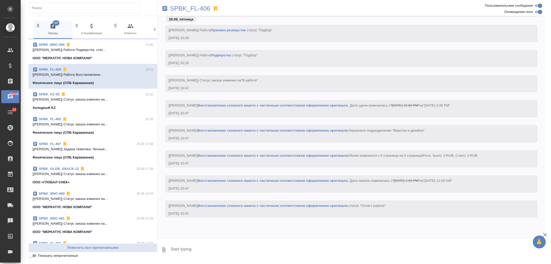
scroll to position [466, 0]
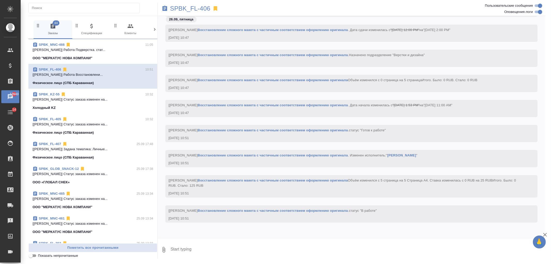
click at [136, 56] on div "ООО "МЕРКАТУС НОВА КОМПАНИ"" at bounding box center [93, 58] width 121 height 5
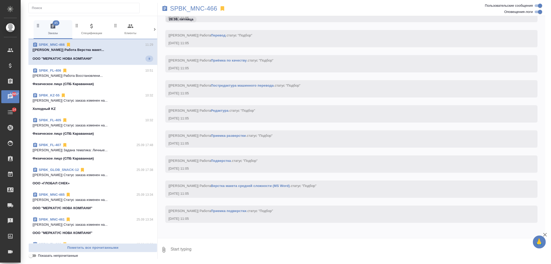
scroll to position [492, 0]
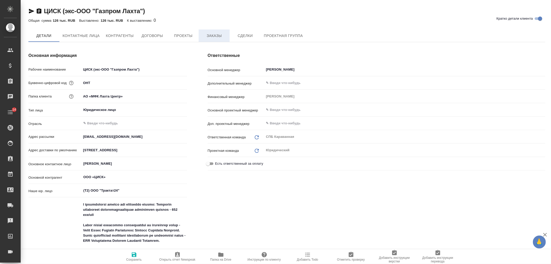
click at [211, 34] on span "Заказы" at bounding box center [214, 36] width 25 height 6
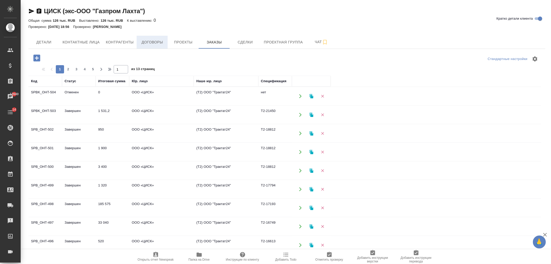
click at [153, 44] on span "Договоры" at bounding box center [152, 42] width 25 height 6
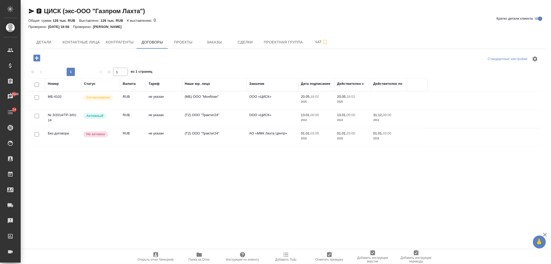
click at [145, 115] on td "RUB" at bounding box center [133, 119] width 26 height 18
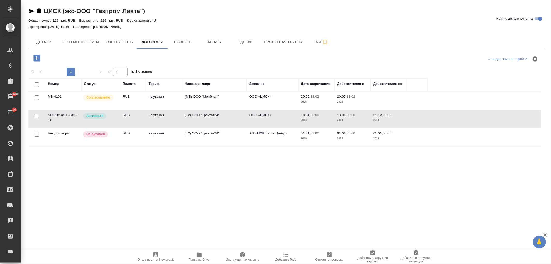
click at [145, 115] on td "RUB" at bounding box center [133, 119] width 26 height 18
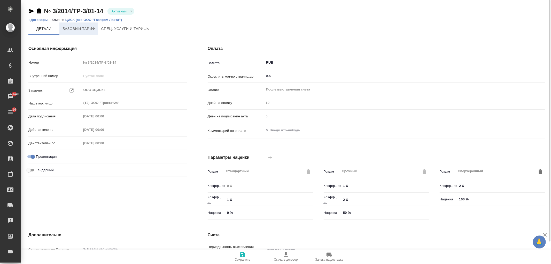
click at [90, 32] on button "Базовый тариф" at bounding box center [78, 28] width 39 height 12
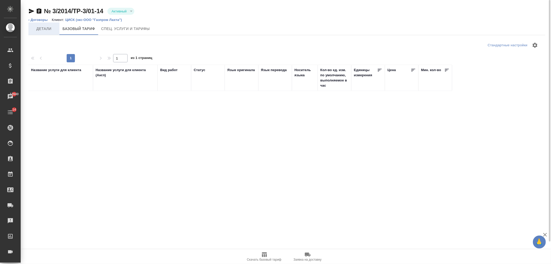
click at [51, 30] on span "Детали" at bounding box center [44, 29] width 25 height 6
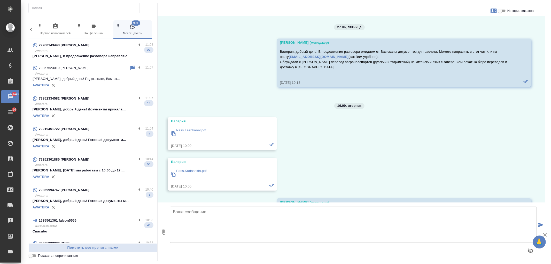
scroll to position [1924, 0]
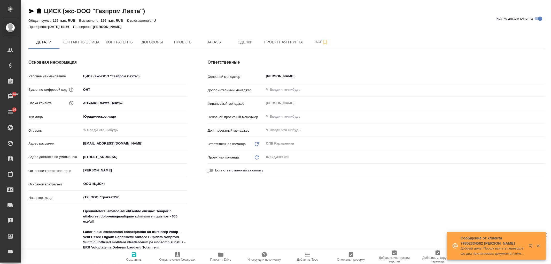
click at [221, 251] on button "Папка на Drive" at bounding box center [220, 256] width 43 height 14
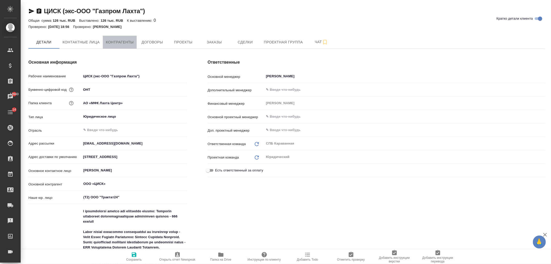
click at [134, 44] on button "Контрагенты" at bounding box center [120, 42] width 34 height 13
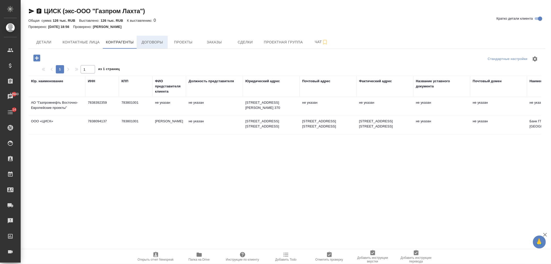
click at [158, 45] on span "Договоры" at bounding box center [152, 42] width 25 height 6
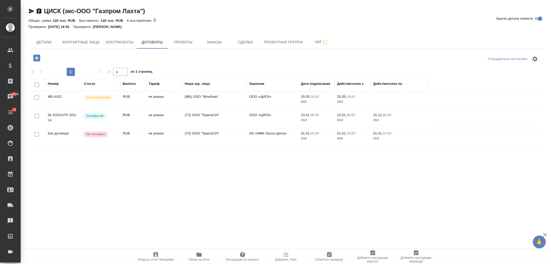
click at [185, 112] on td "(Т2) ООО "Трактат24"" at bounding box center [214, 119] width 65 height 18
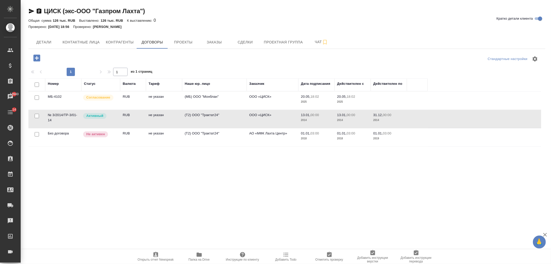
click at [185, 112] on td "(Т2) ООО "Трактат24"" at bounding box center [214, 119] width 65 height 18
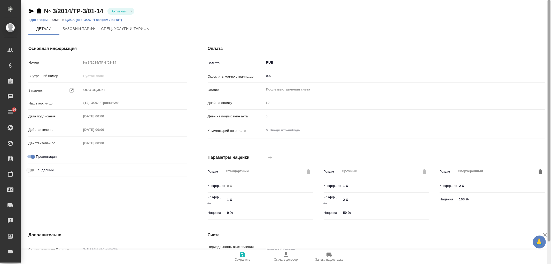
scroll to position [87, 0]
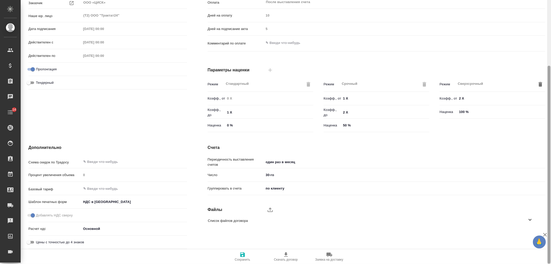
drag, startPoint x: 551, startPoint y: 79, endPoint x: 551, endPoint y: 90, distance: 10.3
click at [551, 90] on div at bounding box center [549, 132] width 4 height 264
click at [111, 187] on input "text" at bounding box center [125, 188] width 85 height 6
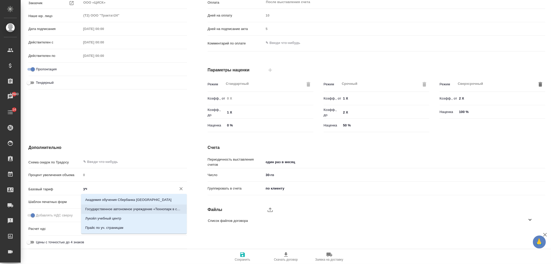
scroll to position [8, 0]
click at [127, 215] on li "Прайс по уч. страницам" at bounding box center [134, 219] width 106 height 9
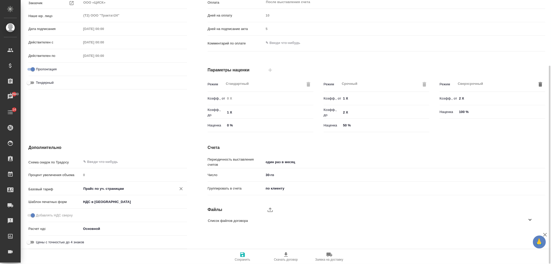
type input "Прайс по уч. страницам"
click at [243, 254] on icon "button" at bounding box center [242, 254] width 5 height 5
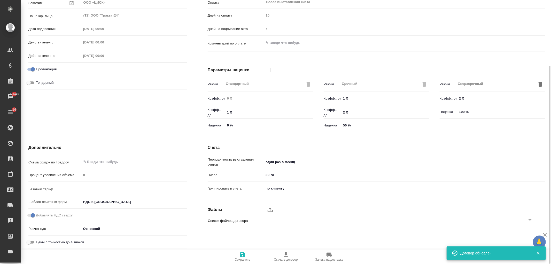
type input "Прайс по уч. страницам"
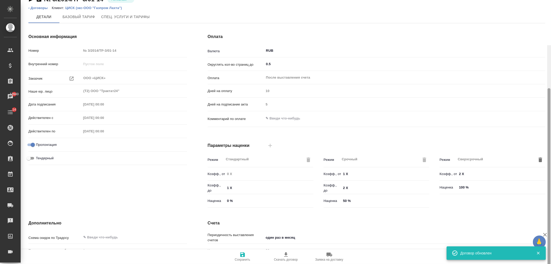
scroll to position [0, 0]
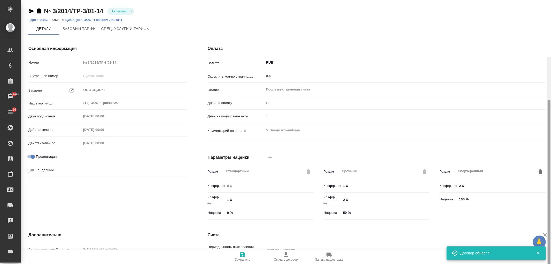
drag, startPoint x: 550, startPoint y: 171, endPoint x: 528, endPoint y: 58, distance: 115.6
click at [550, 100] on div at bounding box center [549, 199] width 3 height 198
click at [87, 29] on span "Базовый тариф" at bounding box center [78, 29] width 33 height 6
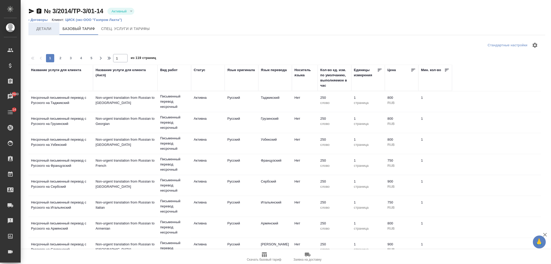
click at [53, 32] on button "Детали" at bounding box center [43, 28] width 31 height 12
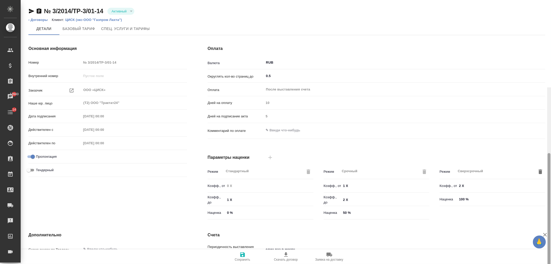
scroll to position [87, 0]
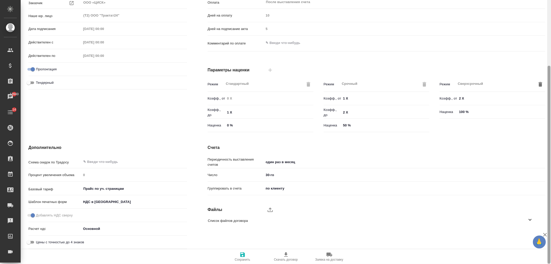
drag, startPoint x: 551, startPoint y: 74, endPoint x: 551, endPoint y: 78, distance: 3.6
click at [551, 78] on div at bounding box center [549, 132] width 4 height 264
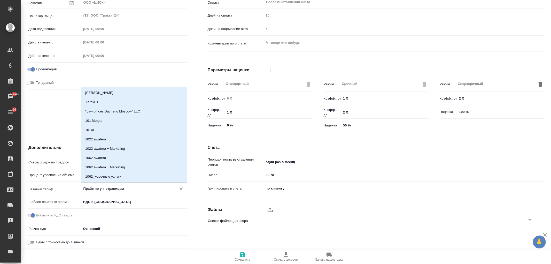
click at [120, 190] on input "Прайс по уч. страницам" at bounding box center [125, 188] width 85 height 6
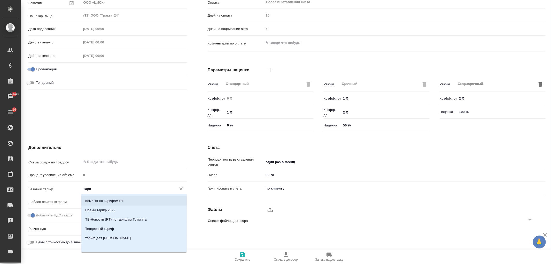
scroll to position [0, 0]
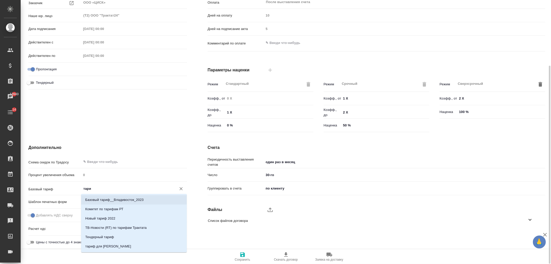
drag, startPoint x: 95, startPoint y: 186, endPoint x: 55, endPoint y: 181, distance: 40.2
click at [55, 181] on div "Схема скидок по Традосу ​ Процент увеличения объема 0 Базовый тариф тари ​ Шабл…" at bounding box center [107, 204] width 159 height 94
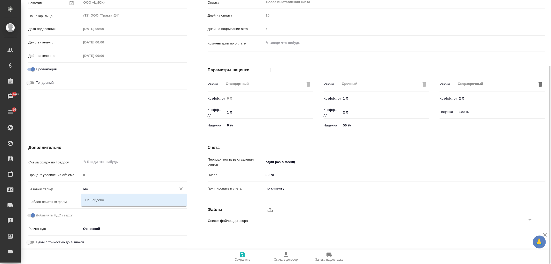
type input "м"
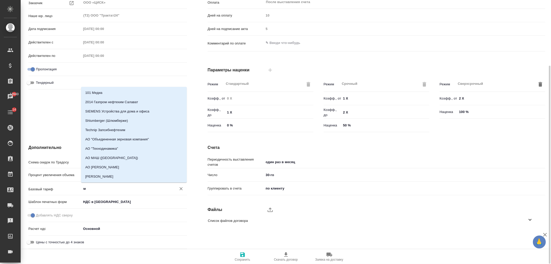
type textarea "x"
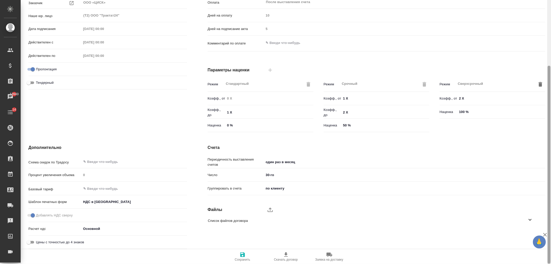
drag, startPoint x: 551, startPoint y: 172, endPoint x: 549, endPoint y: 147, distance: 24.8
click at [549, 147] on div at bounding box center [549, 132] width 4 height 264
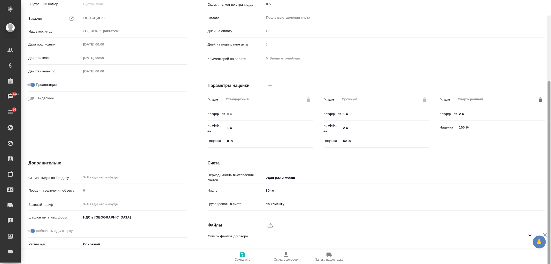
scroll to position [87, 0]
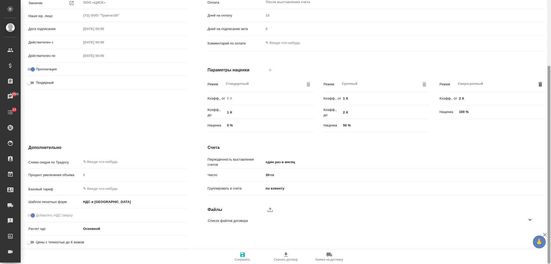
drag, startPoint x: 549, startPoint y: 147, endPoint x: 295, endPoint y: 36, distance: 277.3
click at [549, 148] on div at bounding box center [549, 165] width 3 height 198
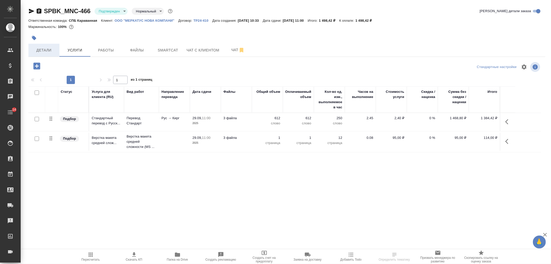
click at [44, 53] on button "Детали" at bounding box center [43, 50] width 31 height 13
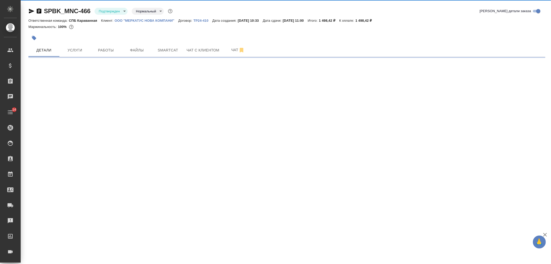
select select "RU"
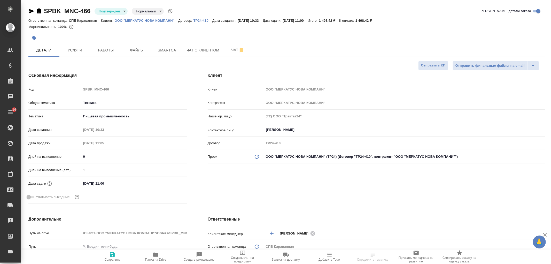
type textarea "x"
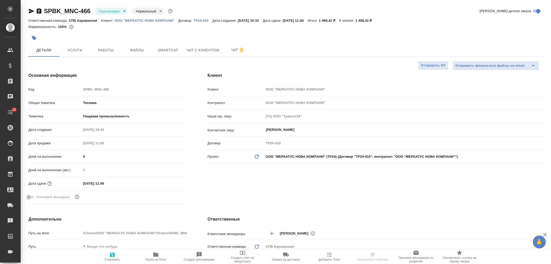
type textarea "x"
select select "RU"
type textarea "x"
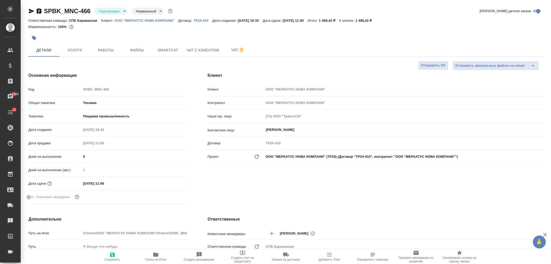
type textarea "x"
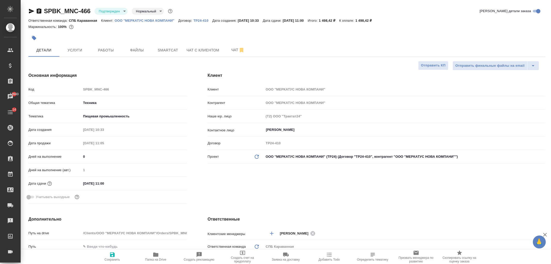
type textarea "x"
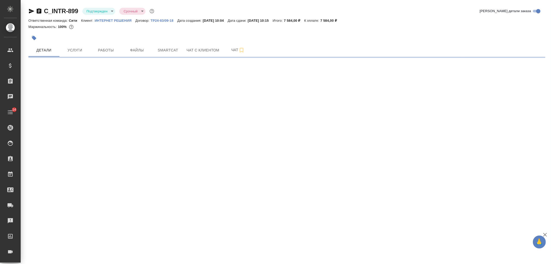
select select "RU"
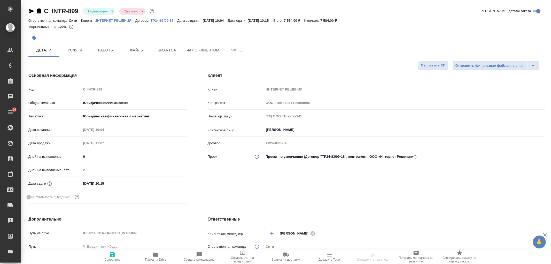
type textarea "x"
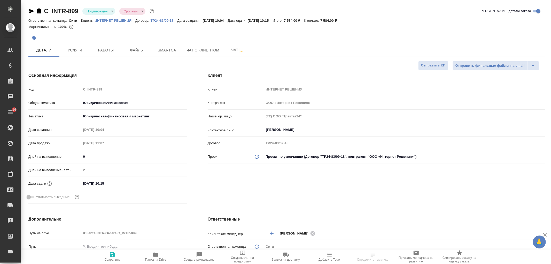
type textarea "x"
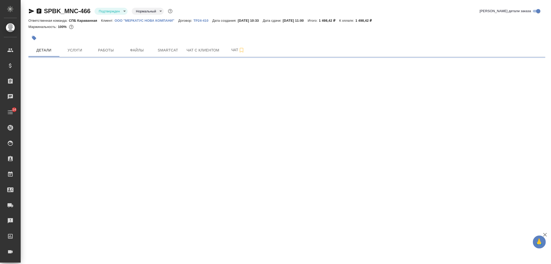
select select "RU"
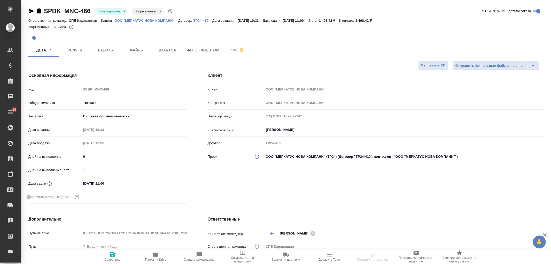
click at [271, 177] on div "Клиент Клиент ООО "МЕРКАТУС НОВА КОМПАНИ" Контрагент ООО "МЕРКАТУС НОВА КОМПАНИ…" at bounding box center [376, 139] width 358 height 154
select select "RU"
type textarea "x"
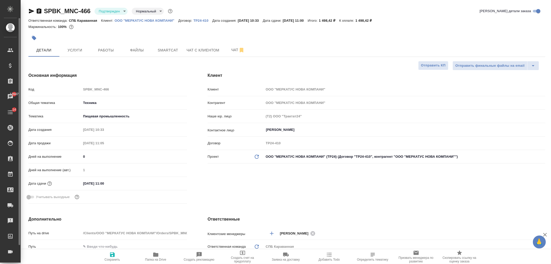
type textarea "x"
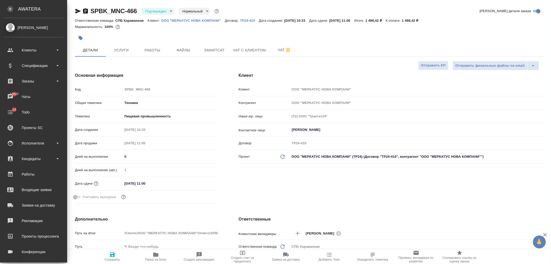
type textarea "x"
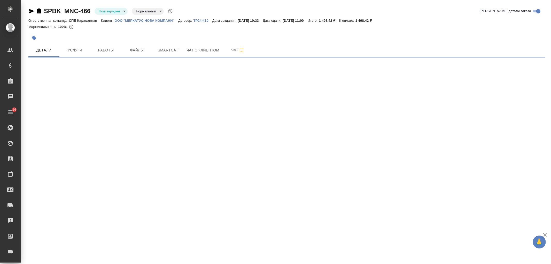
select select "RU"
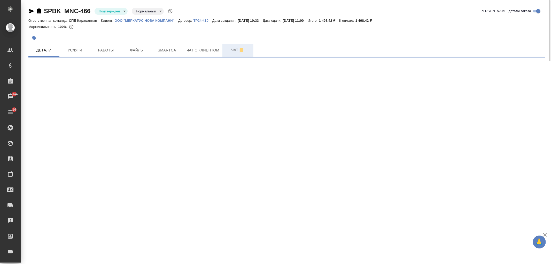
select select "RU"
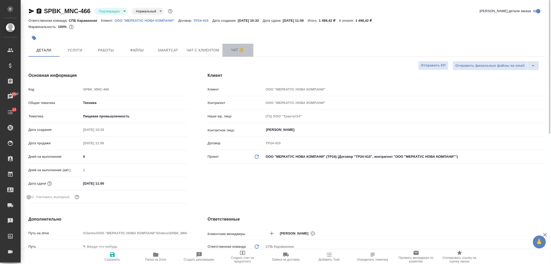
click at [229, 56] on button "Чат" at bounding box center [237, 50] width 31 height 13
type textarea "x"
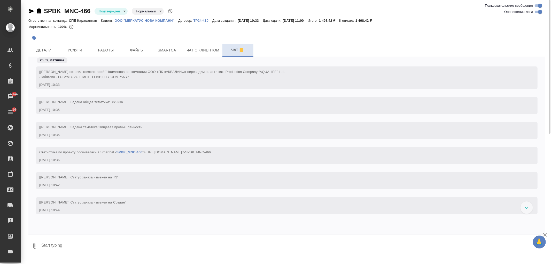
scroll to position [318, 0]
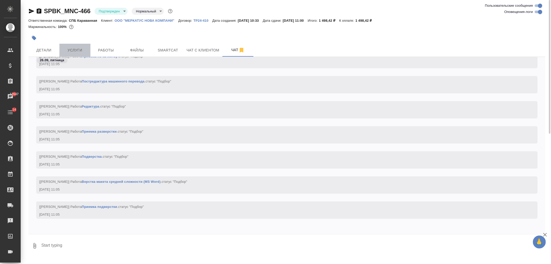
click at [62, 48] on span "Услуги" at bounding box center [74, 50] width 25 height 6
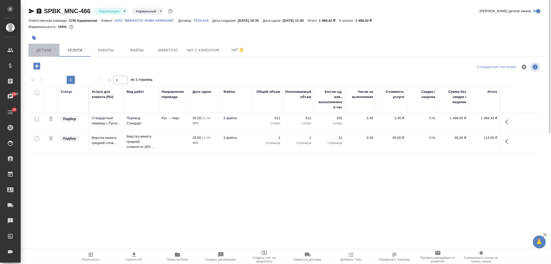
click at [50, 49] on span "Детали" at bounding box center [44, 50] width 25 height 6
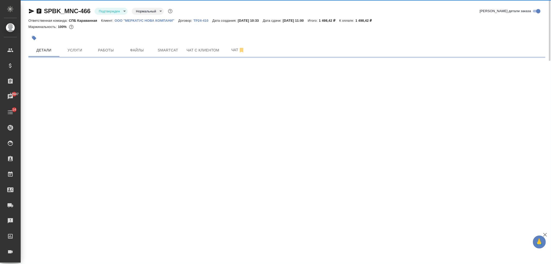
select select "RU"
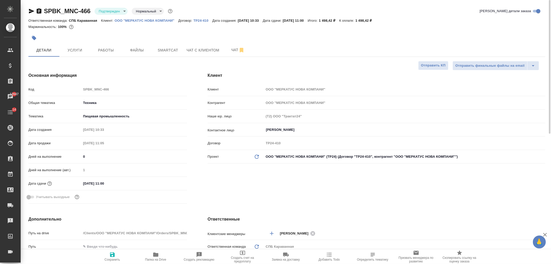
type textarea "x"
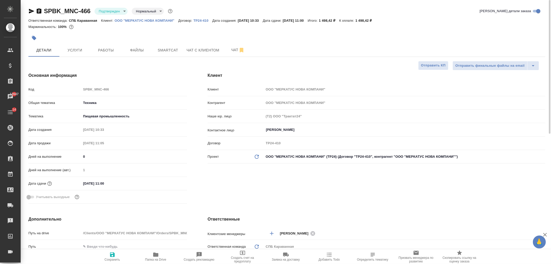
type textarea "x"
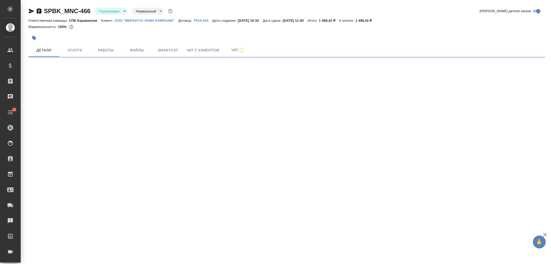
select select "RU"
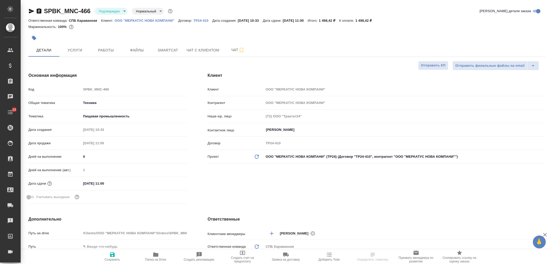
type textarea "x"
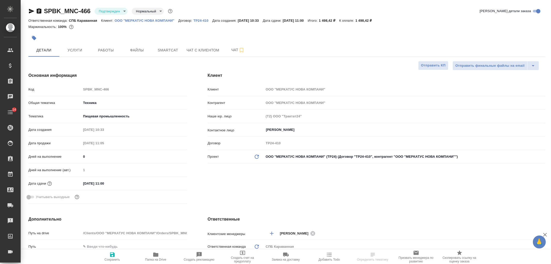
type textarea "x"
click at [298, 201] on div "Клиент Клиент ООО "МЕРКАТУС НОВА КОМПАНИ" Контрагент ООО "МЕРКАТУС НОВА КОМПАНИ…" at bounding box center [376, 139] width 358 height 154
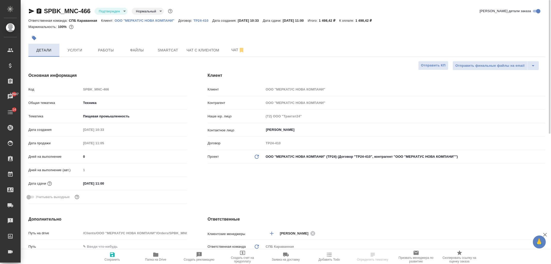
type textarea "x"
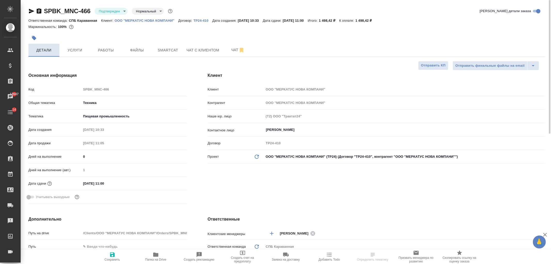
type textarea "x"
click at [31, 12] on icon "button" at bounding box center [31, 11] width 6 height 6
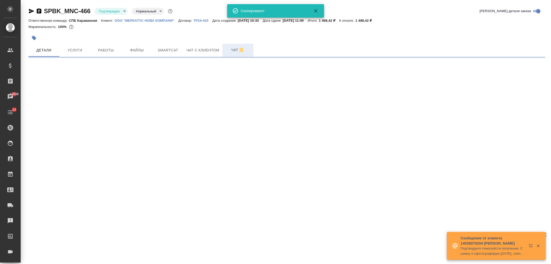
select select "RU"
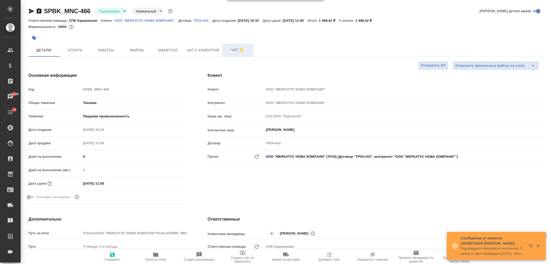
type textarea "x"
click at [228, 48] on span "Чат" at bounding box center [237, 50] width 25 height 6
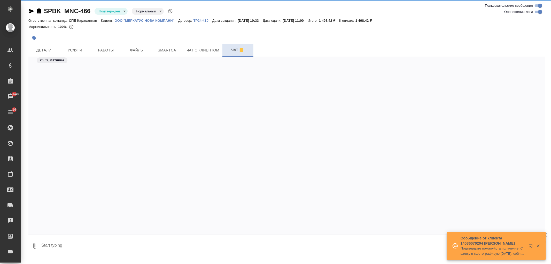
scroll to position [318, 0]
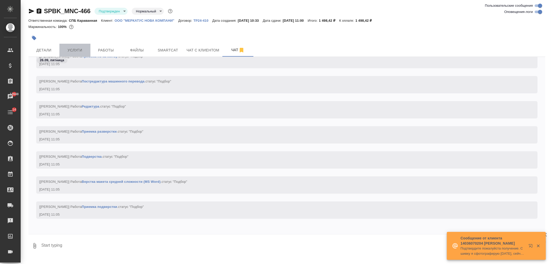
click at [74, 53] on button "Услуги" at bounding box center [74, 50] width 31 height 13
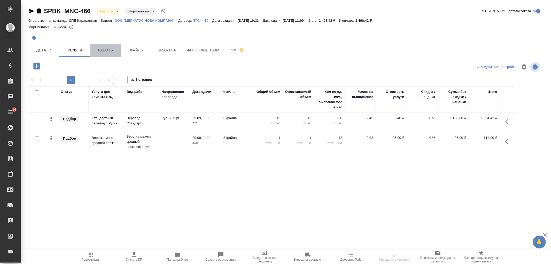
click at [97, 53] on span "Работы" at bounding box center [105, 50] width 25 height 6
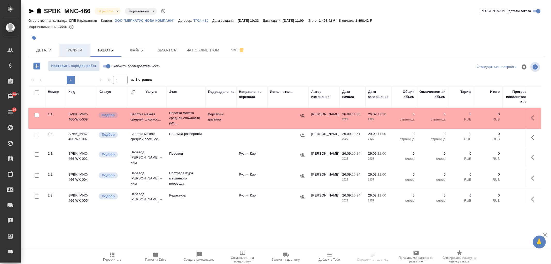
click at [86, 52] on span "Услуги" at bounding box center [74, 50] width 25 height 6
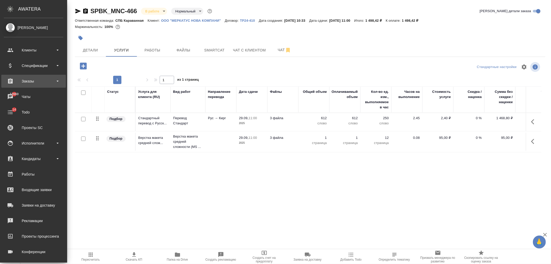
click at [39, 77] on div "Заказы" at bounding box center [33, 81] width 59 height 8
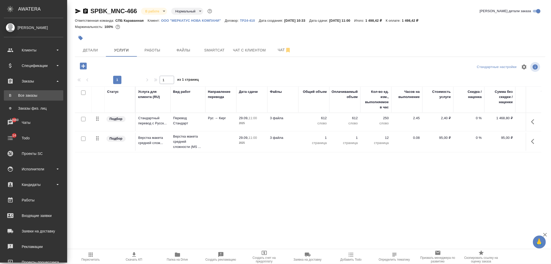
click at [43, 91] on link "В Все заказы" at bounding box center [33, 95] width 59 height 10
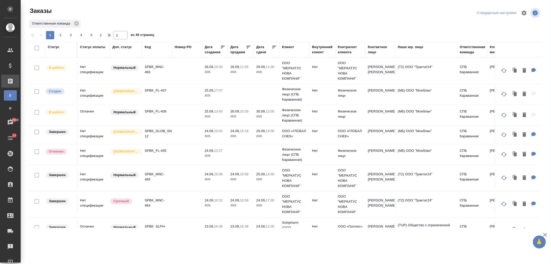
click at [291, 48] on div "Клиент" at bounding box center [288, 46] width 12 height 5
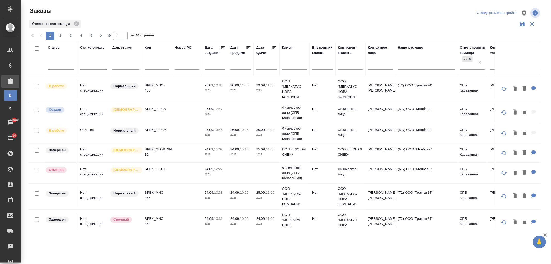
click at [291, 65] on input "text" at bounding box center [294, 66] width 25 height 6
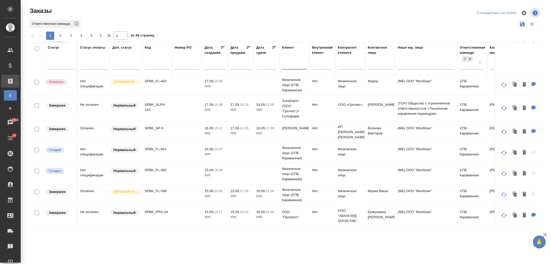
scroll to position [410, 0]
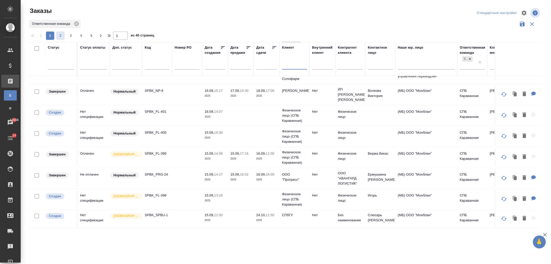
click at [61, 34] on span "2" at bounding box center [60, 35] width 8 height 5
type input "2"
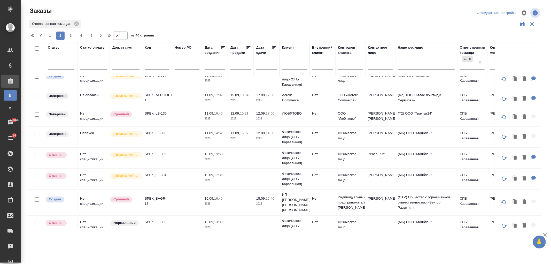
scroll to position [0, 0]
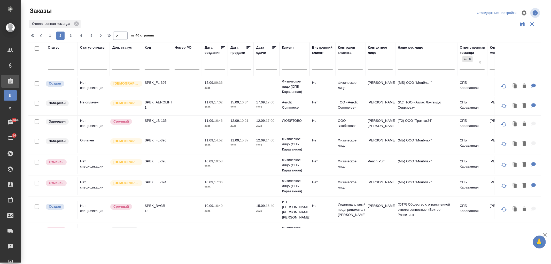
click at [190, 104] on td at bounding box center [187, 106] width 30 height 18
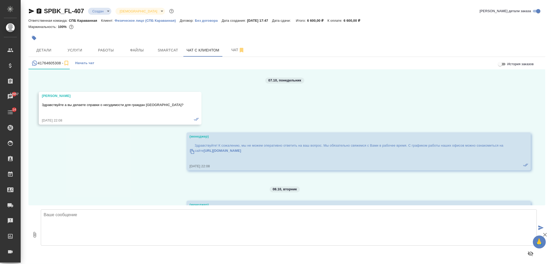
scroll to position [6105, 0]
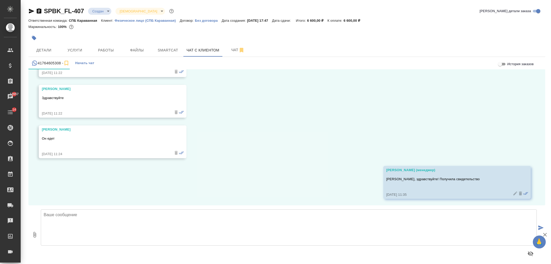
click at [156, 234] on textarea at bounding box center [289, 227] width 496 height 36
click at [157, 234] on textarea at bounding box center [289, 227] width 496 height 36
paste textarea "[URL][DOMAIN_NAME]"
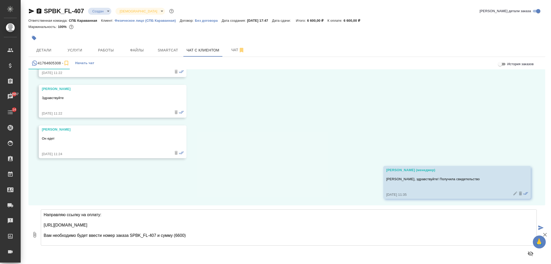
type textarea "Направляю ссылку на оплату: https://www.traktat.com/price/online-payment/ Вам н…"
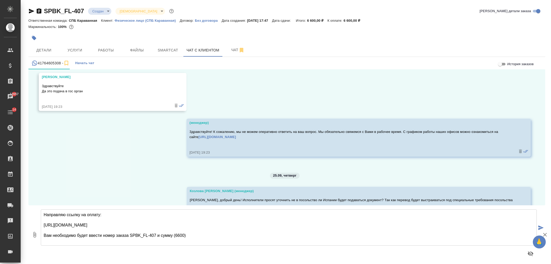
scroll to position [6172, 0]
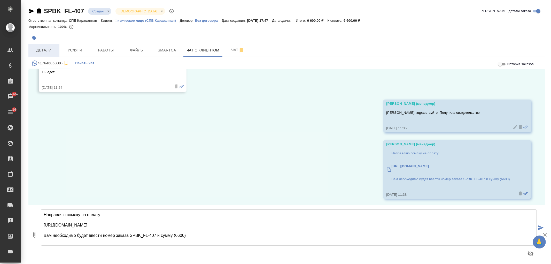
click at [52, 46] on button "Детали" at bounding box center [43, 50] width 31 height 13
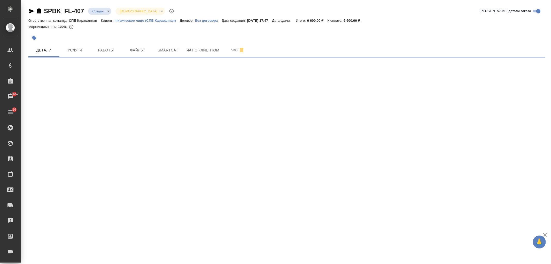
select select "RU"
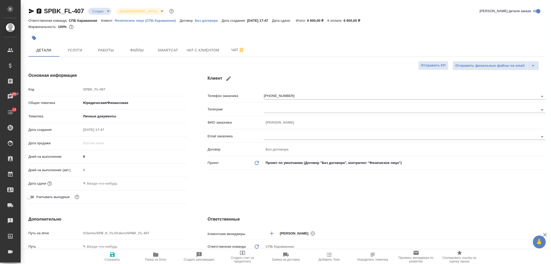
type textarea "x"
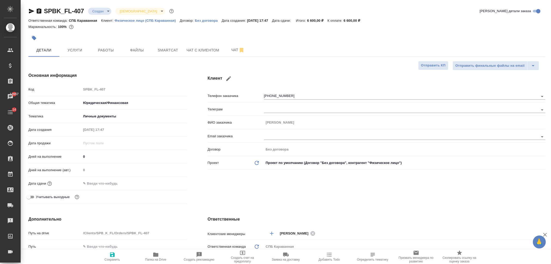
type textarea "x"
click at [206, 53] on span "Чат с клиентом" at bounding box center [202, 50] width 33 height 6
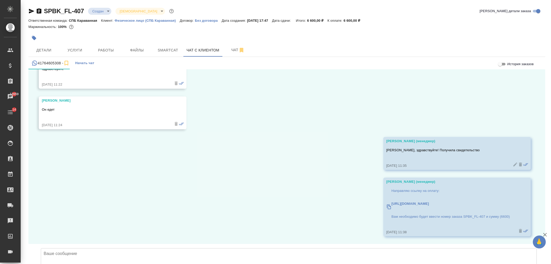
scroll to position [6172, 0]
click at [268, 248] on textarea at bounding box center [289, 266] width 496 height 36
click at [45, 44] on button "Детали" at bounding box center [43, 50] width 31 height 13
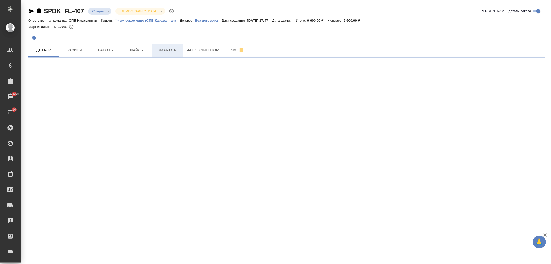
select select "RU"
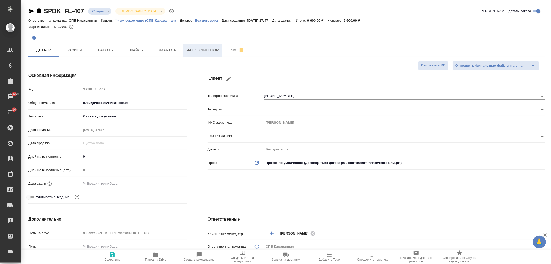
type textarea "x"
click at [202, 51] on span "Чат с клиентом" at bounding box center [202, 50] width 33 height 6
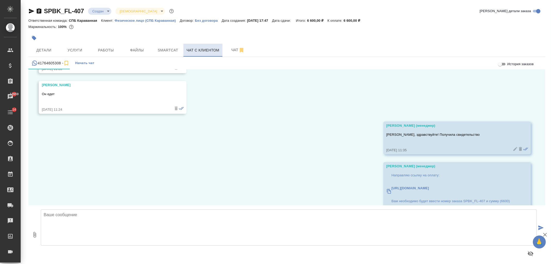
scroll to position [6172, 0]
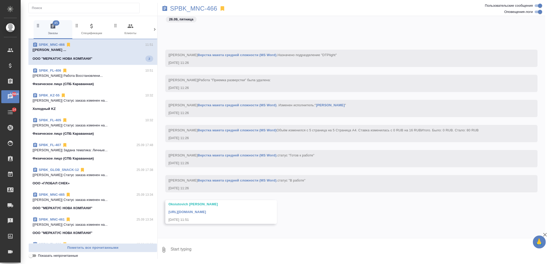
scroll to position [533, 0]
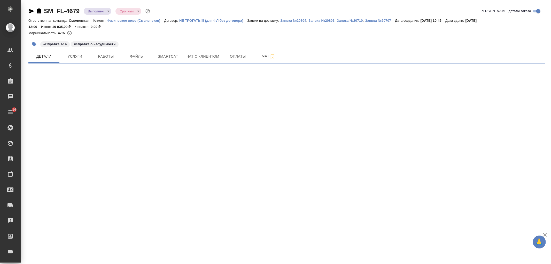
select select "RU"
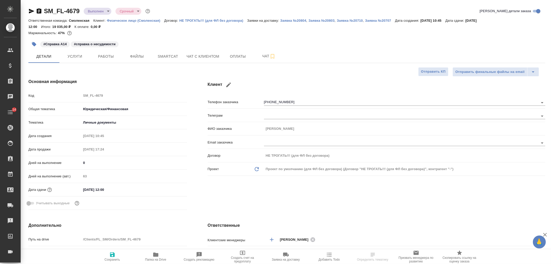
type textarea "x"
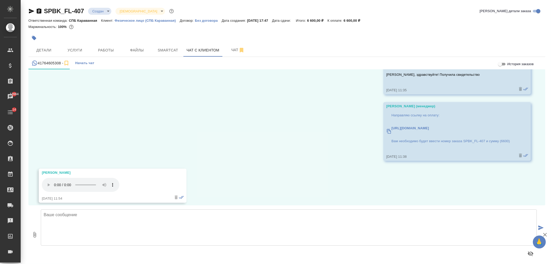
scroll to position [6214, 0]
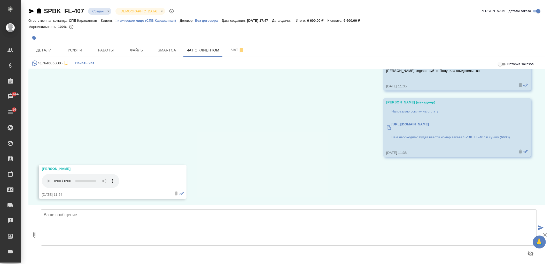
click at [79, 224] on textarea at bounding box center [289, 227] width 496 height 36
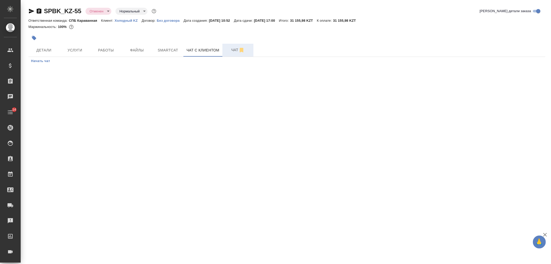
click at [229, 47] on span "Чат" at bounding box center [237, 50] width 25 height 6
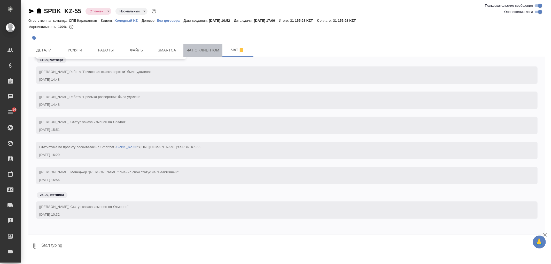
click at [210, 51] on span "Чат с клиентом" at bounding box center [202, 50] width 33 height 6
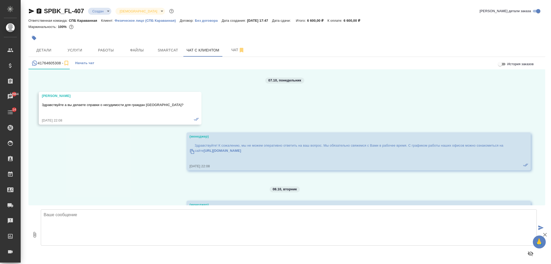
scroll to position [6214, 0]
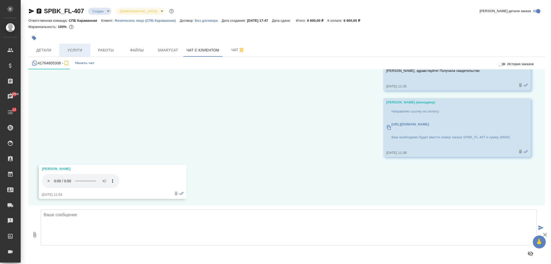
click at [76, 48] on span "Услуги" at bounding box center [74, 50] width 25 height 6
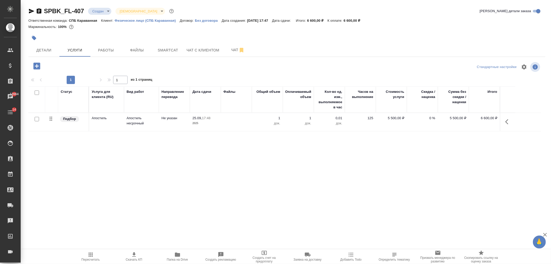
click at [137, 51] on span "Файлы" at bounding box center [136, 50] width 25 height 6
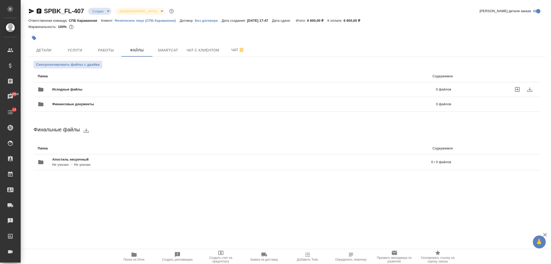
click at [98, 90] on span "Исходные файлы" at bounding box center [155, 89] width 207 height 5
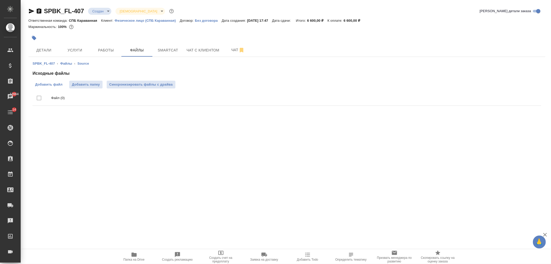
click at [53, 86] on span "Добавить файл" at bounding box center [48, 84] width 27 height 5
click at [0, 0] on input "Добавить файл" at bounding box center [0, 0] width 0 height 0
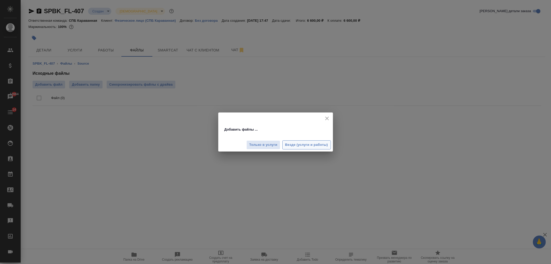
click at [309, 145] on span "Везде (услуги и работы)" at bounding box center [306, 145] width 43 height 6
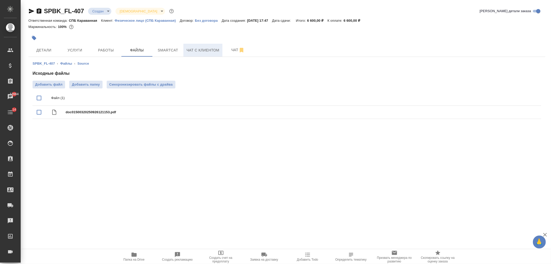
click at [207, 52] on span "Чат с клиентом" at bounding box center [202, 50] width 33 height 6
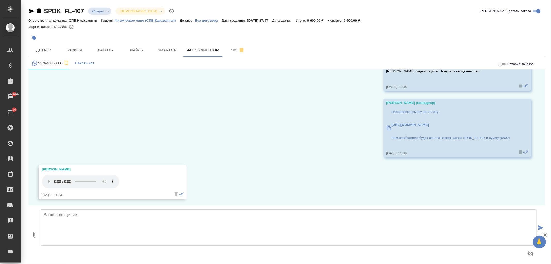
scroll to position [6214, 0]
click at [272, 226] on textarea at bounding box center [289, 227] width 496 height 36
type textarea "f"
click at [185, 216] on textarea "Мы можем перевести свидетельство, пока делается апостиль" at bounding box center [289, 227] width 496 height 36
click at [247, 216] on textarea "Мы можем перевести свидетельство, пока делается апостиль. Подскажите, пожалуйст…" at bounding box center [289, 227] width 496 height 36
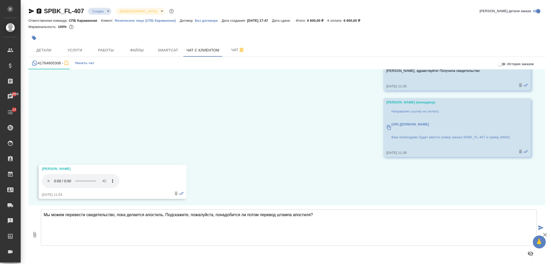
type textarea "Мы можем перевести свидетельство, пока делается апостиль. Подскажите, пожалуйст…"
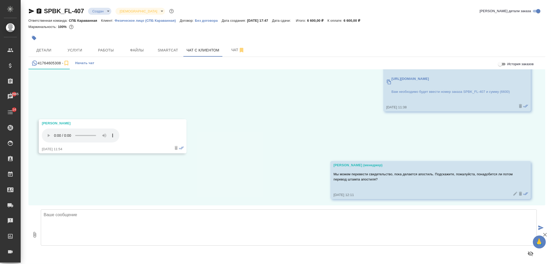
click at [118, 226] on textarea at bounding box center [289, 227] width 496 height 36
click at [225, 218] on textarea at bounding box center [289, 227] width 496 height 36
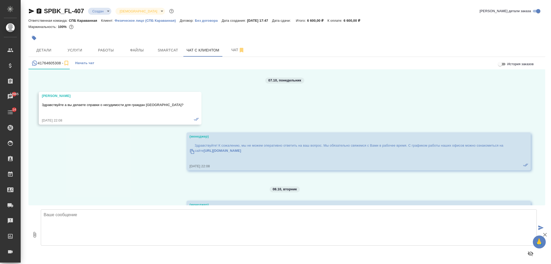
scroll to position [6259, 0]
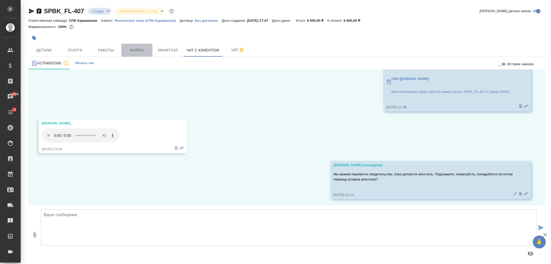
click at [138, 46] on button "Файлы" at bounding box center [136, 50] width 31 height 13
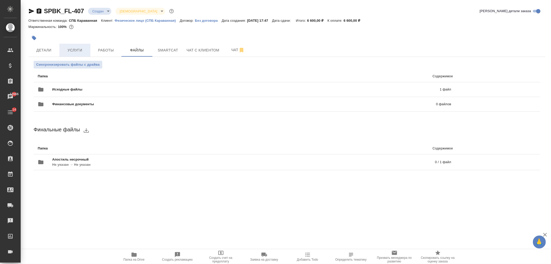
click at [81, 44] on button "Услуги" at bounding box center [74, 50] width 31 height 13
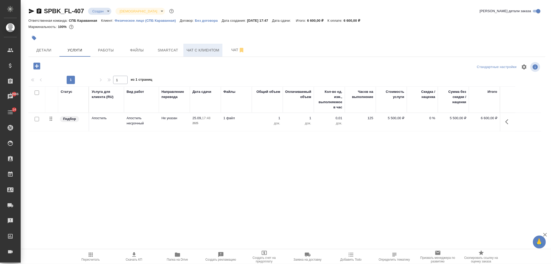
click at [217, 50] on span "Чат с клиентом" at bounding box center [202, 50] width 33 height 6
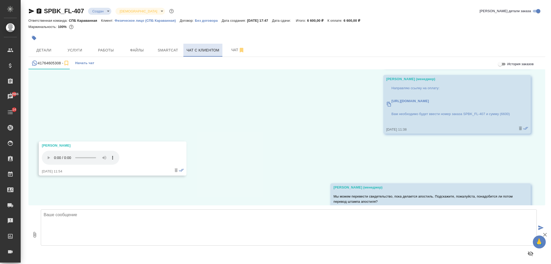
scroll to position [6259, 0]
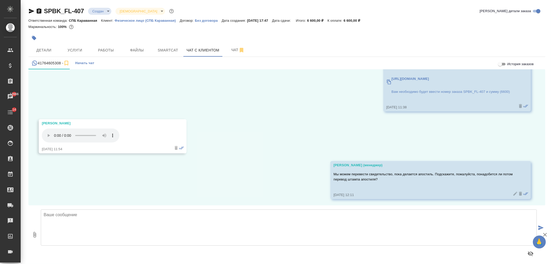
click at [128, 230] on textarea at bounding box center [289, 227] width 496 height 36
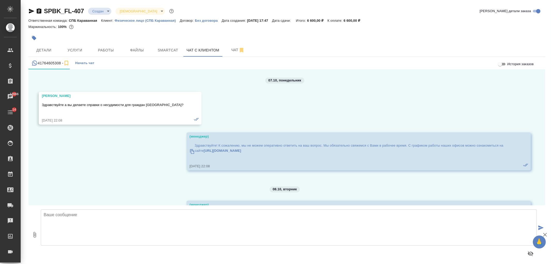
scroll to position [6259, 0]
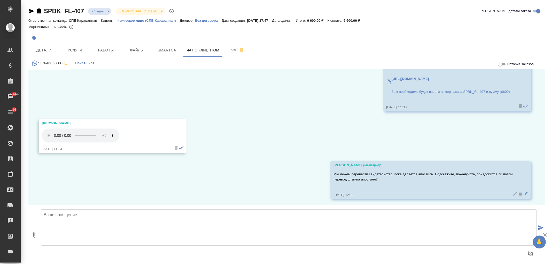
click at [194, 226] on textarea at bounding box center [289, 227] width 496 height 36
type textarea "И к чему необходимо подшить перевод - к нотариальной копии или к обычной?"
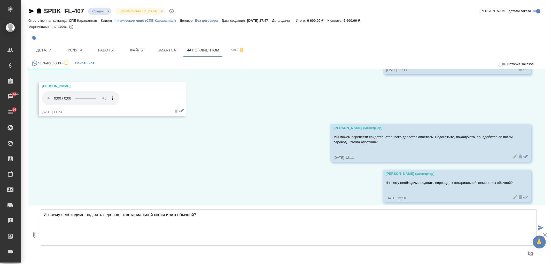
scroll to position [6300, 0]
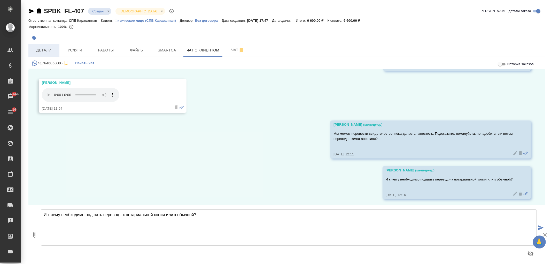
click at [50, 50] on span "Детали" at bounding box center [44, 50] width 25 height 6
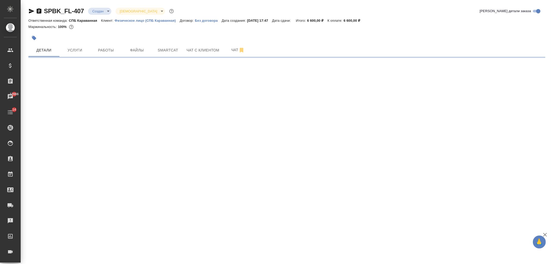
select select "RU"
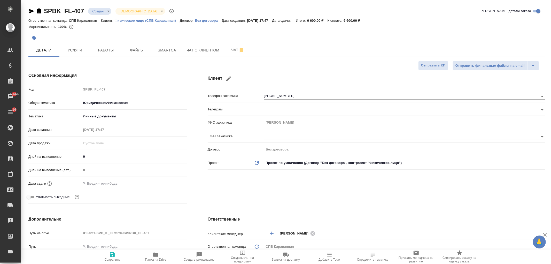
type textarea "x"
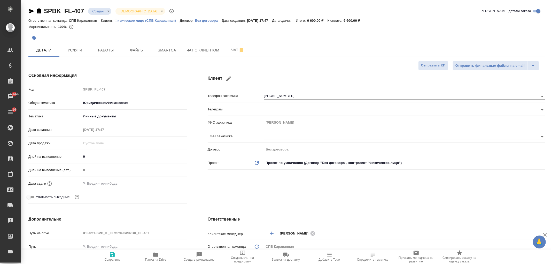
type textarea "x"
click at [201, 50] on span "Чат с клиентом" at bounding box center [202, 50] width 33 height 6
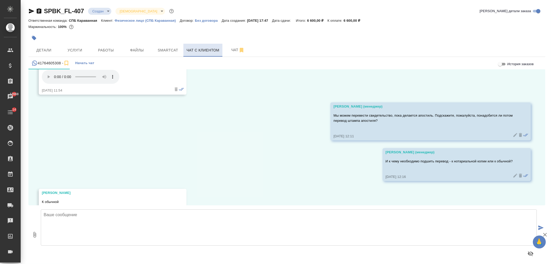
scroll to position [6340, 0]
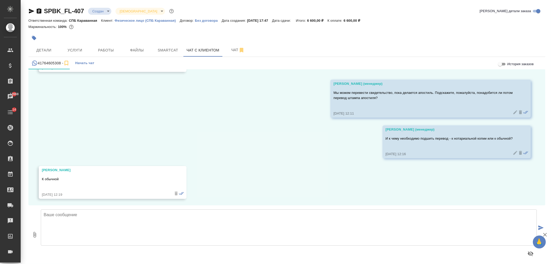
click at [259, 231] on textarea at bounding box center [289, 227] width 496 height 36
click at [78, 42] on div at bounding box center [200, 37] width 345 height 11
click at [81, 49] on span "Услуги" at bounding box center [74, 50] width 25 height 6
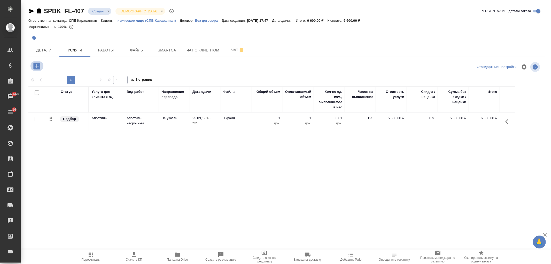
click at [35, 63] on icon "button" at bounding box center [36, 65] width 7 height 7
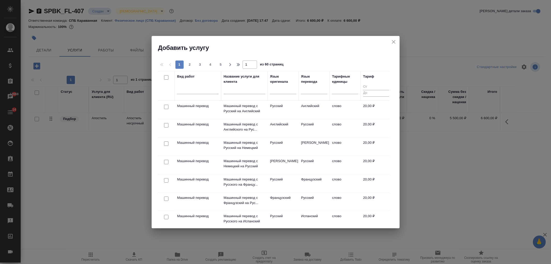
click at [393, 40] on icon "close" at bounding box center [393, 42] width 6 height 6
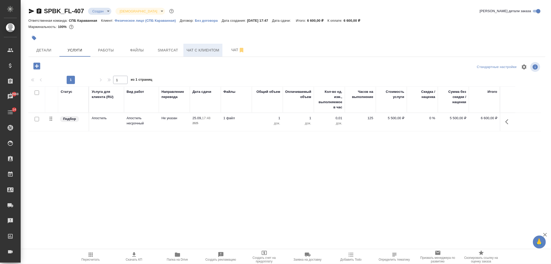
click at [206, 51] on span "Чат с клиентом" at bounding box center [202, 50] width 33 height 6
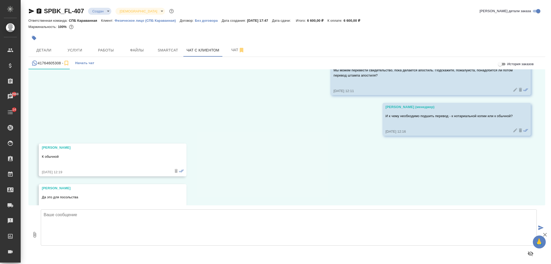
scroll to position [6381, 0]
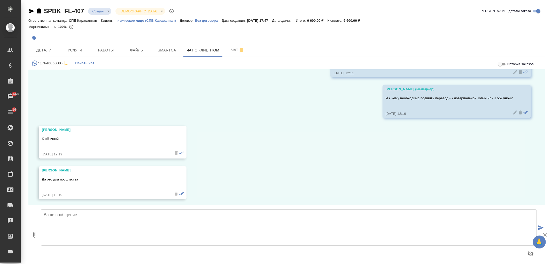
click at [211, 241] on textarea at bounding box center [289, 227] width 496 height 36
click at [342, 229] on textarea at bounding box center [289, 227] width 496 height 36
click at [70, 52] on span "Услуги" at bounding box center [74, 50] width 25 height 6
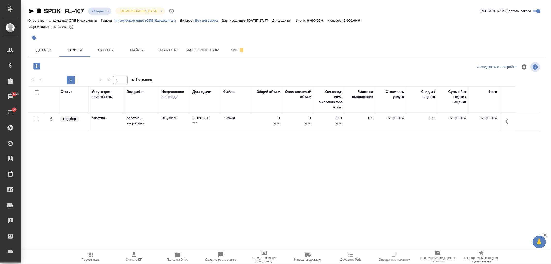
click at [36, 63] on icon "button" at bounding box center [36, 65] width 7 height 7
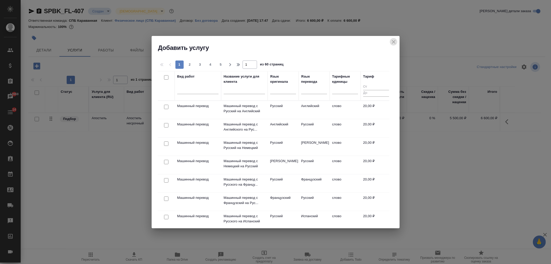
click at [393, 40] on icon "close" at bounding box center [393, 42] width 6 height 6
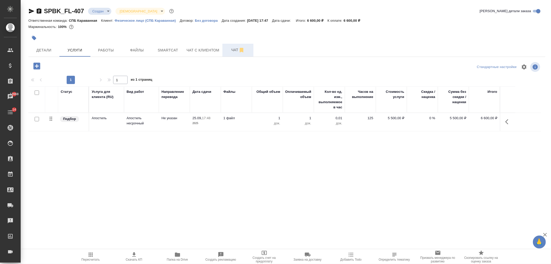
click at [226, 44] on button "Чат" at bounding box center [237, 50] width 31 height 13
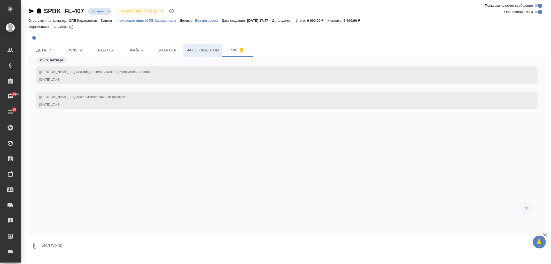
click at [204, 51] on span "Чат с клиентом" at bounding box center [202, 50] width 33 height 6
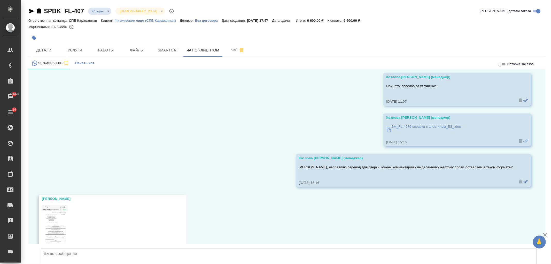
click at [104, 248] on textarea at bounding box center [289, 266] width 496 height 36
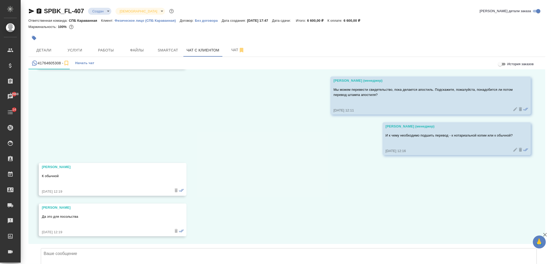
scroll to position [6381, 0]
type textarea "Перевод потребуется на испанский язык?"
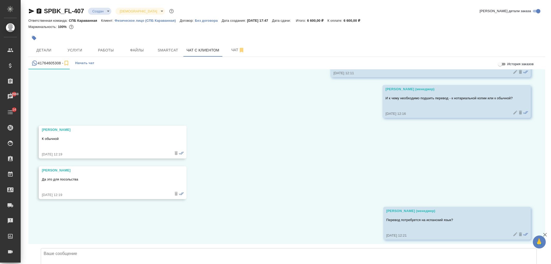
scroll to position [6421, 0]
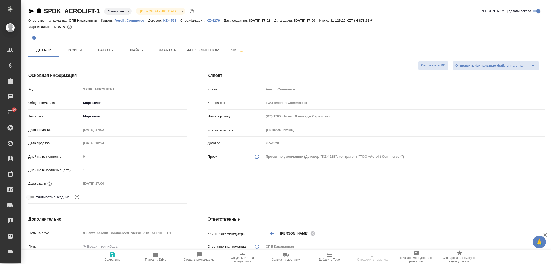
select select "RU"
click at [236, 52] on span "Чат" at bounding box center [237, 50] width 25 height 6
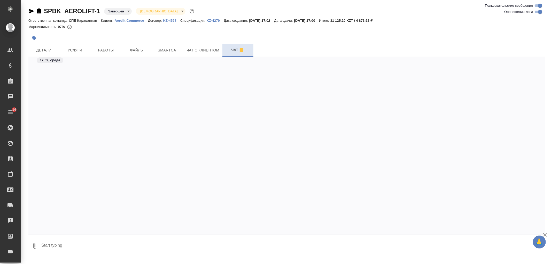
scroll to position [2900, 0]
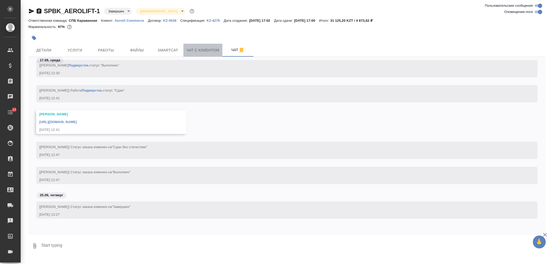
click at [211, 49] on span "Чат с клиентом" at bounding box center [202, 50] width 33 height 6
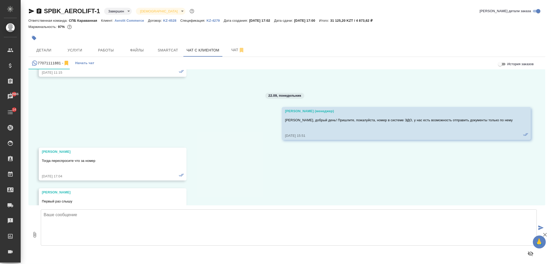
scroll to position [3519, 0]
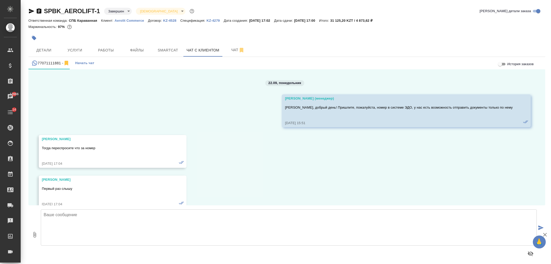
click at [152, 236] on textarea at bounding box center [289, 227] width 496 height 36
click at [70, 216] on textarea "[PERSON_NAME], добрй день!" at bounding box center [289, 227] width 496 height 36
click at [122, 212] on textarea "[PERSON_NAME], добрый день!" at bounding box center [289, 227] width 496 height 36
type textarea "[PERSON_NAME], добрый день! Мы выставили [PERSON_NAME], его можно подаисывать"
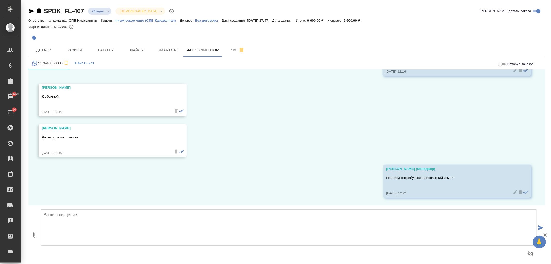
scroll to position [6421, 0]
click at [72, 49] on span "Услуги" at bounding box center [74, 50] width 25 height 6
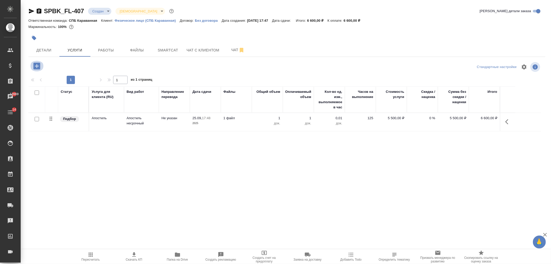
click at [33, 62] on icon "button" at bounding box center [36, 65] width 9 height 9
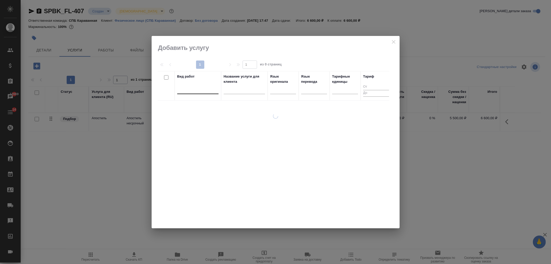
click at [188, 91] on div at bounding box center [197, 88] width 41 height 7
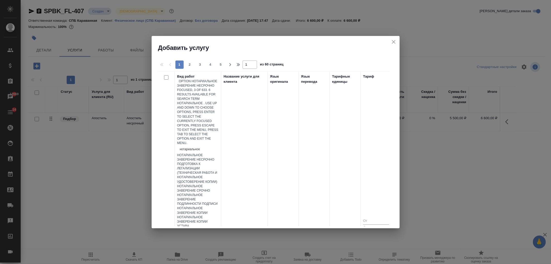
type input "нотариальное з"
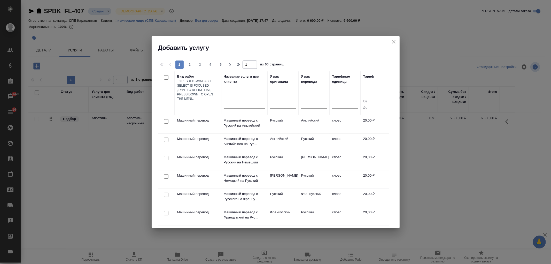
drag, startPoint x: 205, startPoint y: 88, endPoint x: 109, endPoint y: 91, distance: 96.1
click at [109, 91] on div "Добавить услугу 1 2 3 4 5 1 из 60 страниц Вид работ 0 results available. Select…" at bounding box center [275, 132] width 551 height 264
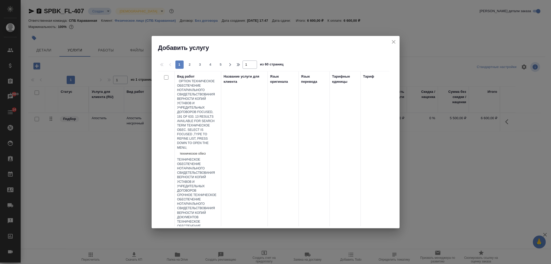
type input "техническое обеспе"
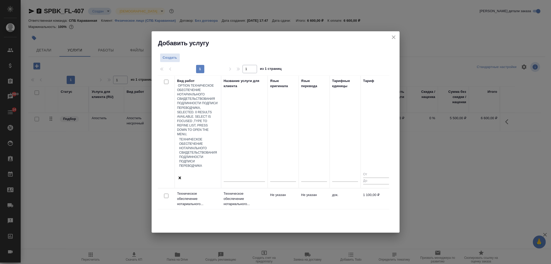
click at [166, 193] on input "checkbox" at bounding box center [166, 195] width 4 height 4
checkbox input "true"
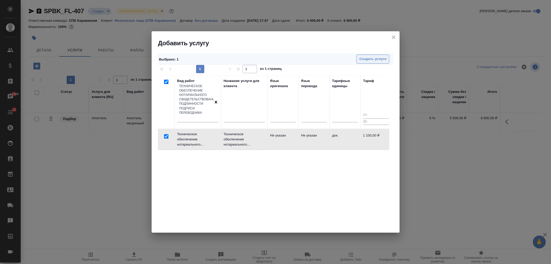
click at [379, 58] on span "Создать услуги" at bounding box center [372, 59] width 27 height 6
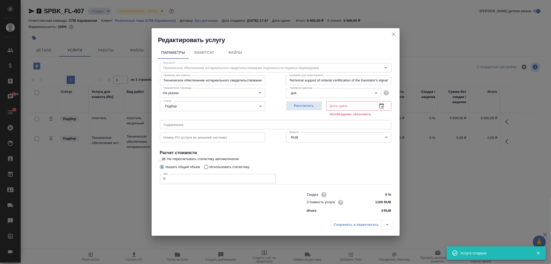
click at [286, 103] on button "Рассчитать" at bounding box center [304, 106] width 36 height 10
type input "[DATE] 12:24"
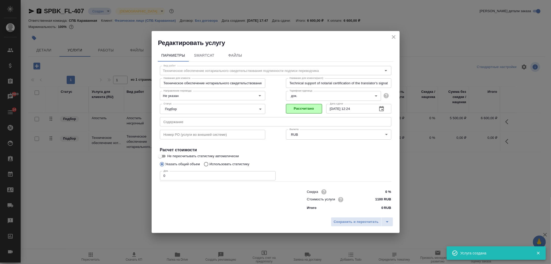
click at [175, 175] on input "0" at bounding box center [218, 175] width 116 height 9
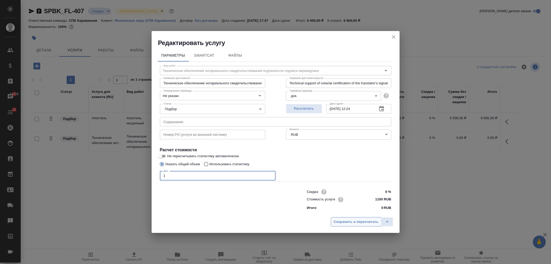
type input "1"
click at [350, 219] on span "Сохранить и пересчитать" at bounding box center [356, 222] width 45 height 6
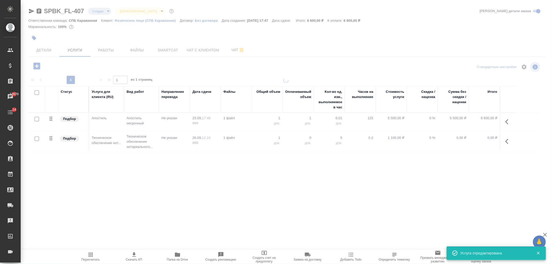
click at [210, 52] on span "Чат с клиентом" at bounding box center [202, 50] width 33 height 6
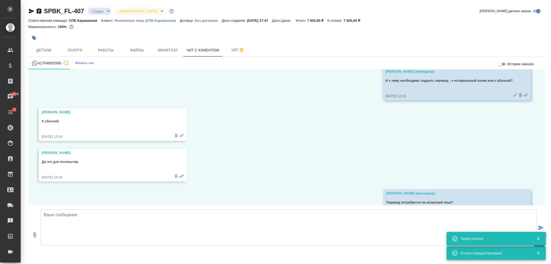
scroll to position [6421, 0]
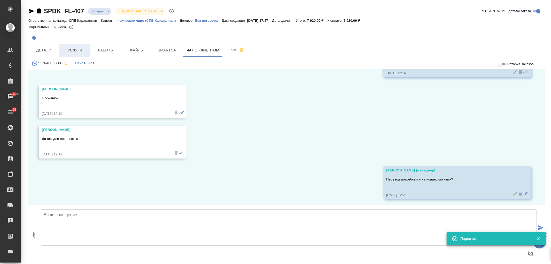
click at [79, 50] on span "Услуги" at bounding box center [74, 50] width 25 height 6
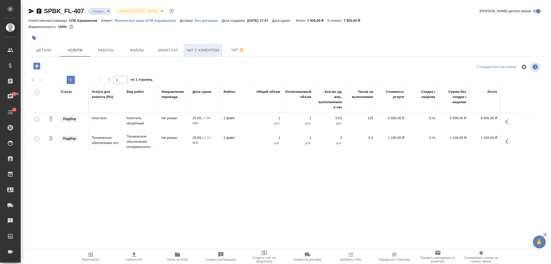
click at [198, 50] on span "Чат с клиентом" at bounding box center [202, 50] width 33 height 6
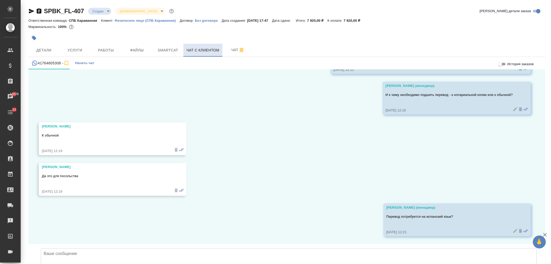
scroll to position [6421, 0]
click at [83, 48] on span "Услуги" at bounding box center [74, 50] width 25 height 6
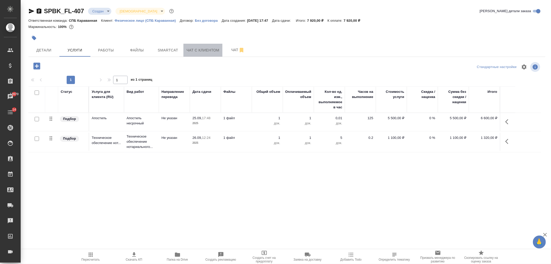
click at [209, 49] on span "Чат с клиентом" at bounding box center [202, 50] width 33 height 6
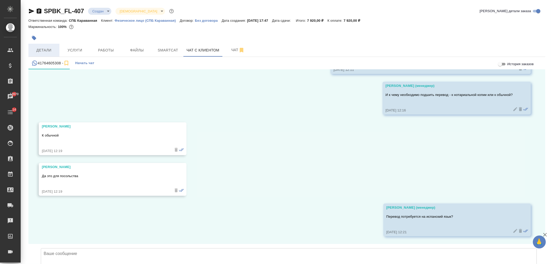
scroll to position [6421, 0]
click at [47, 50] on span "Детали" at bounding box center [44, 50] width 25 height 6
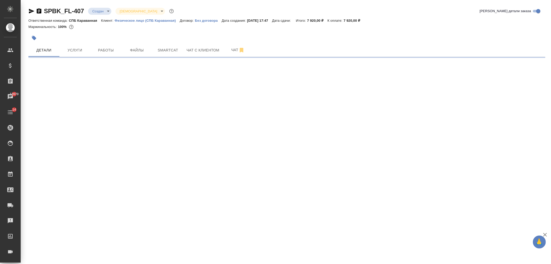
select select "RU"
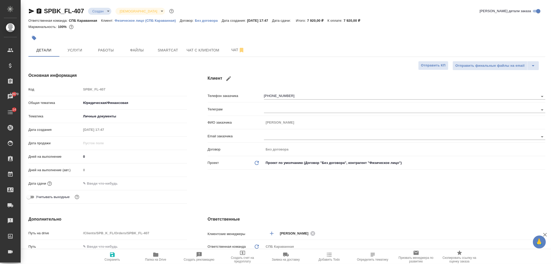
type textarea "x"
click at [203, 56] on button "Чат с клиентом" at bounding box center [202, 50] width 39 height 13
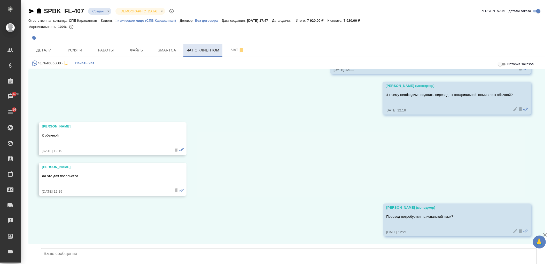
scroll to position [6421, 0]
click at [190, 248] on textarea at bounding box center [289, 266] width 496 height 36
click at [49, 44] on button "Детали" at bounding box center [43, 50] width 31 height 13
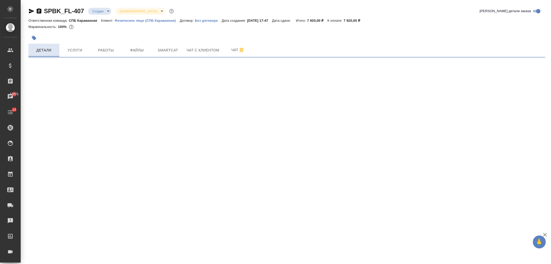
select select "RU"
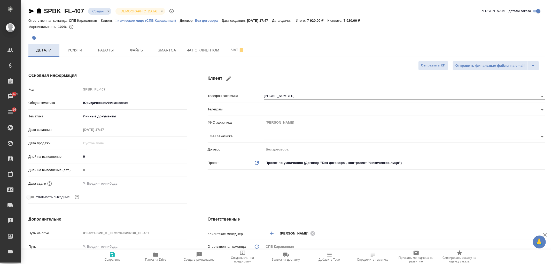
type textarea "x"
click at [74, 48] on span "Услуги" at bounding box center [74, 50] width 25 height 6
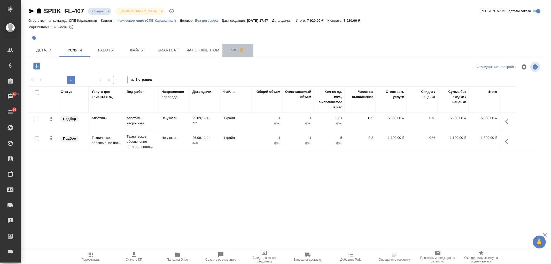
click at [233, 52] on span "Чат" at bounding box center [237, 50] width 25 height 6
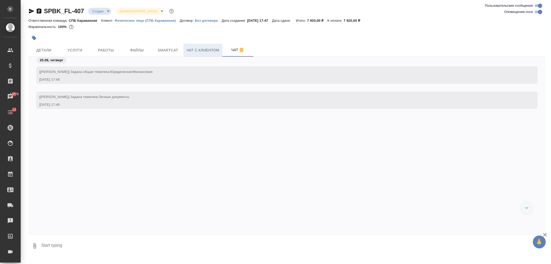
click at [207, 52] on span "Чат с клиентом" at bounding box center [202, 50] width 33 height 6
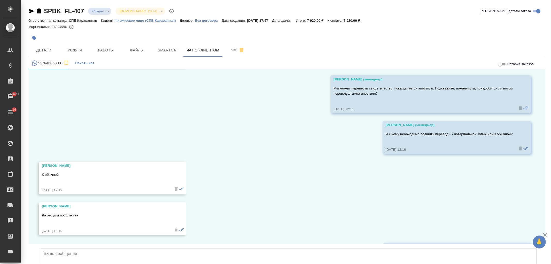
scroll to position [6421, 0]
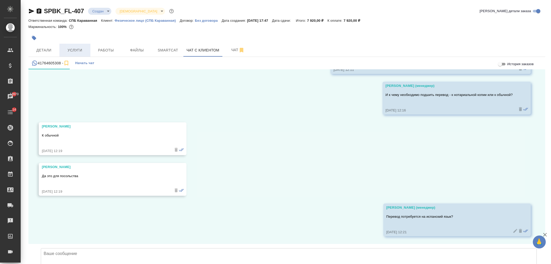
click at [82, 44] on button "Услуги" at bounding box center [74, 50] width 31 height 13
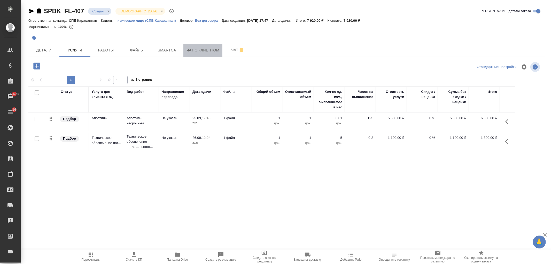
click at [195, 52] on span "Чат с клиентом" at bounding box center [202, 50] width 33 height 6
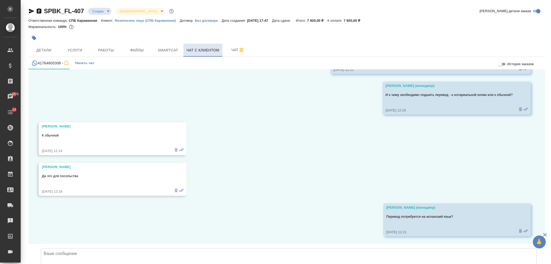
scroll to position [6421, 0]
click at [34, 51] on span "Детали" at bounding box center [44, 50] width 25 height 6
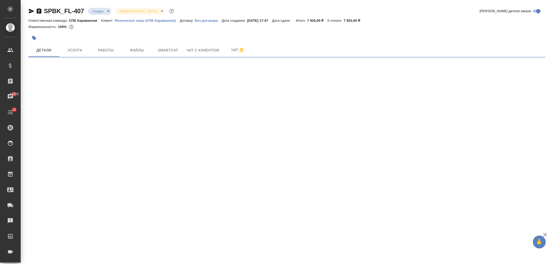
select select "RU"
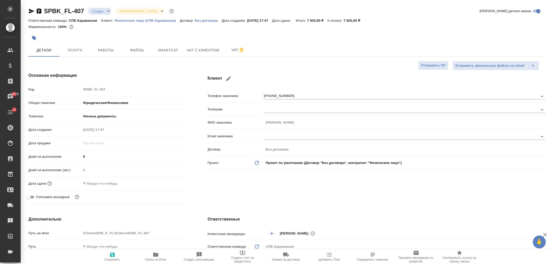
type textarea "x"
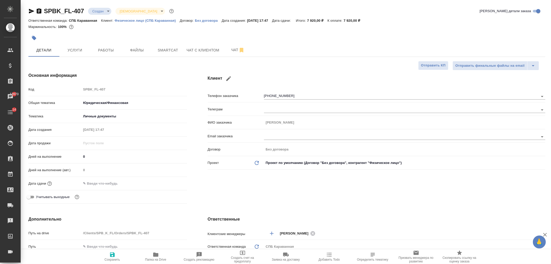
type textarea "x"
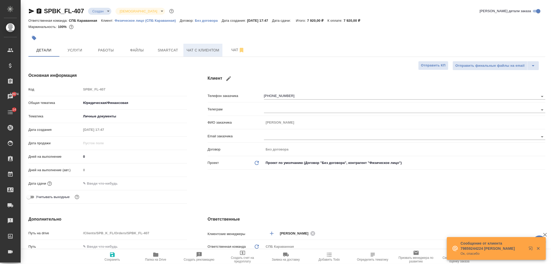
click at [194, 48] on span "Чат с клиентом" at bounding box center [202, 50] width 33 height 6
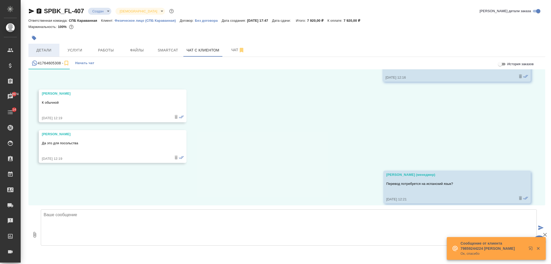
scroll to position [6421, 0]
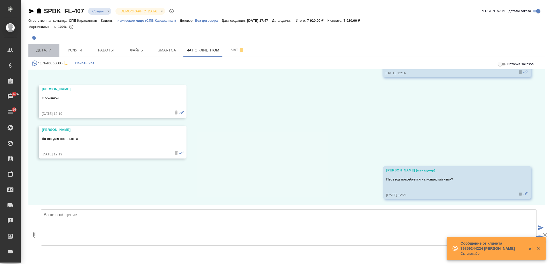
click at [48, 46] on button "Детали" at bounding box center [43, 50] width 31 height 13
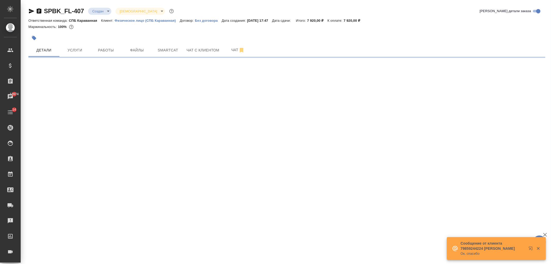
select select "RU"
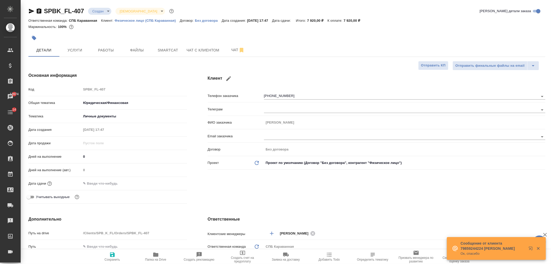
type textarea "x"
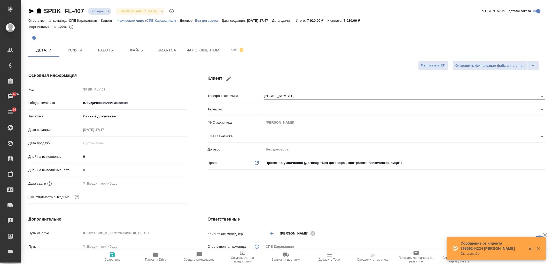
type textarea "x"
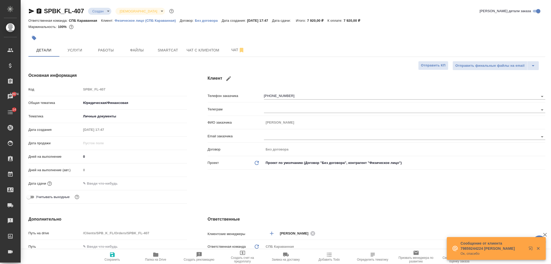
type textarea "x"
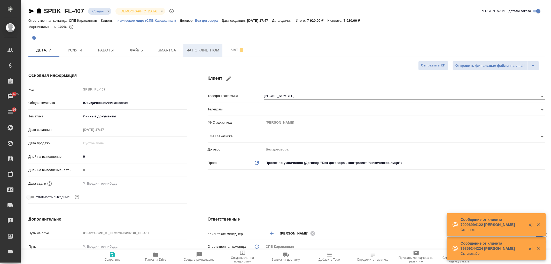
click at [201, 50] on span "Чат с клиентом" at bounding box center [202, 50] width 33 height 6
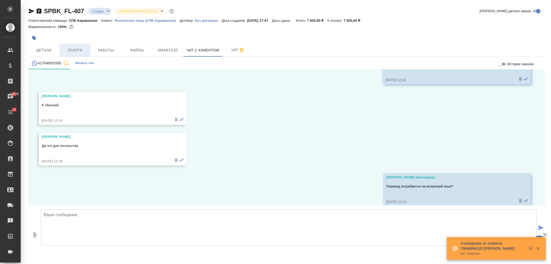
scroll to position [6421, 0]
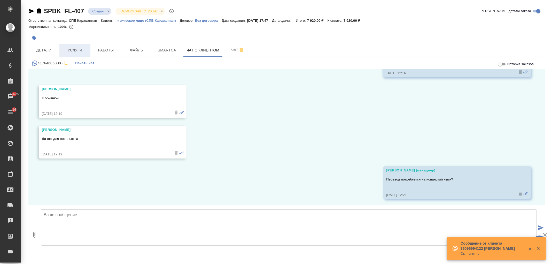
click at [74, 47] on span "Услуги" at bounding box center [74, 50] width 25 height 6
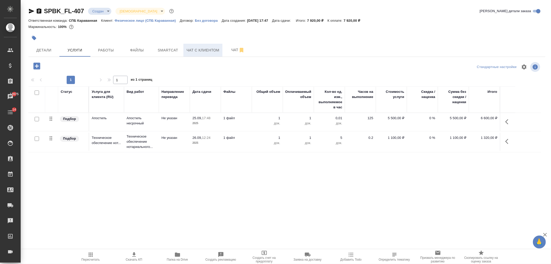
click at [203, 53] on button "Чат с клиентом" at bounding box center [202, 50] width 39 height 13
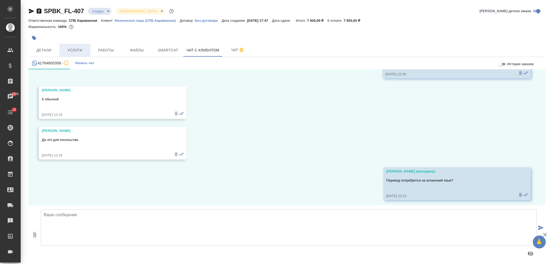
scroll to position [6421, 0]
click at [76, 47] on span "Услуги" at bounding box center [74, 50] width 25 height 6
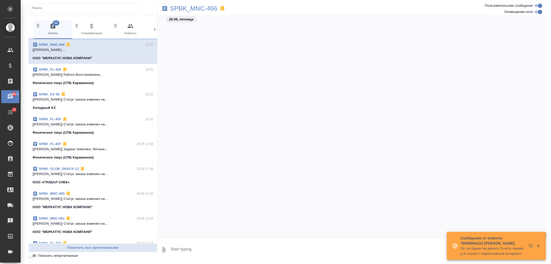
scroll to position [533, 0]
